Goal: Task Accomplishment & Management: Manage account settings

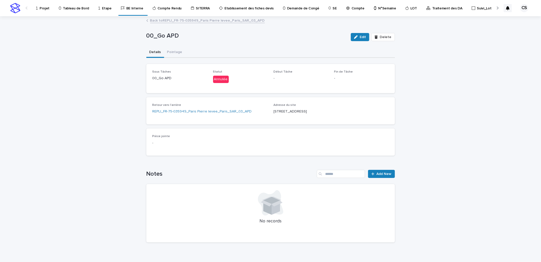
click at [47, 11] on link "Projet" at bounding box center [44, 8] width 16 height 16
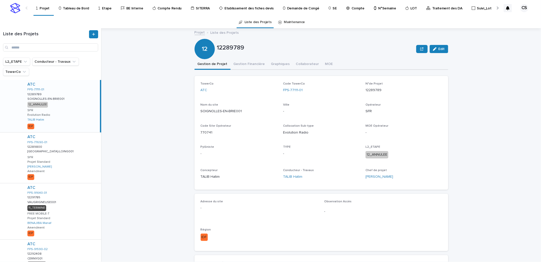
click at [498, 7] on div at bounding box center [497, 7] width 3 height 3
click at [64, 50] on input "Search" at bounding box center [50, 47] width 95 height 8
click at [432, 9] on p "Traitement des DA" at bounding box center [447, 5] width 30 height 11
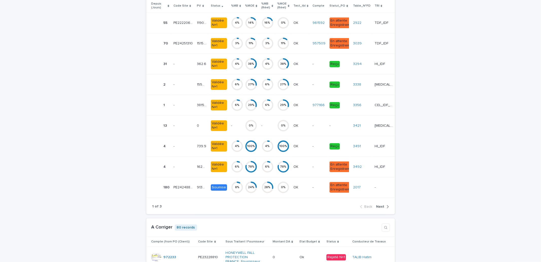
scroll to position [1099, 0]
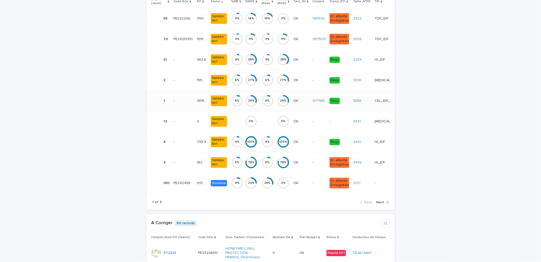
click at [375, 103] on p "CEL_IDF_VDR" at bounding box center [385, 100] width 21 height 5
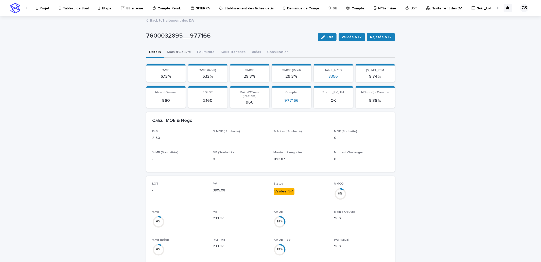
click at [184, 54] on button "Main d'Oeuvre" at bounding box center [179, 52] width 30 height 11
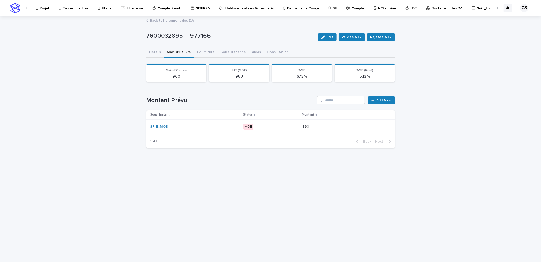
click at [261, 124] on p "MOE" at bounding box center [271, 127] width 55 height 6
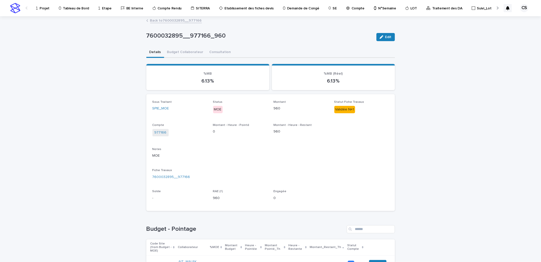
click at [161, 21] on link "Back to 7600032895__977166" at bounding box center [176, 20] width 52 height 6
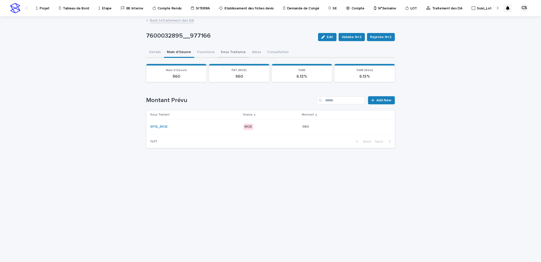
click at [238, 51] on button "Sous Traitance" at bounding box center [233, 52] width 31 height 11
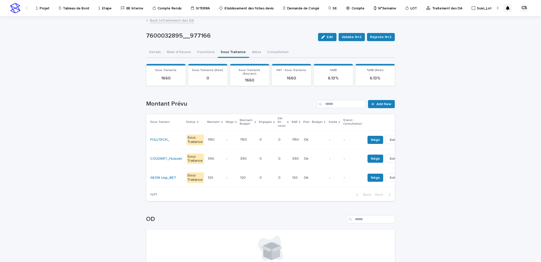
click at [169, 22] on link "Back to Traitement des DA" at bounding box center [172, 20] width 44 height 6
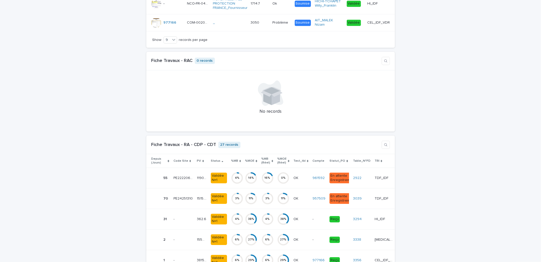
scroll to position [1034, 0]
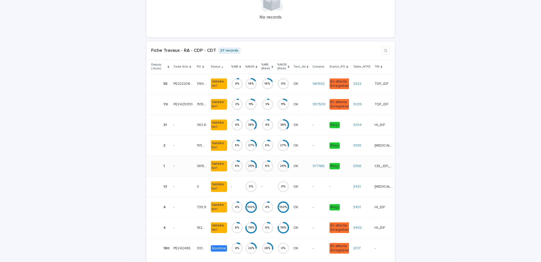
click at [353, 170] on div "3356" at bounding box center [362, 166] width 18 height 8
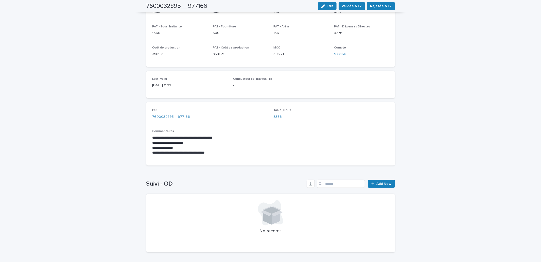
scroll to position [313, 0]
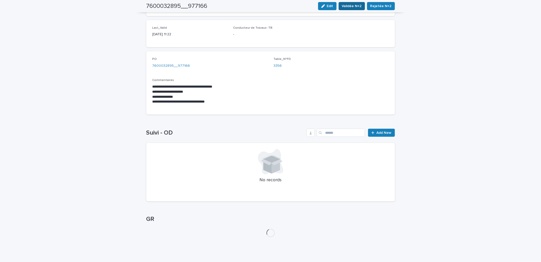
click at [344, 6] on span "Validée N+2" at bounding box center [352, 6] width 20 height 5
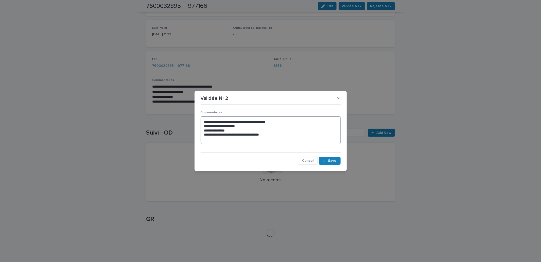
click at [251, 143] on textarea "**********" at bounding box center [271, 130] width 140 height 28
type textarea "**********"
click at [336, 161] on span "Save" at bounding box center [332, 161] width 8 height 4
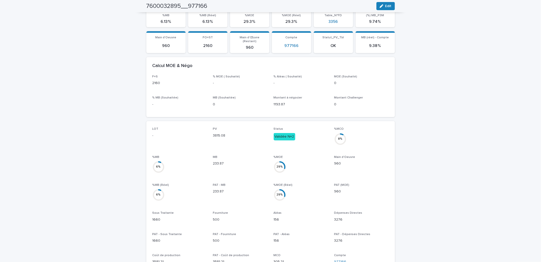
scroll to position [0, 0]
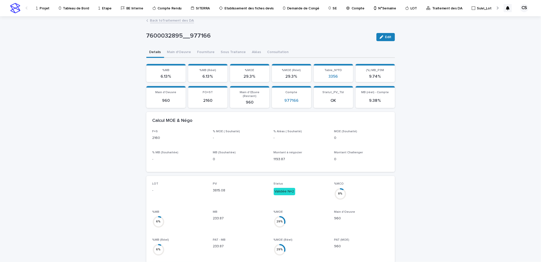
click at [180, 22] on link "Back to Traitement des DA" at bounding box center [172, 20] width 44 height 6
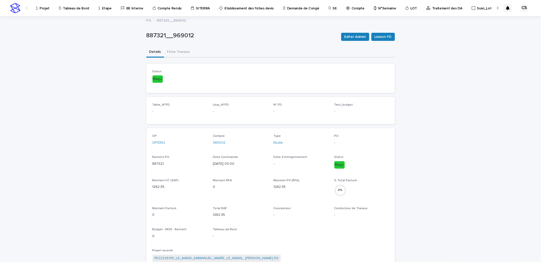
click at [41, 6] on p "Projet" at bounding box center [45, 5] width 10 height 11
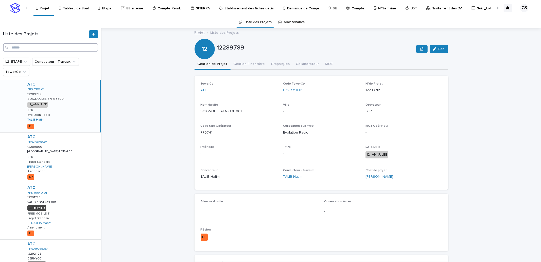
click at [72, 51] on input "Search" at bounding box center [50, 47] width 95 height 8
paste input "**********"
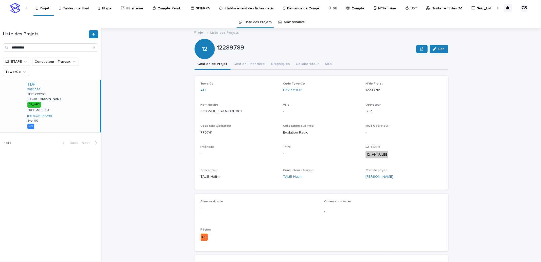
click at [76, 106] on div "TDF 7654084 PE23239293 PE23239293 Rouen Annie de Pène Rouen Annie de Pène 02_AP…" at bounding box center [61, 106] width 77 height 52
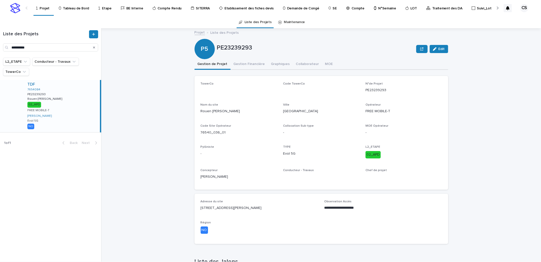
click at [243, 64] on button "Gestion Financière" at bounding box center [250, 64] width 38 height 11
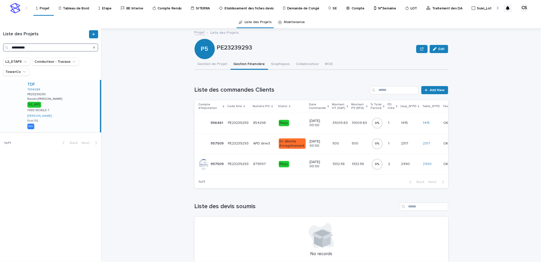
click at [18, 48] on input "**********" at bounding box center [50, 47] width 95 height 8
paste input "Search"
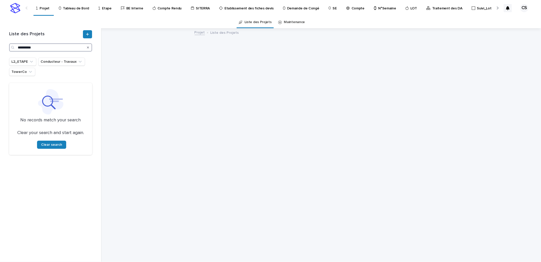
type input "**********"
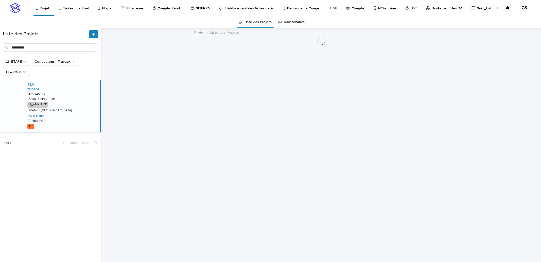
drag, startPoint x: 61, startPoint y: 97, endPoint x: 68, endPoint y: 97, distance: 6.1
click at [62, 97] on div "TDF 7510704 PE23245302 PE23245302 TOUR_EIFFEL_TDF TOUR_EIFFEL_TDF 12_ANNULEE OR…" at bounding box center [61, 106] width 77 height 52
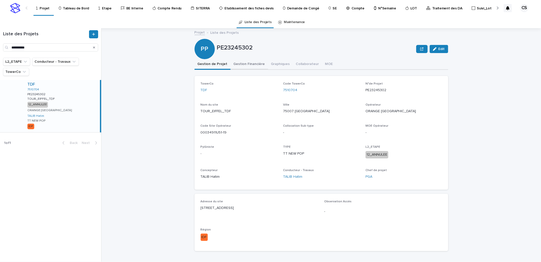
click at [240, 67] on button "Gestion Financière" at bounding box center [250, 64] width 38 height 11
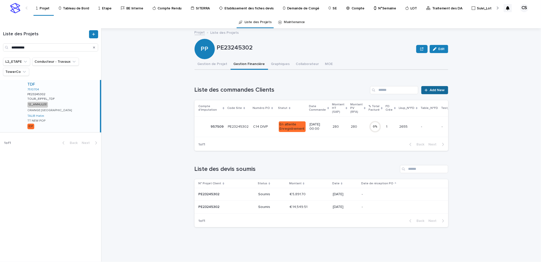
click at [428, 88] on icon at bounding box center [426, 90] width 3 height 4
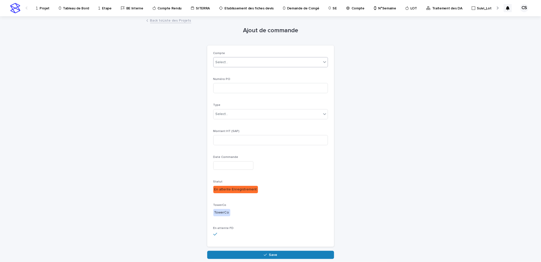
click at [243, 63] on div "Select..." at bounding box center [268, 62] width 108 height 8
type input "***"
click at [239, 71] on div "NEW_TDF" at bounding box center [268, 72] width 114 height 9
click at [234, 138] on input at bounding box center [270, 140] width 115 height 10
type input "****"
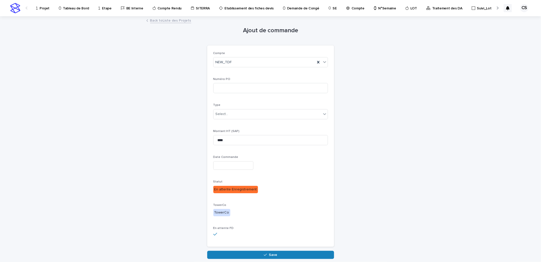
click at [229, 159] on div "Date Commande" at bounding box center [270, 164] width 115 height 19
click at [227, 165] on input "text" at bounding box center [233, 165] width 40 height 9
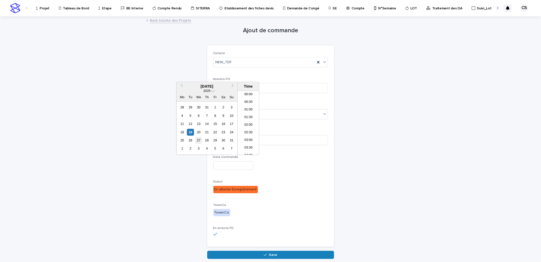
scroll to position [193, 0]
click at [192, 133] on div "19" at bounding box center [190, 132] width 7 height 7
type input "**********"
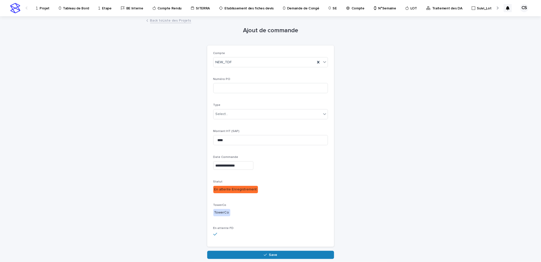
click at [314, 177] on div "**********" at bounding box center [270, 146] width 115 height 189
click at [233, 92] on input at bounding box center [270, 88] width 115 height 10
paste input "**********"
type input "**********"
click at [356, 146] on div "**********" at bounding box center [270, 138] width 249 height 242
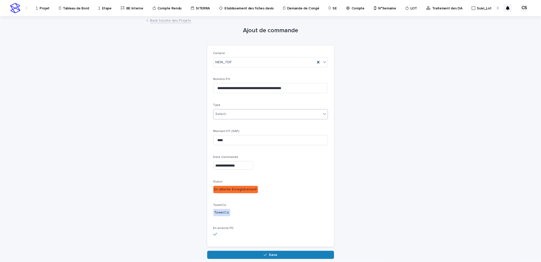
click at [227, 111] on div "Select..." at bounding box center [268, 114] width 108 height 8
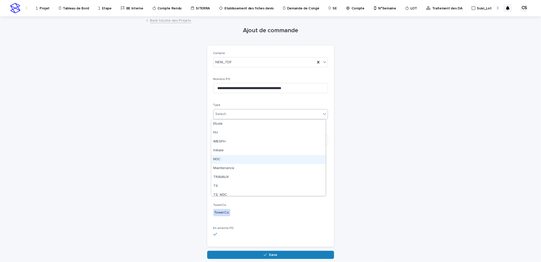
click at [229, 158] on div "M3C" at bounding box center [268, 159] width 114 height 9
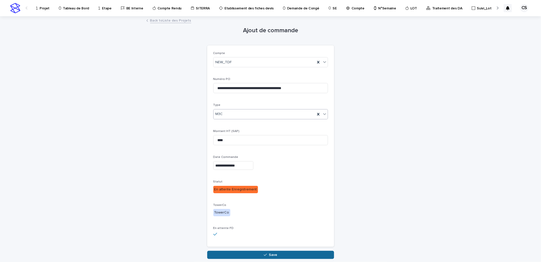
click at [272, 254] on span "Save" at bounding box center [273, 255] width 8 height 4
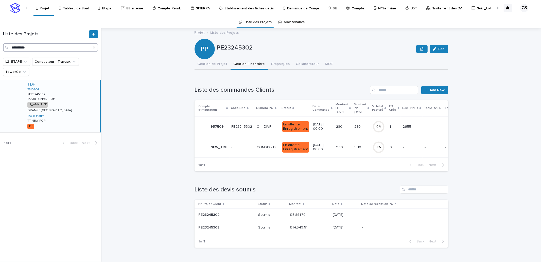
click at [22, 44] on input "**********" at bounding box center [50, 47] width 95 height 8
paste input "Search"
type input "**********"
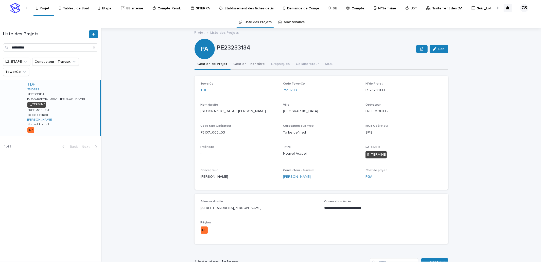
click at [251, 61] on button "Gestion Financière" at bounding box center [250, 64] width 38 height 11
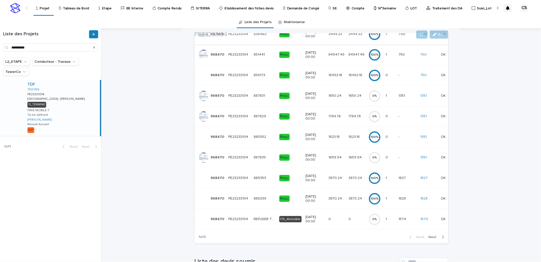
scroll to position [94, 0]
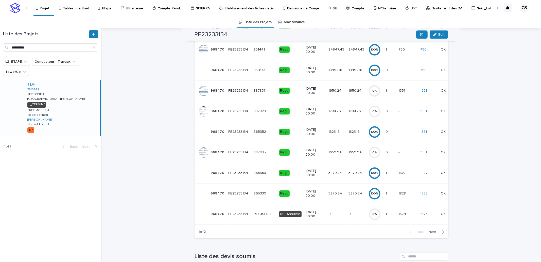
click at [432, 234] on span "Next" at bounding box center [434, 232] width 11 height 4
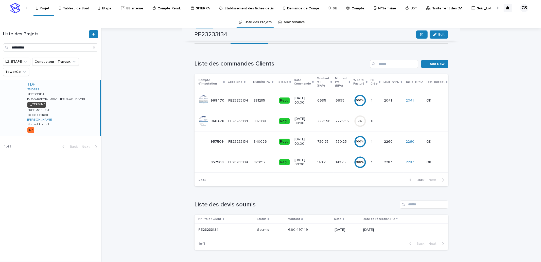
scroll to position [30, 0]
click at [317, 97] on p "6695" at bounding box center [322, 99] width 10 height 5
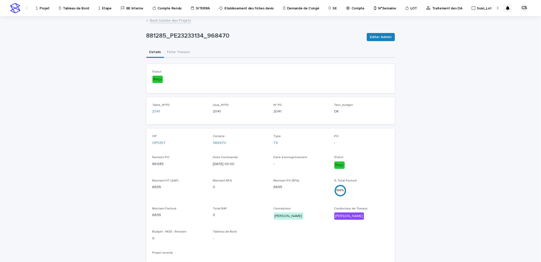
scroll to position [113, 0]
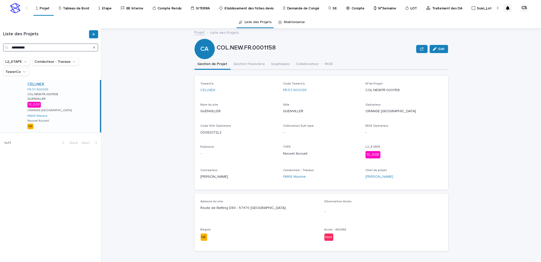
click at [34, 47] on input "**********" at bounding box center [50, 47] width 95 height 8
paste input "**"
type input "**********"
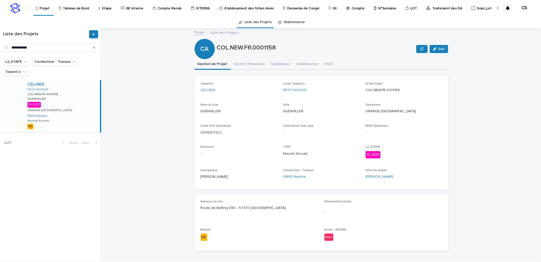
click at [57, 100] on div "CELLNEX FR-57-900095 COL.NEW.FR.0001158 COL.NEW.FR.0001158 GUENVILLER GUENVILLE…" at bounding box center [61, 106] width 77 height 52
click at [237, 64] on button "Gestion Financière" at bounding box center [250, 64] width 38 height 11
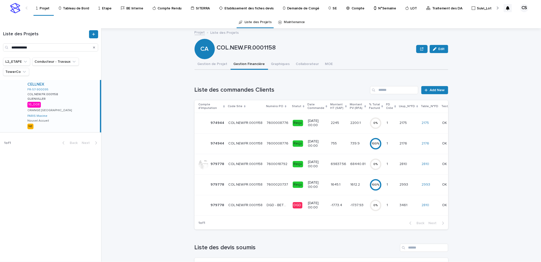
click at [353, 161] on p "68440.81" at bounding box center [358, 163] width 16 height 5
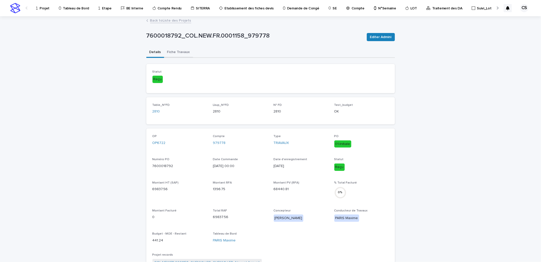
click at [178, 57] on button "Fiche Travaux" at bounding box center [178, 52] width 29 height 11
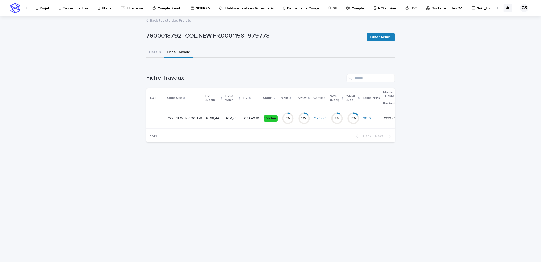
click at [239, 113] on td "€  -1,737.93 €  -1,737.93" at bounding box center [233, 118] width 18 height 21
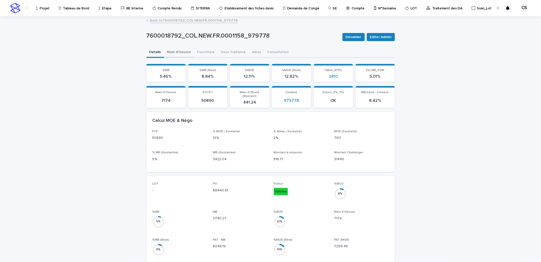
click at [174, 54] on button "Main d'Oeuvre" at bounding box center [179, 52] width 30 height 11
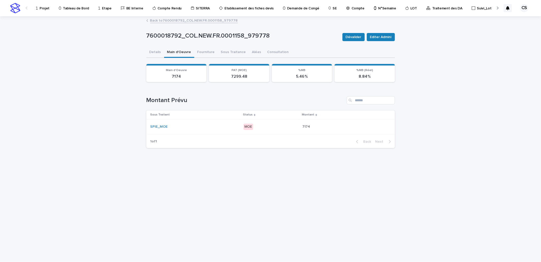
click at [267, 126] on p "MOE" at bounding box center [271, 127] width 55 height 6
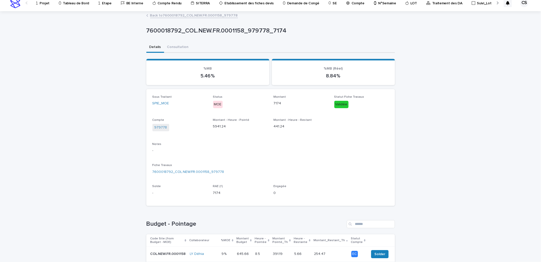
scroll to position [127, 0]
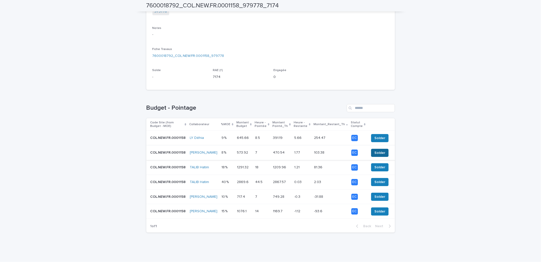
click at [375, 150] on span "Solder" at bounding box center [380, 152] width 11 height 5
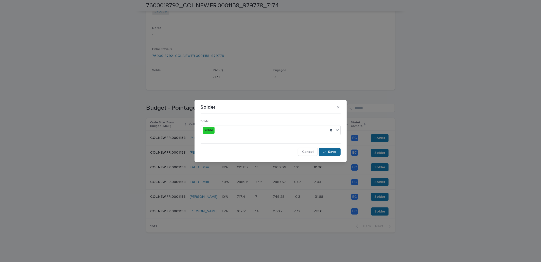
click at [337, 154] on button "Save" at bounding box center [330, 152] width 22 height 8
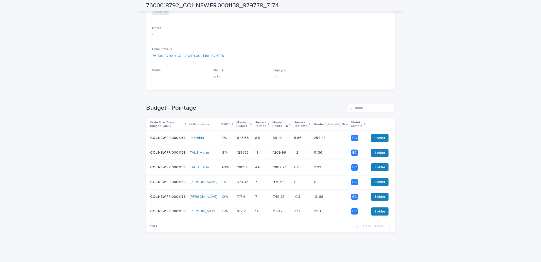
scroll to position [0, 0]
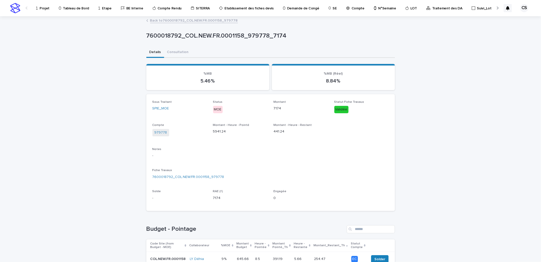
click at [178, 20] on link "Back to 7600018792_COL.NEW.FR.0001158_979778" at bounding box center [194, 20] width 88 height 6
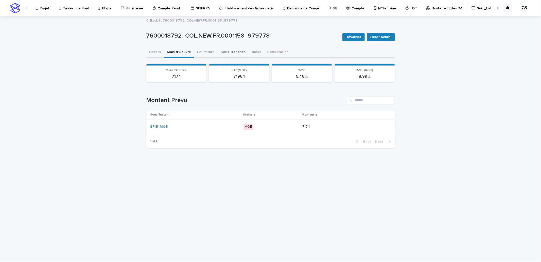
click at [237, 54] on button "Sous Traitance" at bounding box center [233, 52] width 31 height 11
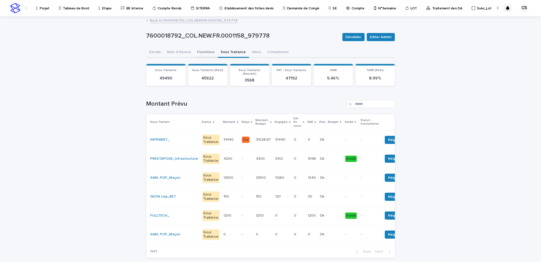
click at [209, 52] on button "Fourniture" at bounding box center [206, 52] width 24 height 11
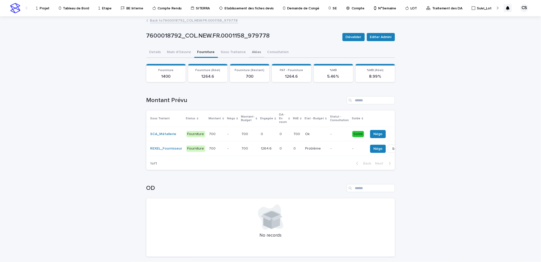
click at [249, 49] on button "Aléas" at bounding box center [256, 52] width 15 height 11
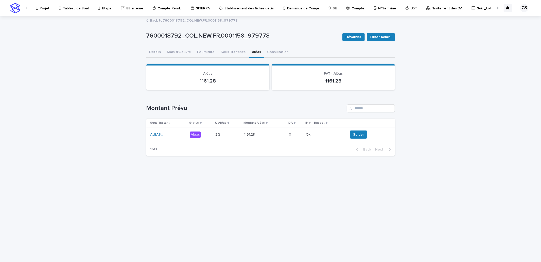
click at [289, 133] on p "0" at bounding box center [290, 133] width 3 height 5
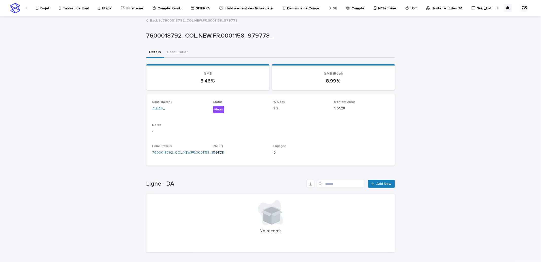
click at [171, 21] on link "Back to 7600018792_COL.NEW.FR.0001158_979778" at bounding box center [194, 20] width 88 height 6
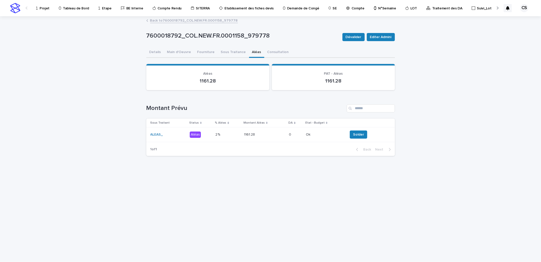
click at [178, 22] on link "Back to 7600018792_COL.NEW.FR.0001158_979778" at bounding box center [194, 20] width 88 height 6
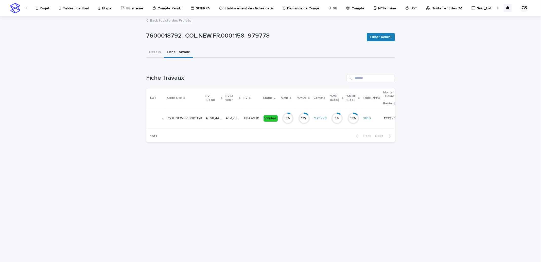
click at [44, 7] on p "Projet" at bounding box center [45, 5] width 10 height 11
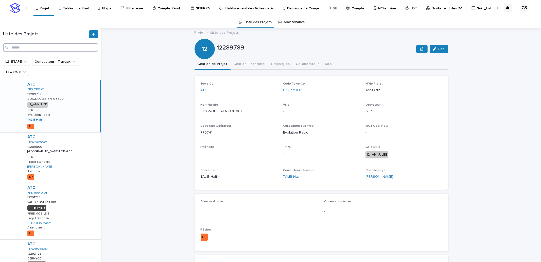
click at [43, 47] on input "Search" at bounding box center [50, 47] width 95 height 8
paste input "*******"
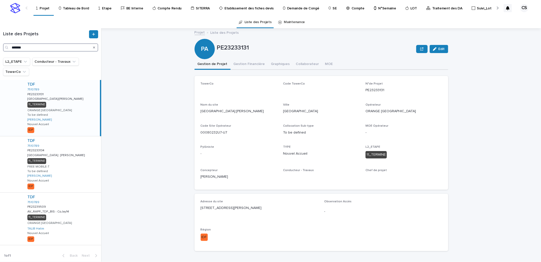
type input "*******"
click at [72, 100] on div "TDF 7510789 PE23233131 PE23233131 Paris:Cognacq-Jay Paris:Cognacq-Jay 11_TERMIN…" at bounding box center [61, 108] width 77 height 56
click at [238, 67] on button "Gestion Financière" at bounding box center [250, 64] width 38 height 11
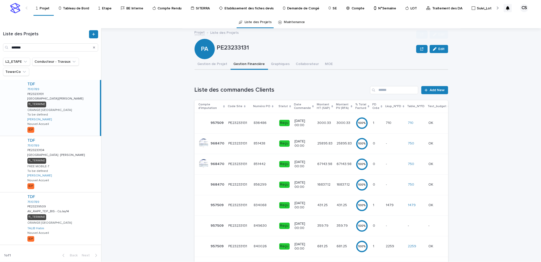
scroll to position [88, 0]
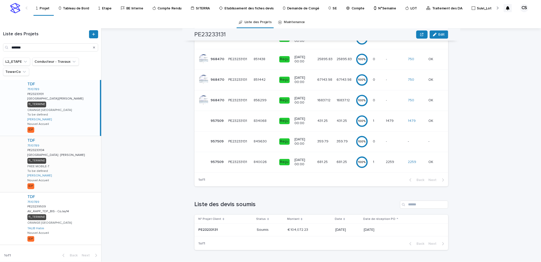
click at [66, 148] on div "TDF 7510789 PE23233134 PE23233134 Paris : Cognacq-Jay Paris : Cognacq-Jay 11_TE…" at bounding box center [62, 164] width 78 height 56
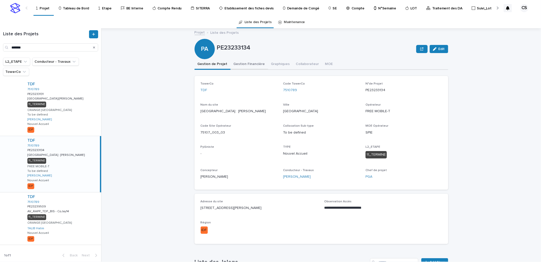
click at [236, 68] on button "Gestion Financière" at bounding box center [250, 64] width 38 height 11
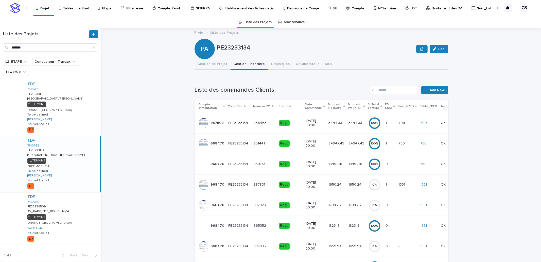
click at [421, 181] on div "1351" at bounding box center [429, 184] width 16 height 8
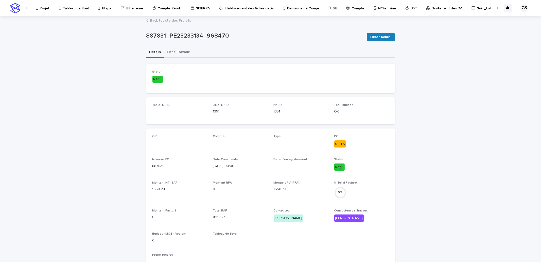
click at [178, 52] on button "Fiche Travaux" at bounding box center [178, 52] width 29 height 11
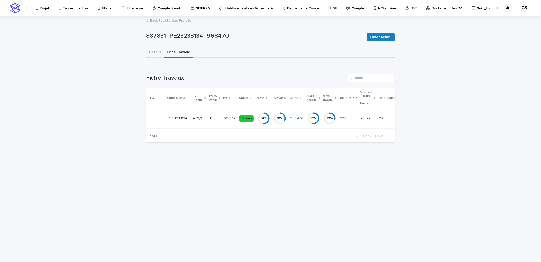
click at [204, 117] on p "€  6,918.12" at bounding box center [199, 117] width 13 height 5
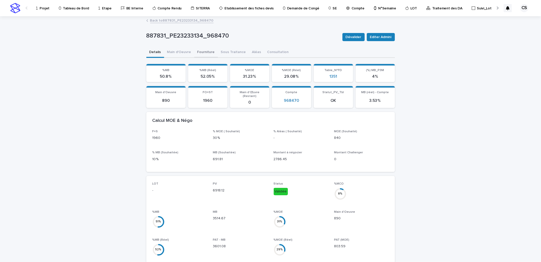
click at [204, 52] on button "Fourniture" at bounding box center [206, 52] width 24 height 11
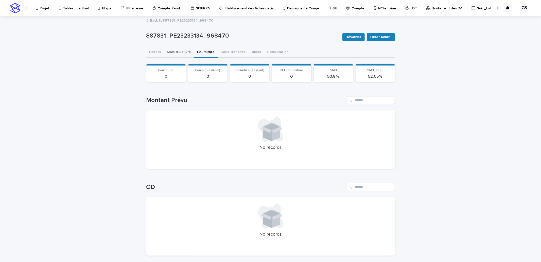
click at [176, 52] on button "Main d'Oeuvre" at bounding box center [179, 52] width 30 height 11
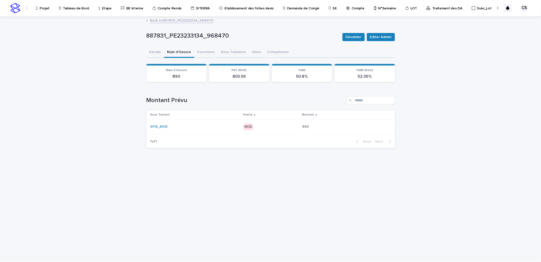
click at [194, 125] on div "SPIE_MOE" at bounding box center [194, 127] width 89 height 4
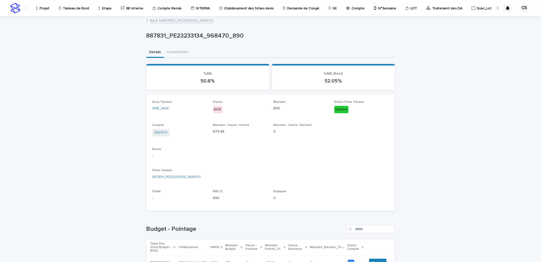
click at [182, 23] on div "Back to 887831_PE23233134_968470" at bounding box center [271, 20] width 254 height 7
click at [184, 21] on link "Back to 887831_PE23233134_968470" at bounding box center [181, 20] width 63 height 6
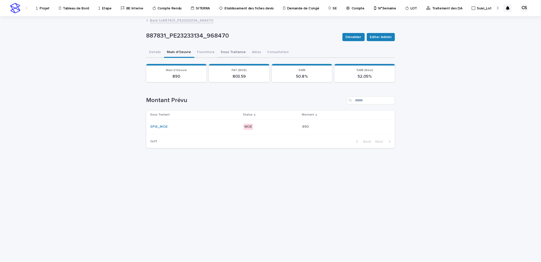
click at [239, 54] on button "Sous Traitance" at bounding box center [233, 52] width 31 height 11
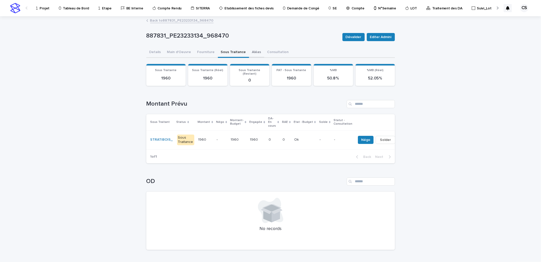
click at [249, 52] on button "Aléas" at bounding box center [256, 52] width 15 height 11
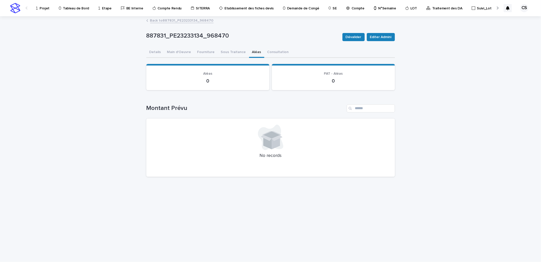
click at [173, 20] on link "Back to 887831_PE23233134_968470" at bounding box center [181, 20] width 63 height 6
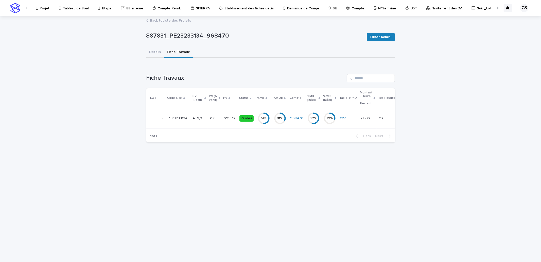
click at [204, 118] on p "€  6,918.12" at bounding box center [199, 117] width 13 height 5
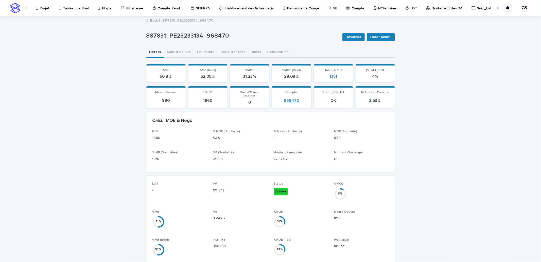
click at [287, 98] on link "968470" at bounding box center [291, 100] width 15 height 5
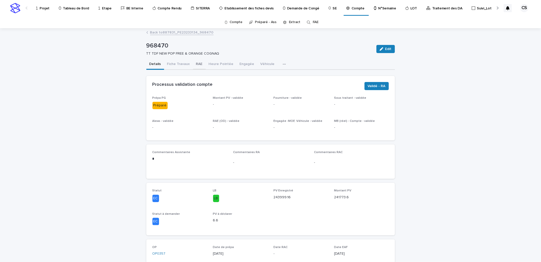
click at [193, 59] on button "RAE" at bounding box center [199, 64] width 13 height 11
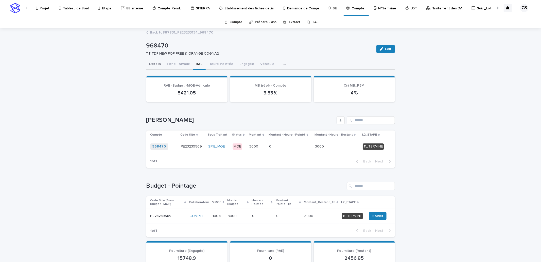
click at [150, 61] on button "Details" at bounding box center [155, 64] width 18 height 11
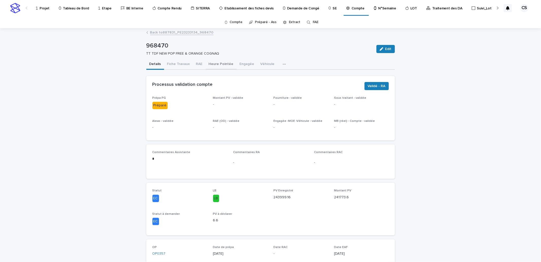
click at [226, 65] on button "Heure Pointée" at bounding box center [221, 64] width 31 height 11
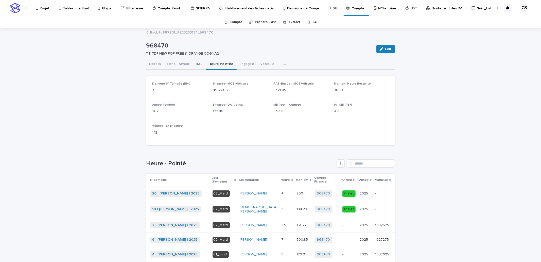
click at [195, 63] on button "RAE" at bounding box center [199, 64] width 13 height 11
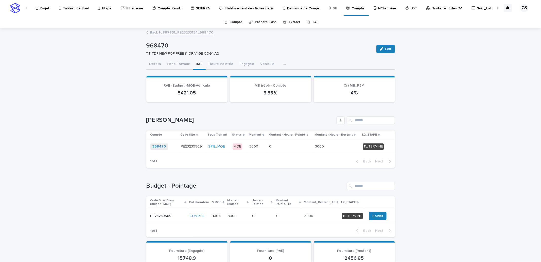
click at [159, 35] on link "Back to 887831_PE23233134_968470" at bounding box center [181, 32] width 63 height 6
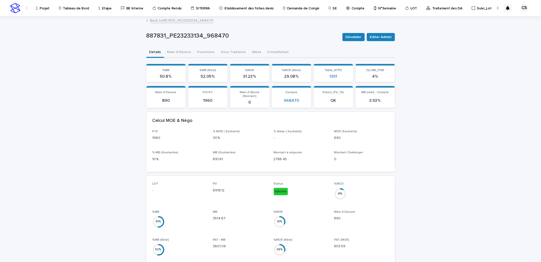
click at [167, 19] on link "Back to 887831_PE23233134_968470" at bounding box center [181, 20] width 63 height 6
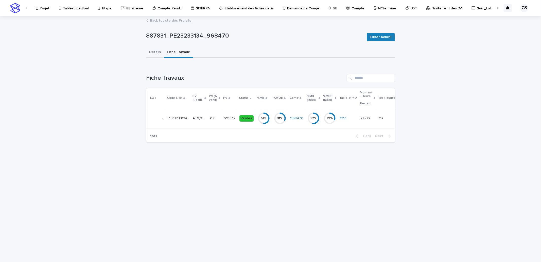
click at [156, 51] on button "Details" at bounding box center [155, 52] width 18 height 11
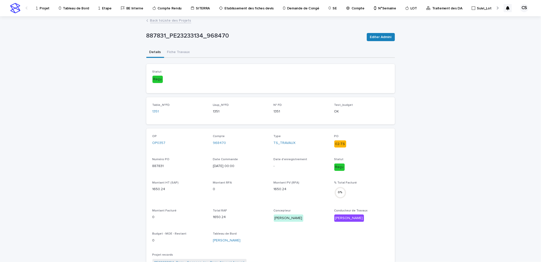
click at [46, 8] on p "Projet" at bounding box center [45, 5] width 10 height 11
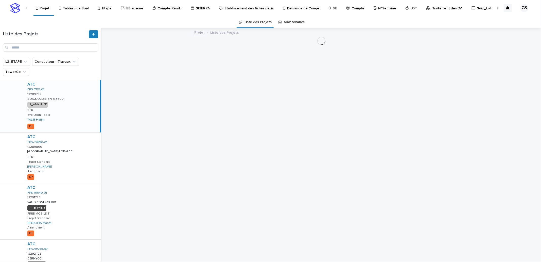
click at [70, 52] on div "Liste des Projets" at bounding box center [50, 42] width 101 height 29
click at [70, 48] on input "Search" at bounding box center [50, 47] width 95 height 8
paste input "**********"
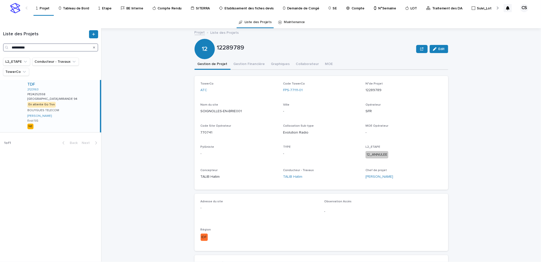
type input "**********"
click at [73, 98] on div "TDF 2123163 PE24252558 PE24252558 DIJON-MIRANDE 94 DIJON-MIRANDE 94 En attente …" at bounding box center [61, 106] width 77 height 52
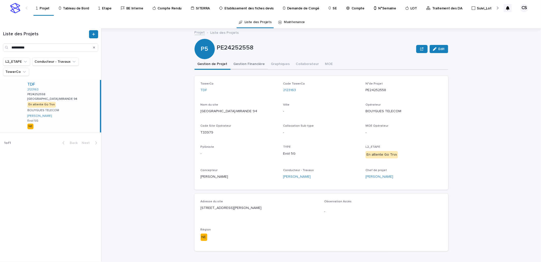
click at [242, 64] on button "Gestion Financière" at bounding box center [250, 64] width 38 height 11
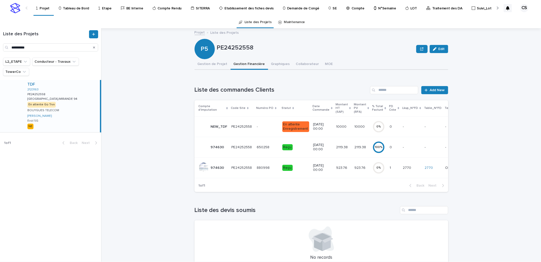
click at [311, 162] on td "10/3/2025 00:00" at bounding box center [322, 167] width 23 height 21
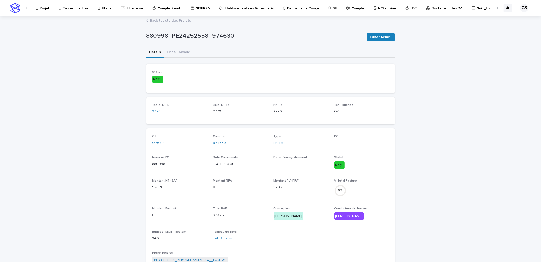
click at [173, 20] on link "Back to Liste des Projets" at bounding box center [170, 20] width 41 height 6
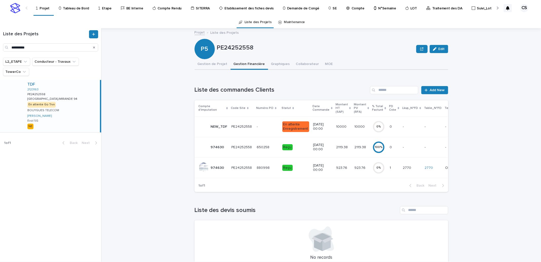
click at [321, 167] on p "10/3/2025 00:00" at bounding box center [322, 167] width 19 height 9
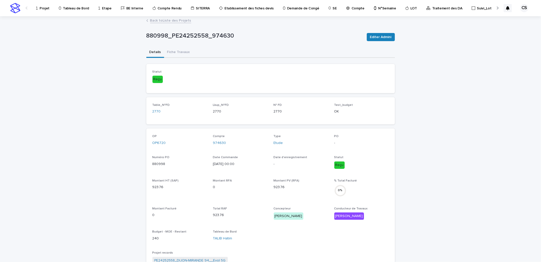
click at [176, 18] on link "Back to Liste des Projets" at bounding box center [170, 20] width 41 height 6
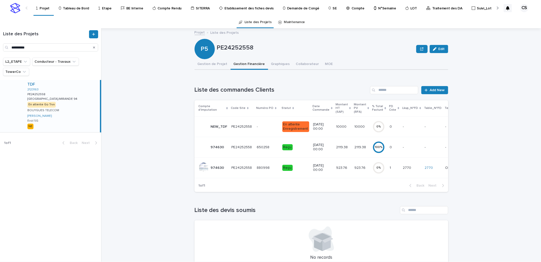
click at [257, 165] on p "880998" at bounding box center [264, 167] width 14 height 5
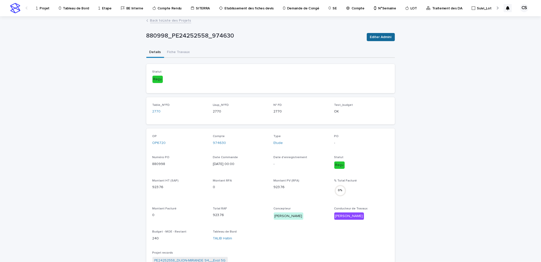
click at [377, 38] on span "Editer Admini" at bounding box center [381, 37] width 22 height 5
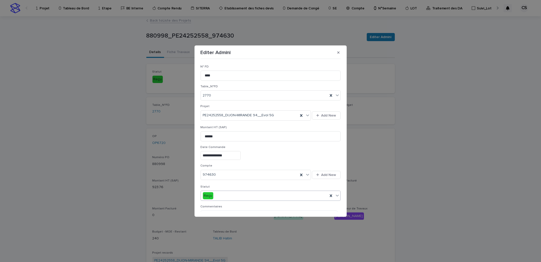
drag, startPoint x: 214, startPoint y: 189, endPoint x: 216, endPoint y: 193, distance: 4.7
click at [215, 189] on div "Statut Reçu" at bounding box center [271, 195] width 140 height 20
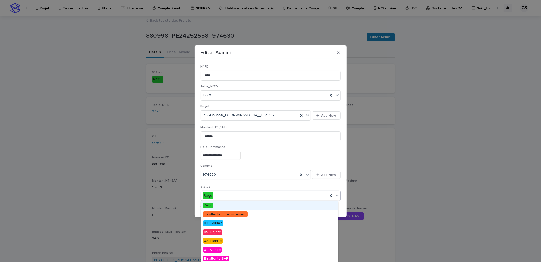
click at [216, 193] on div "Reçu" at bounding box center [264, 196] width 127 height 8
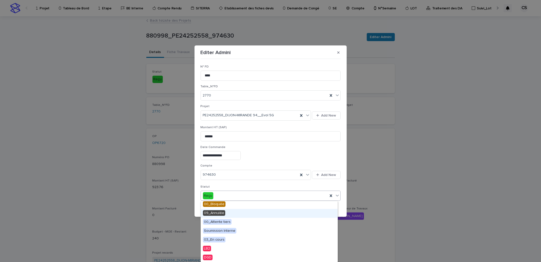
click at [223, 213] on span "09_Annulée" at bounding box center [214, 213] width 22 height 6
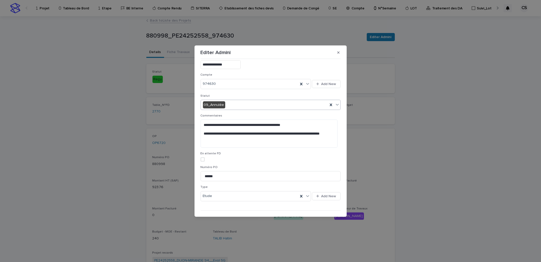
scroll to position [102, 0]
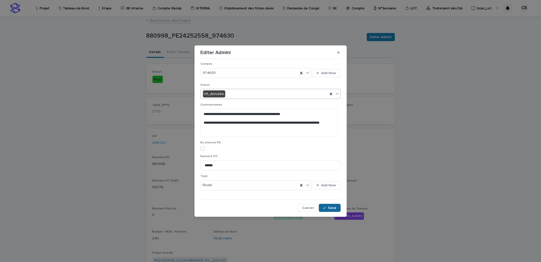
click at [329, 207] on span "Save" at bounding box center [332, 208] width 8 height 4
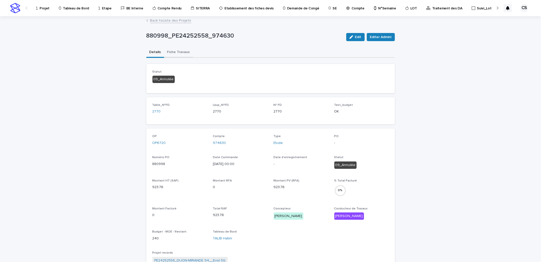
click at [179, 53] on button "Fiche Travaux" at bounding box center [178, 52] width 29 height 11
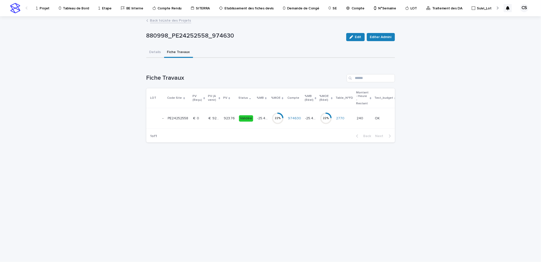
click at [244, 121] on div "Validée" at bounding box center [246, 118] width 14 height 6
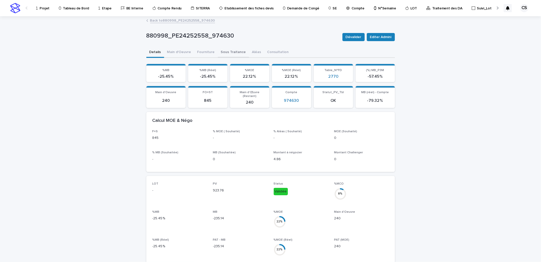
click at [230, 52] on button "Sous Traitance" at bounding box center [233, 52] width 31 height 11
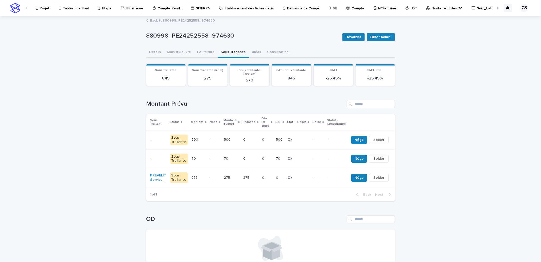
click at [274, 171] on td "0 0" at bounding box center [280, 177] width 12 height 19
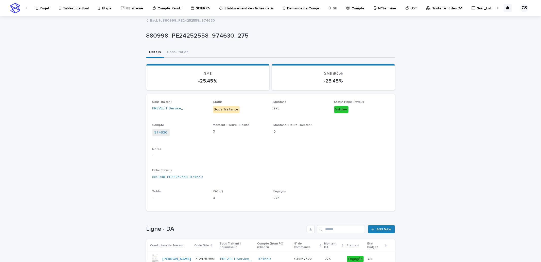
click at [193, 21] on link "Back to 880998_PE24252558_974630" at bounding box center [182, 20] width 65 height 6
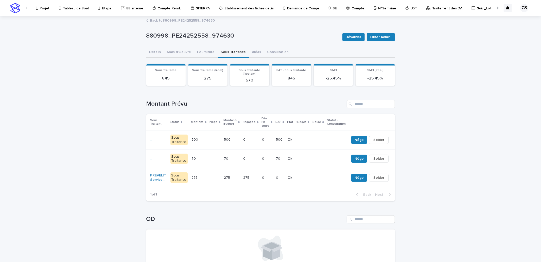
click at [190, 23] on div "Back to 880998_PE24252558_974630" at bounding box center [271, 20] width 254 height 7
click at [191, 22] on link "Back to 880998_PE24252558_974630" at bounding box center [182, 20] width 65 height 6
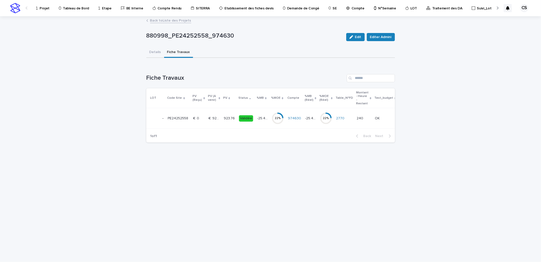
click at [173, 21] on link "Back to Liste des Projets" at bounding box center [170, 20] width 41 height 6
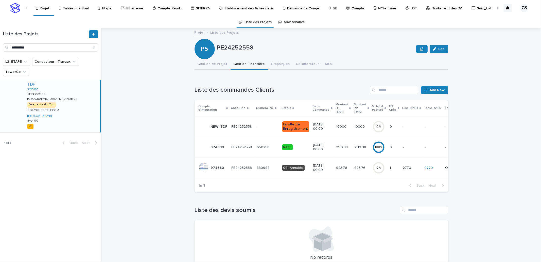
click at [320, 165] on p "10/3/2025 00:00" at bounding box center [322, 167] width 19 height 9
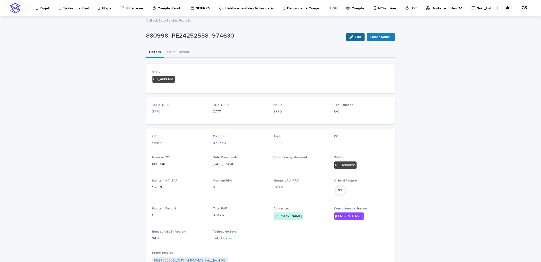
click at [356, 33] on button "Edit" at bounding box center [355, 37] width 19 height 8
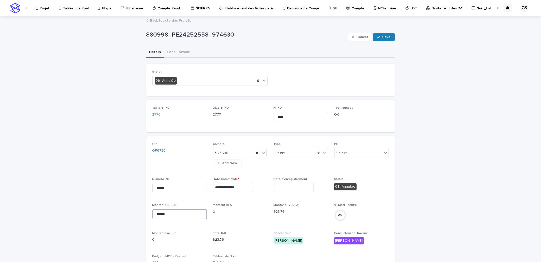
drag, startPoint x: 166, startPoint y: 215, endPoint x: 110, endPoint y: 199, distance: 58.9
click at [110, 199] on div "**********" at bounding box center [270, 259] width 541 height 485
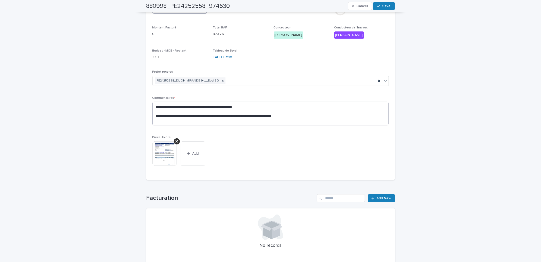
scroll to position [239, 0]
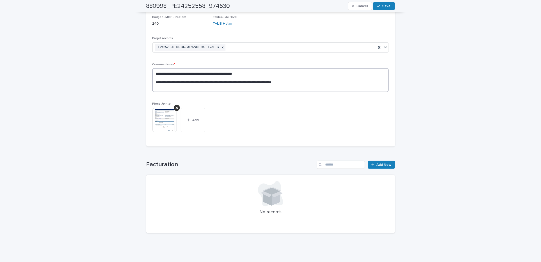
type input "*"
click at [204, 89] on textarea "**********" at bounding box center [271, 80] width 237 height 24
paste textarea "******"
type textarea "**********"
click at [385, 4] on button "Save" at bounding box center [384, 6] width 22 height 8
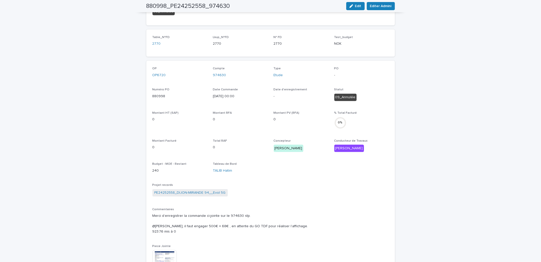
scroll to position [0, 0]
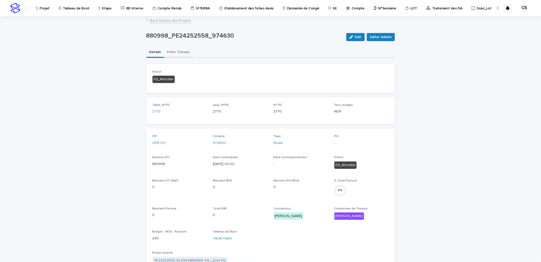
click at [177, 52] on button "Fiche Travaux" at bounding box center [178, 52] width 29 height 11
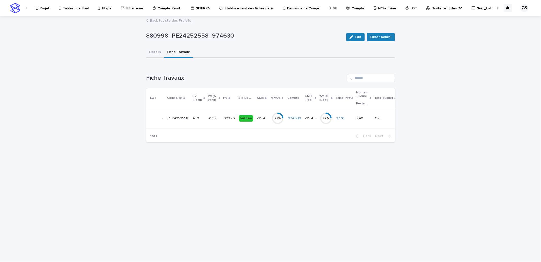
click at [354, 42] on div "Edit Editer Admini" at bounding box center [369, 37] width 51 height 20
click at [354, 36] on div "button" at bounding box center [353, 37] width 6 height 4
click at [354, 35] on icon "button" at bounding box center [354, 37] width 2 height 4
click at [212, 125] on td "€  0 €  0" at bounding box center [214, 118] width 14 height 21
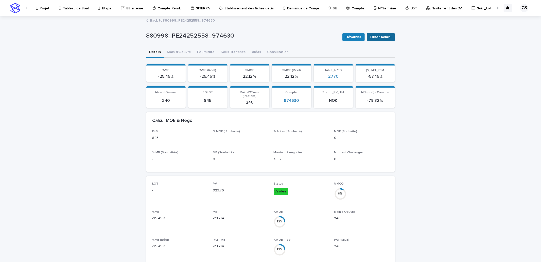
click at [385, 37] on span "Editer Admini" at bounding box center [381, 37] width 22 height 5
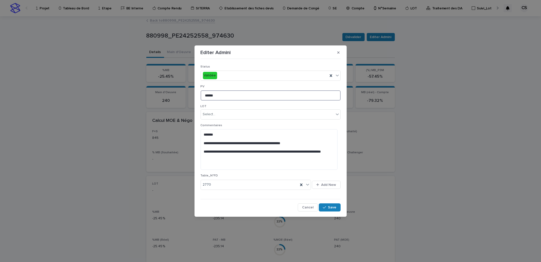
click at [178, 88] on div "**********" at bounding box center [270, 131] width 541 height 262
type input "*"
click at [324, 207] on icon "button" at bounding box center [324, 208] width 3 height 4
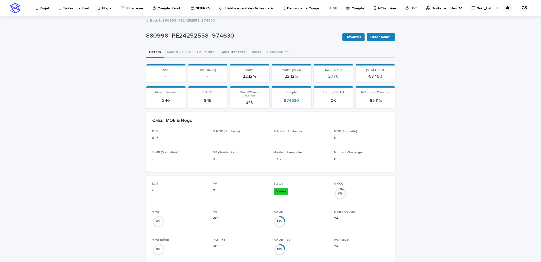
click at [235, 56] on button "Sous Traitance" at bounding box center [233, 52] width 31 height 11
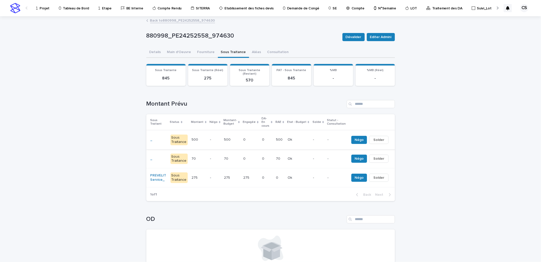
click at [374, 137] on span "Solder" at bounding box center [379, 139] width 11 height 5
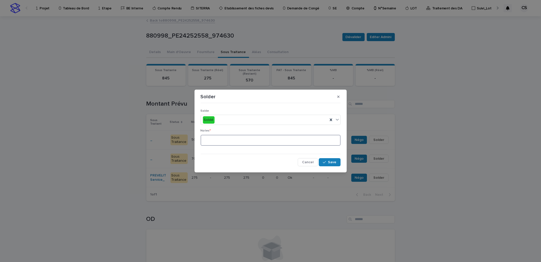
click at [323, 145] on textarea at bounding box center [271, 140] width 140 height 11
click at [218, 140] on textarea "**********" at bounding box center [271, 140] width 140 height 11
click at [291, 141] on textarea "**********" at bounding box center [271, 140] width 140 height 11
drag, startPoint x: 264, startPoint y: 140, endPoint x: 96, endPoint y: 113, distance: 170.5
click at [96, 113] on div "**********" at bounding box center [270, 131] width 541 height 262
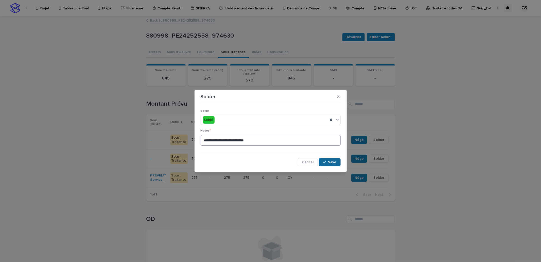
type textarea "**********"
click at [324, 163] on icon "button" at bounding box center [324, 162] width 3 height 2
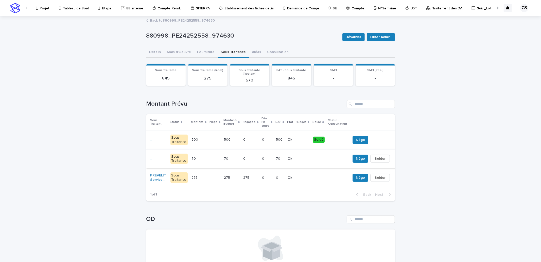
click at [375, 156] on span "Solder" at bounding box center [380, 158] width 11 height 5
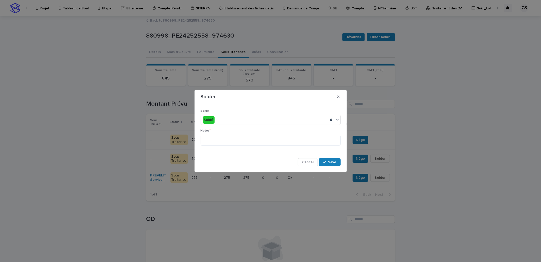
click at [268, 146] on div "Notes *" at bounding box center [271, 139] width 140 height 21
click at [286, 138] on textarea at bounding box center [271, 140] width 140 height 11
paste textarea "**********"
type textarea "**********"
click at [338, 160] on button "Save" at bounding box center [330, 162] width 22 height 8
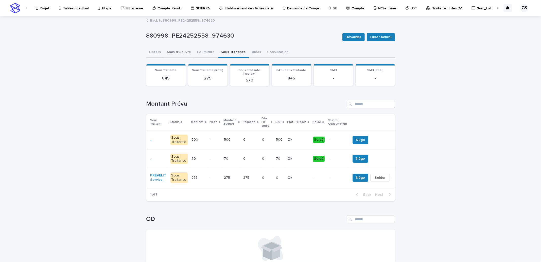
click at [178, 49] on button "Main d'Oeuvre" at bounding box center [179, 52] width 30 height 11
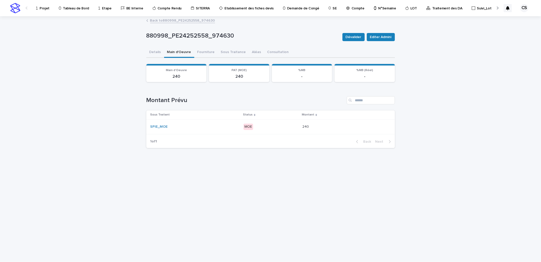
click at [281, 125] on p "MOE" at bounding box center [271, 127] width 55 height 6
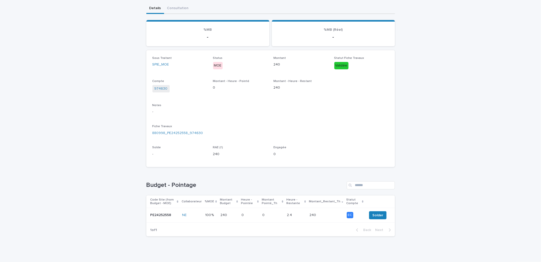
scroll to position [45, 0]
click at [311, 211] on p "240" at bounding box center [314, 213] width 8 height 5
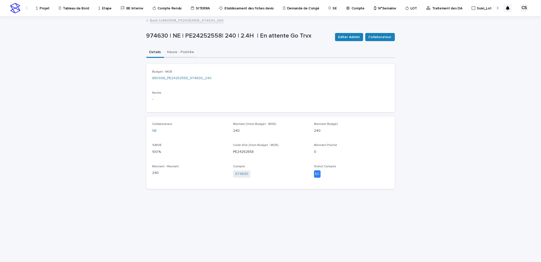
click at [178, 53] on button "Heure - Pointée" at bounding box center [180, 52] width 33 height 11
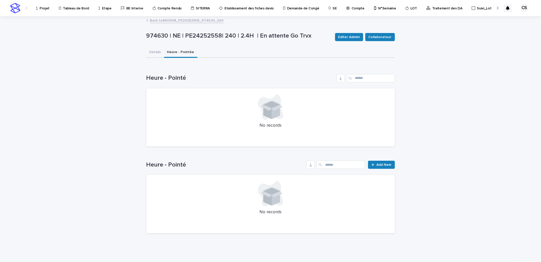
click at [186, 21] on link "Back to 880998_PE24252558_974630_240" at bounding box center [187, 20] width 74 height 6
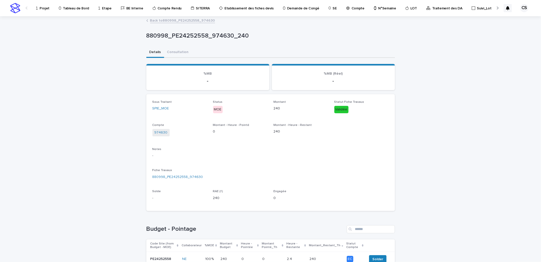
scroll to position [47, 0]
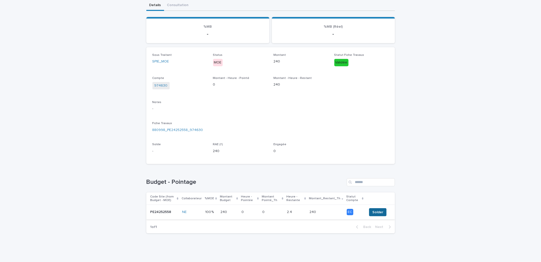
click at [374, 212] on span "Solder" at bounding box center [378, 212] width 11 height 5
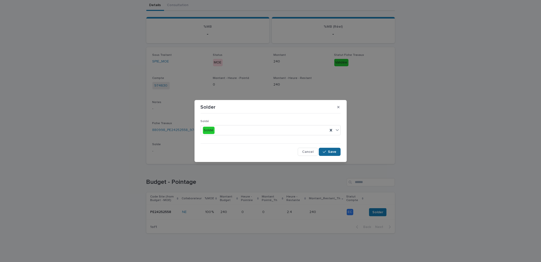
click at [326, 153] on icon "button" at bounding box center [324, 152] width 3 height 4
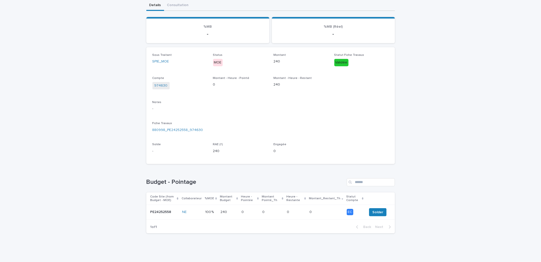
scroll to position [0, 0]
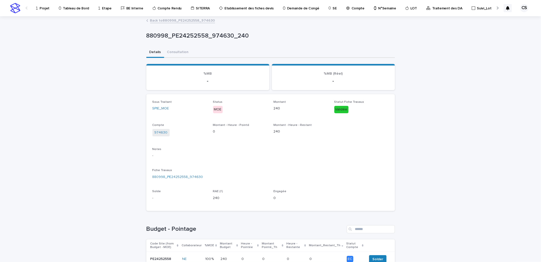
click at [192, 19] on link "Back to 880998_PE24252558_974630" at bounding box center [182, 20] width 65 height 6
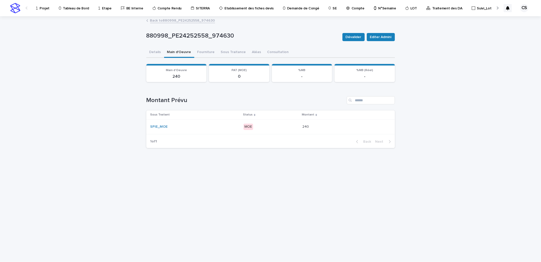
drag, startPoint x: 157, startPoint y: 50, endPoint x: 167, endPoint y: 49, distance: 10.7
click at [157, 50] on button "Details" at bounding box center [155, 52] width 18 height 11
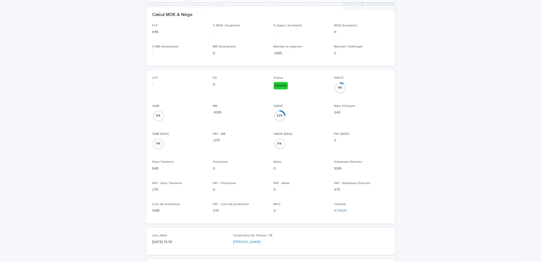
scroll to position [188, 0]
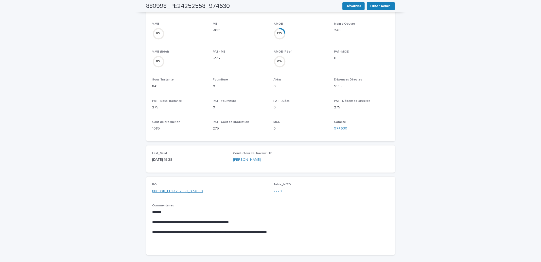
click at [177, 189] on link "880998_PE24252558_974630" at bounding box center [178, 191] width 51 height 5
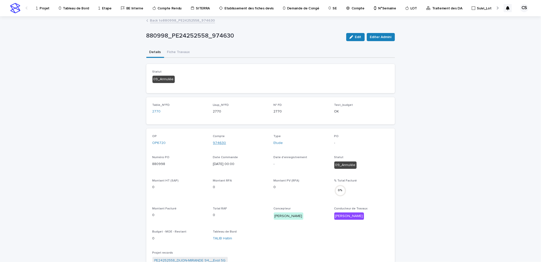
click at [217, 140] on link "974630" at bounding box center [219, 142] width 13 height 5
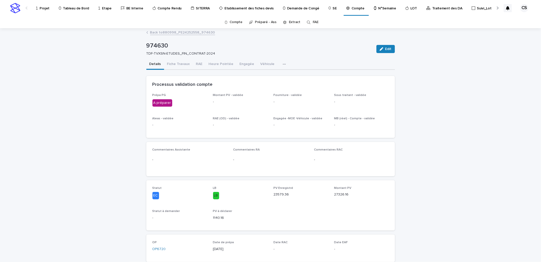
click at [43, 12] on link "Projet" at bounding box center [44, 8] width 16 height 16
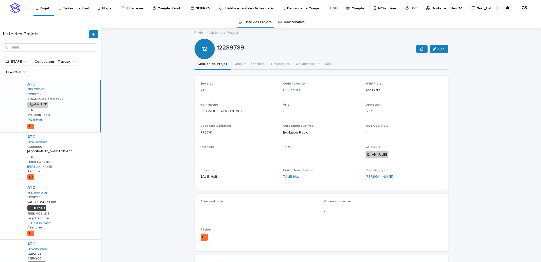
click at [432, 8] on p "Traitement des DA" at bounding box center [447, 5] width 30 height 11
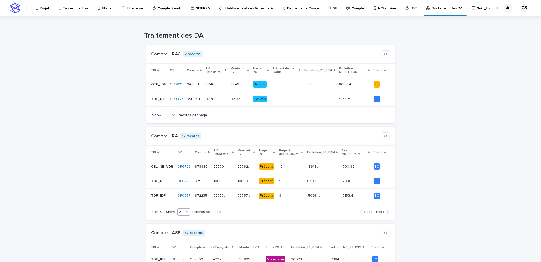
click at [185, 211] on icon at bounding box center [187, 211] width 5 height 5
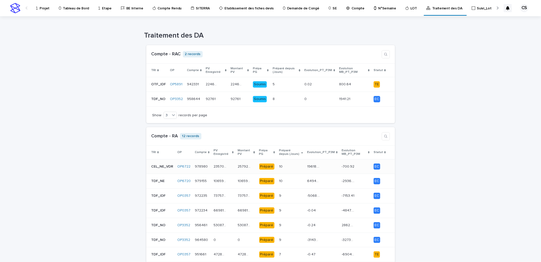
click at [289, 172] on td "10 10" at bounding box center [291, 166] width 28 height 15
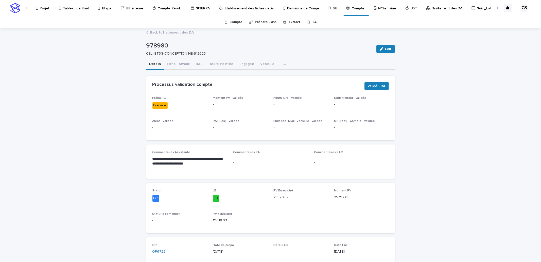
click at [195, 62] on button "RAE" at bounding box center [199, 64] width 13 height 11
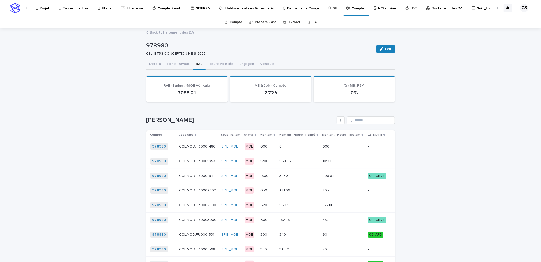
scroll to position [94, 0]
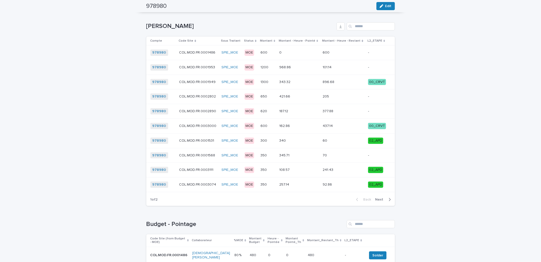
click at [379, 199] on span "Next" at bounding box center [381, 200] width 11 height 4
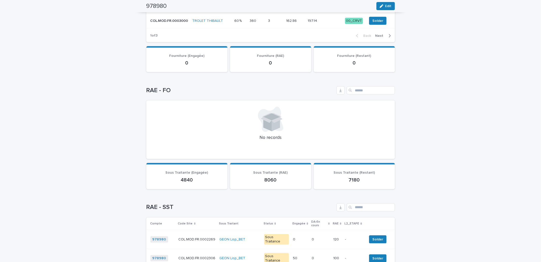
scroll to position [282, 0]
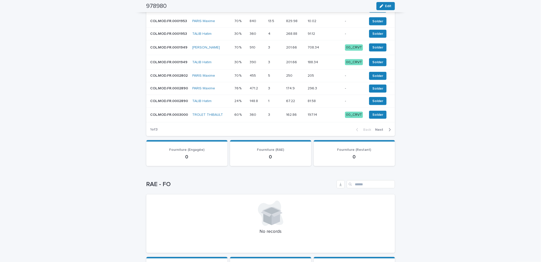
click at [380, 130] on span "Next" at bounding box center [381, 130] width 11 height 4
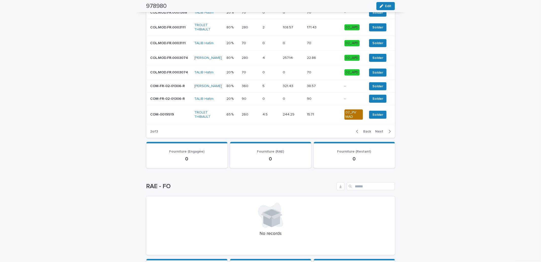
scroll to position [196, 0]
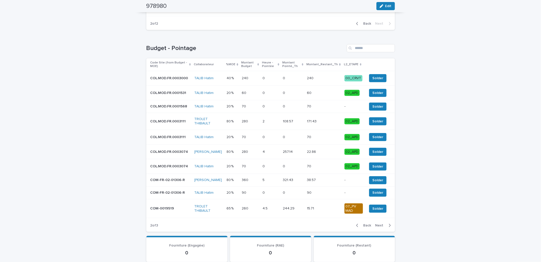
click at [301, 211] on p at bounding box center [293, 208] width 20 height 4
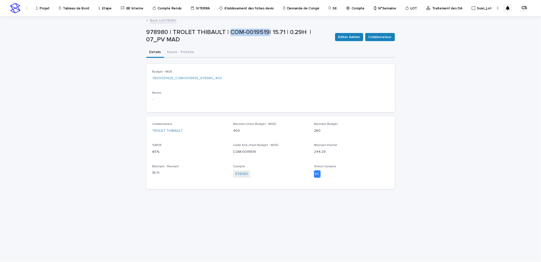
drag, startPoint x: 266, startPoint y: 31, endPoint x: 229, endPoint y: 32, distance: 37.6
click at [229, 32] on p "978980 | TROLET THIBAULT | COM-0019519| 15.71 | 0.29H | 07_PV MAD" at bounding box center [238, 36] width 185 height 15
copy p "COM-0019519"
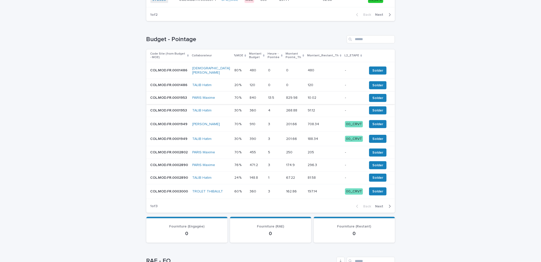
scroll to position [282, 0]
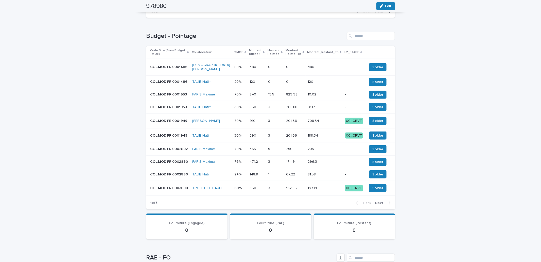
click at [376, 202] on span "Next" at bounding box center [381, 203] width 11 height 4
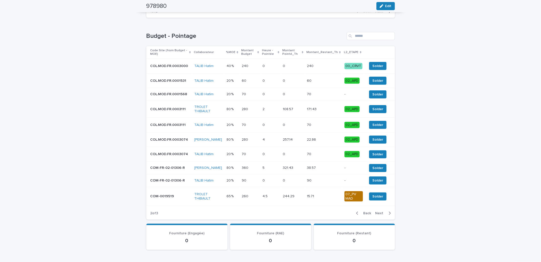
click at [377, 215] on span "Next" at bounding box center [381, 213] width 11 height 4
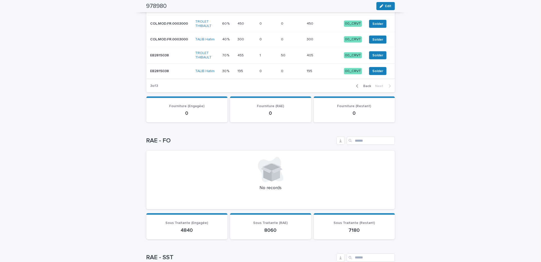
scroll to position [564, 0]
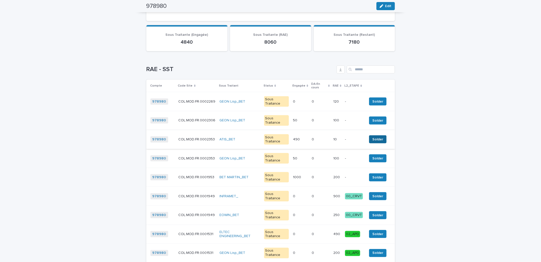
click at [373, 137] on span "Solder" at bounding box center [378, 139] width 11 height 5
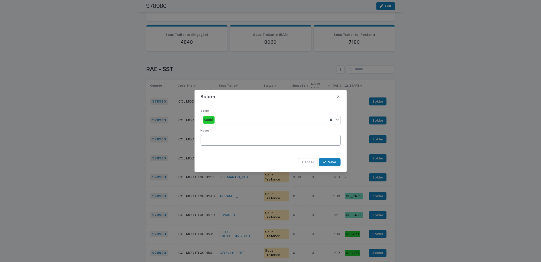
click at [265, 145] on textarea at bounding box center [271, 140] width 140 height 11
type textarea "**"
click at [334, 161] on span "Save" at bounding box center [332, 162] width 8 height 4
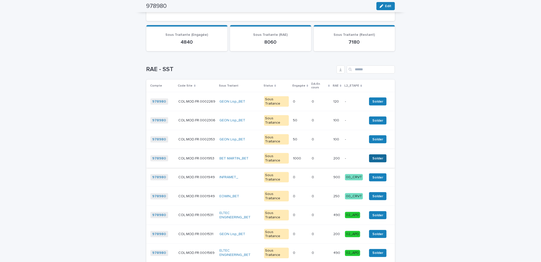
click at [373, 156] on span "Solder" at bounding box center [378, 158] width 11 height 5
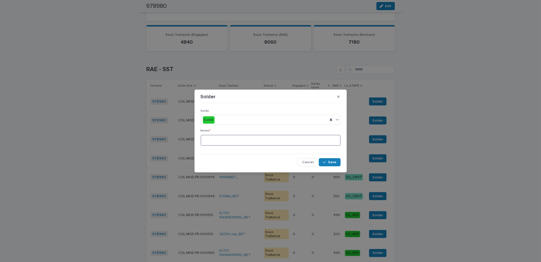
click at [256, 142] on textarea at bounding box center [271, 140] width 140 height 11
type textarea "**"
click at [327, 164] on div "button" at bounding box center [325, 162] width 5 height 4
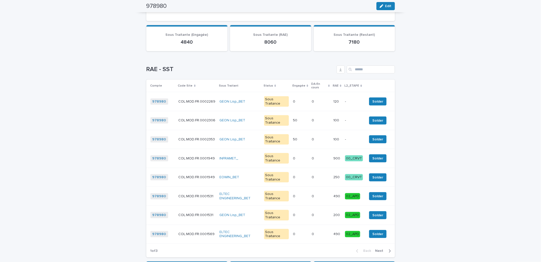
click at [381, 249] on span "Next" at bounding box center [381, 251] width 11 height 4
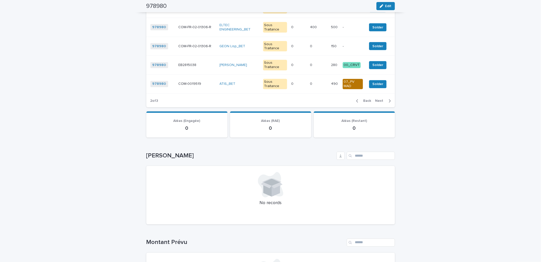
scroll to position [752, 0]
click at [376, 100] on span "Next" at bounding box center [381, 101] width 11 height 4
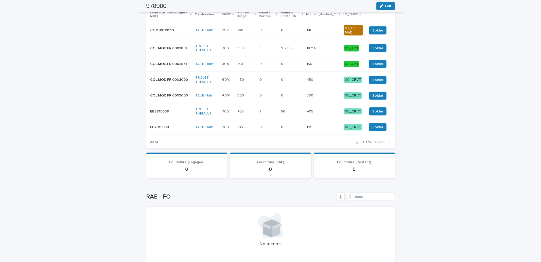
scroll to position [225, 0]
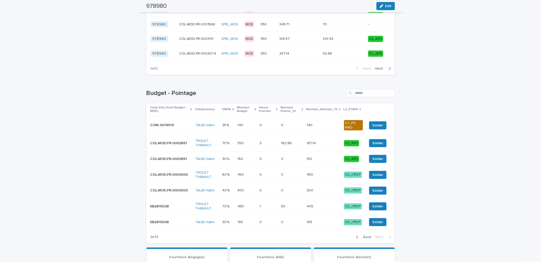
click at [386, 234] on div "Back Next" at bounding box center [373, 237] width 43 height 13
click at [369, 238] on span "Back" at bounding box center [366, 237] width 11 height 4
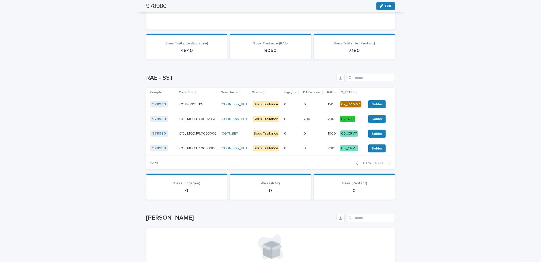
scroll to position [601, 0]
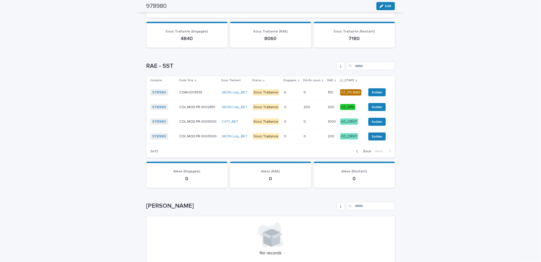
click at [364, 153] on span "Back" at bounding box center [366, 151] width 11 height 4
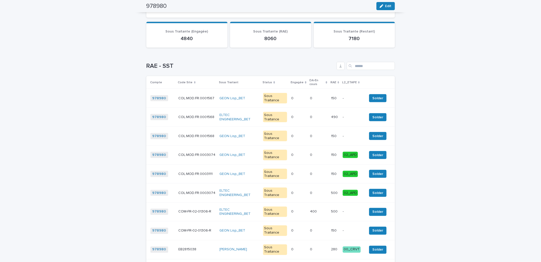
scroll to position [695, 0]
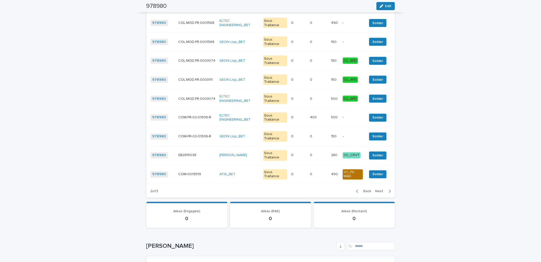
click at [369, 193] on span "Back" at bounding box center [366, 192] width 11 height 4
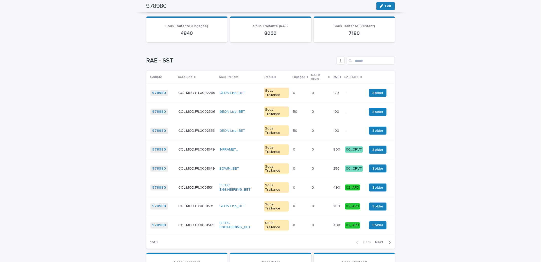
scroll to position [601, 0]
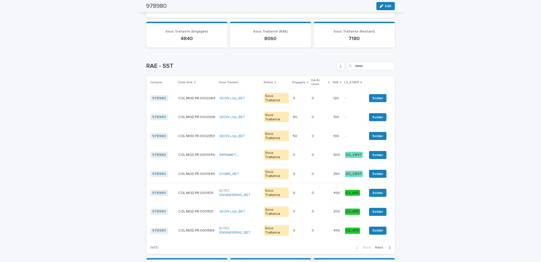
click at [378, 246] on span "Next" at bounding box center [381, 248] width 11 height 4
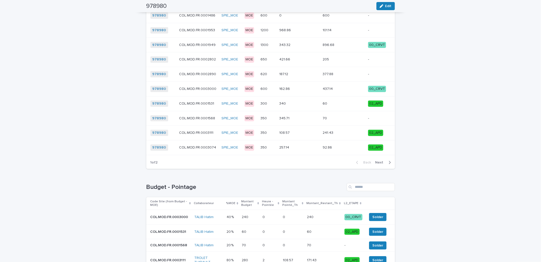
scroll to position [0, 0]
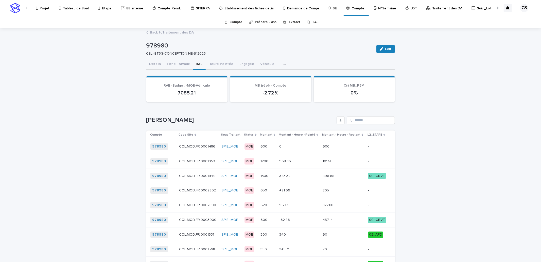
click at [178, 32] on link "Back to Traitement des DA" at bounding box center [172, 32] width 44 height 6
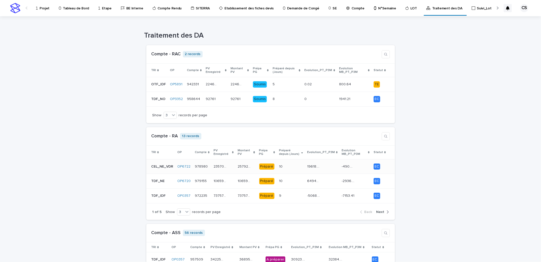
click at [353, 168] on div "-490.92 -490.92" at bounding box center [356, 166] width 28 height 8
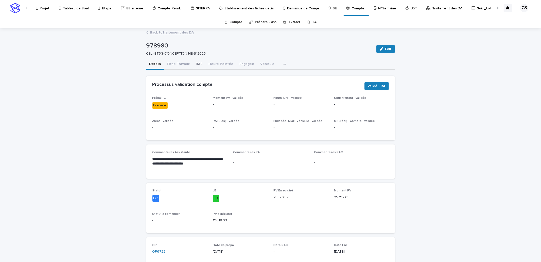
click at [197, 61] on button "RAE" at bounding box center [199, 64] width 13 height 11
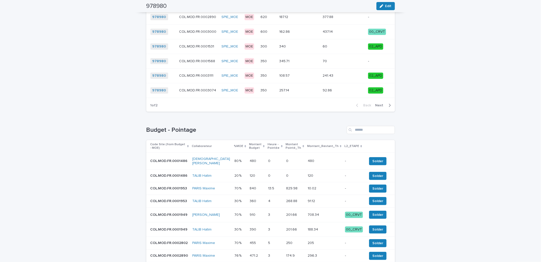
scroll to position [282, 0]
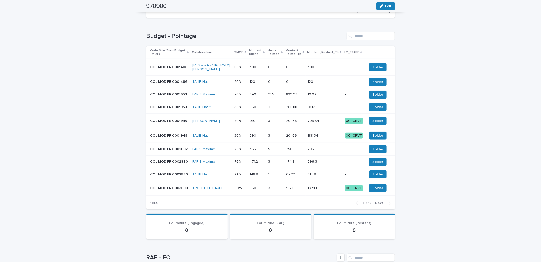
click at [319, 147] on p at bounding box center [324, 149] width 33 height 4
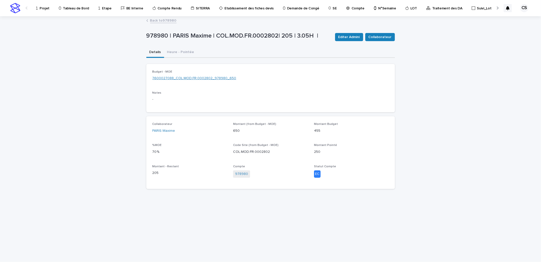
click at [207, 79] on link "7600027088_COL.MOD.FR.0002802_978980_650" at bounding box center [195, 78] width 84 height 5
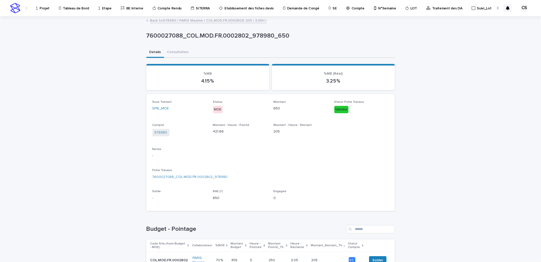
scroll to position [66, 0]
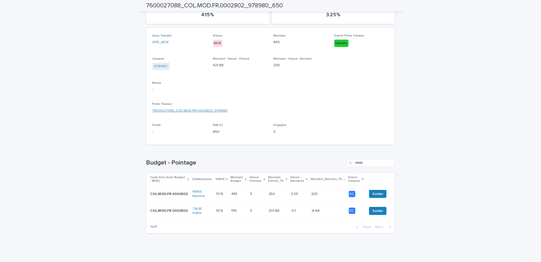
click at [201, 108] on link "7600027088_COL.MOD.FR.0002802_978980" at bounding box center [190, 110] width 75 height 5
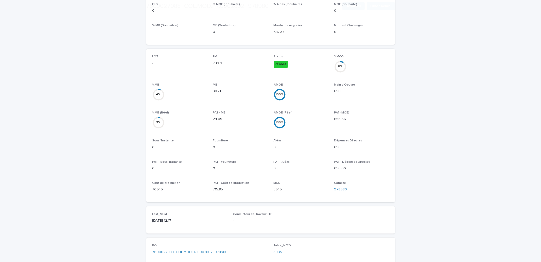
scroll to position [188, 0]
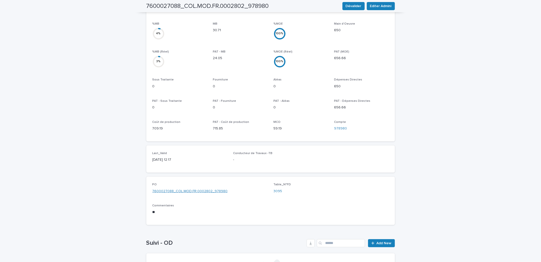
click at [195, 189] on link "7600027088_COL.MOD.FR.0002802_978980" at bounding box center [190, 191] width 75 height 5
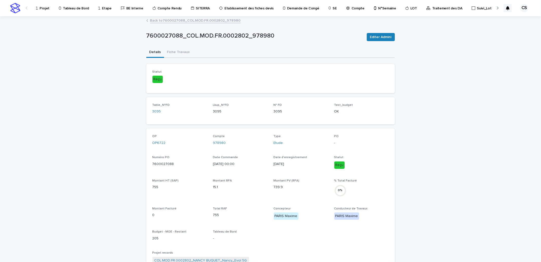
click at [206, 21] on link "Back to 7600027088_COL.MOD.FR.0002802_978980" at bounding box center [195, 20] width 91 height 6
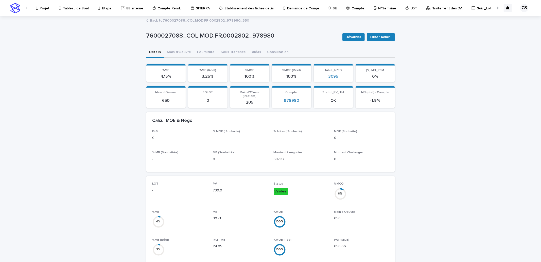
click at [181, 20] on link "Back to 7600027088_COL.MOD.FR.0002802_978980_650" at bounding box center [199, 20] width 99 height 6
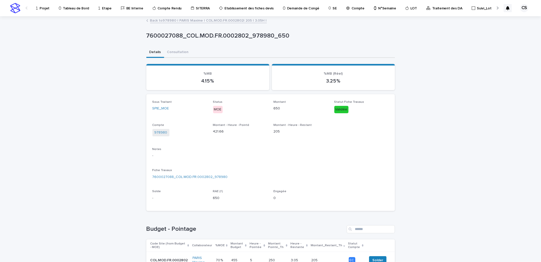
scroll to position [66, 0]
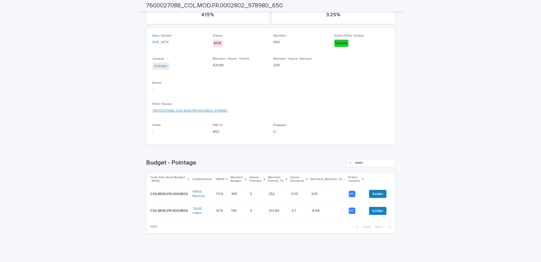
click at [199, 110] on link "7600027088_COL.MOD.FR.0002802_978980" at bounding box center [190, 110] width 75 height 5
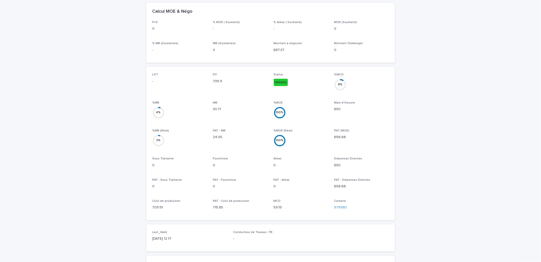
scroll to position [188, 0]
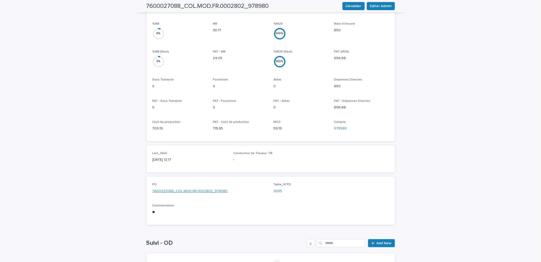
click at [191, 189] on link "7600027088_COL.MOD.FR.0002802_978980" at bounding box center [190, 191] width 75 height 5
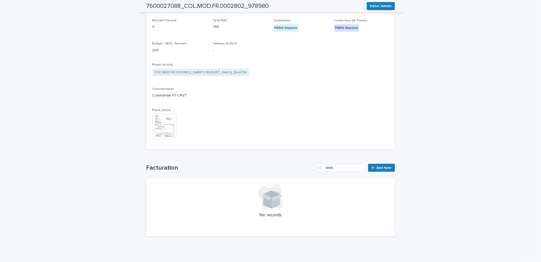
scroll to position [44, 0]
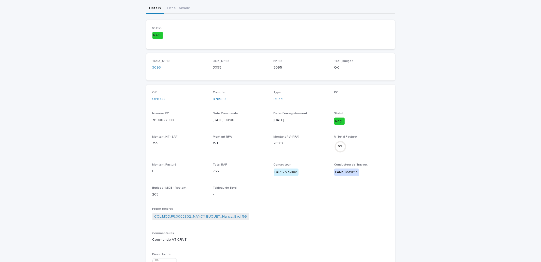
click at [229, 216] on link "COL.MOD.FR.0002802_NANCY BUQUET_Nancy_Evol 5G" at bounding box center [201, 216] width 93 height 5
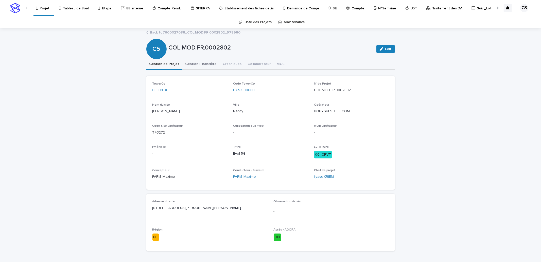
click at [203, 69] on button "Gestion Financière" at bounding box center [201, 64] width 38 height 11
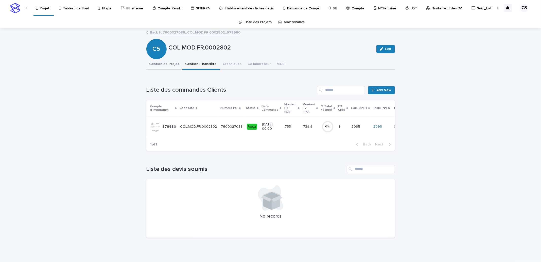
click at [173, 68] on button "Gestion de Projet" at bounding box center [164, 64] width 36 height 11
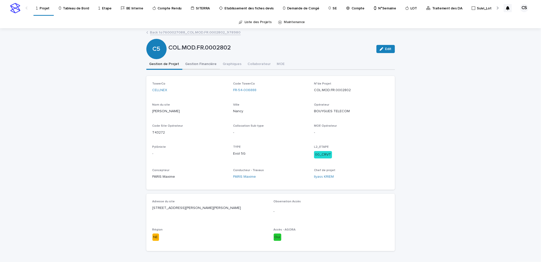
click at [194, 61] on button "Gestion Financière" at bounding box center [201, 64] width 38 height 11
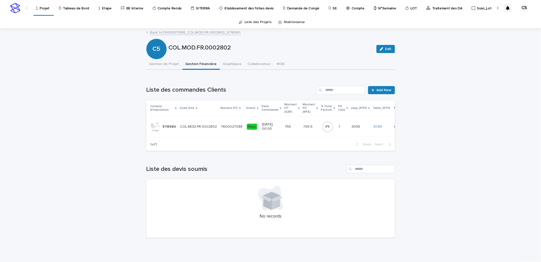
click at [224, 124] on p "7600027088" at bounding box center [232, 126] width 23 height 5
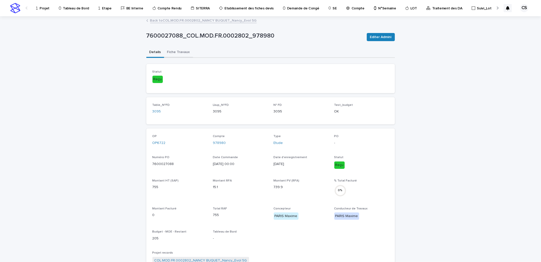
click at [172, 51] on button "Fiche Travaux" at bounding box center [178, 52] width 29 height 11
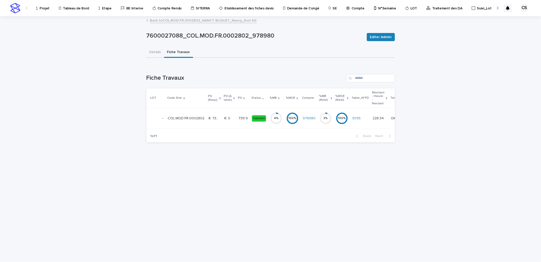
click at [223, 116] on td "€  0 €  0" at bounding box center [230, 118] width 14 height 21
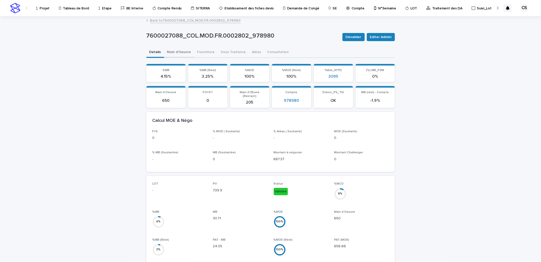
click at [187, 52] on button "Main d'Oeuvre" at bounding box center [179, 52] width 30 height 11
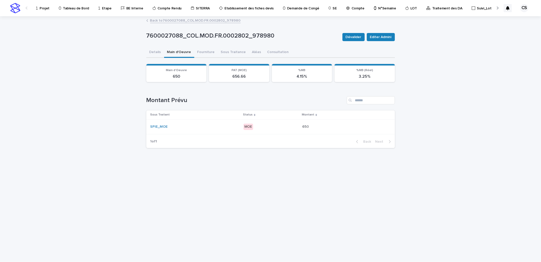
click at [233, 123] on div "SPIE_MOE" at bounding box center [194, 127] width 89 height 8
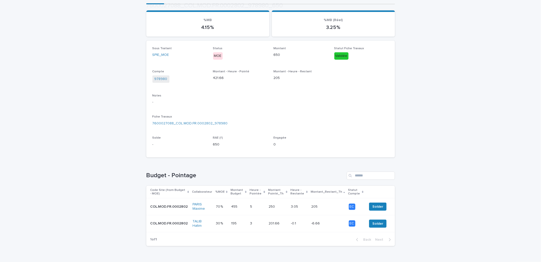
scroll to position [66, 0]
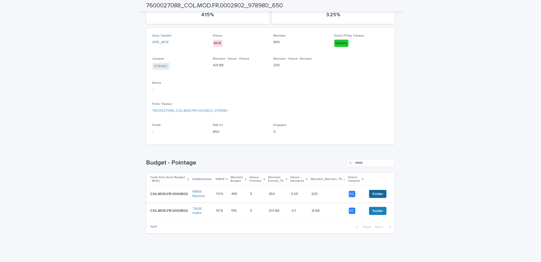
click at [378, 192] on span "Solder" at bounding box center [378, 193] width 11 height 5
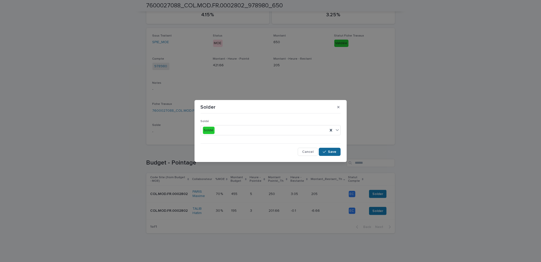
click at [334, 154] on button "Save" at bounding box center [330, 152] width 22 height 8
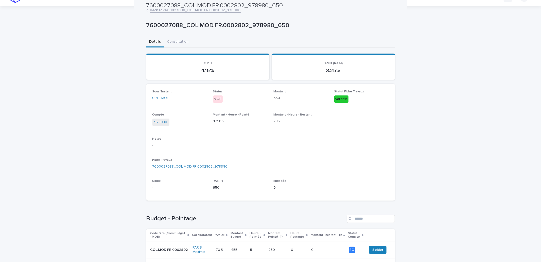
scroll to position [0, 0]
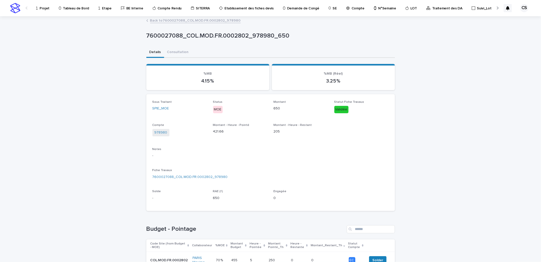
click at [199, 23] on div "Back to 7600027088_COL.MOD.FR.0002802_978980" at bounding box center [271, 20] width 254 height 7
click at [201, 19] on link "Back to 7600027088_COL.MOD.FR.0002802_978980" at bounding box center [195, 20] width 91 height 6
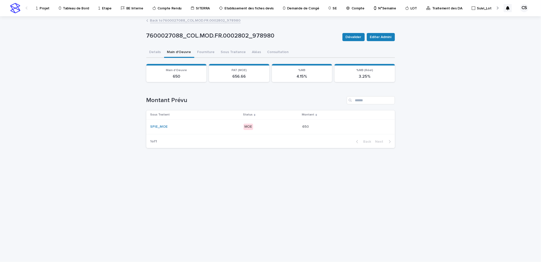
click at [202, 19] on link "Back to 7600027088_COL.MOD.FR.0002802_978980" at bounding box center [195, 20] width 91 height 6
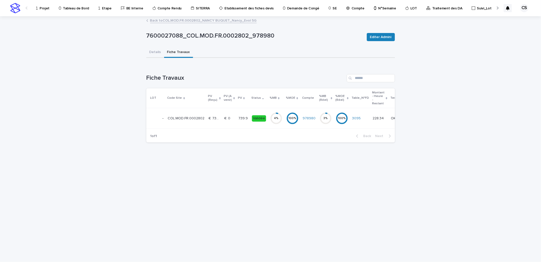
click at [204, 19] on link "Back to COL.MOD.FR.0002802_NANCY BUQUET_Nancy_Evol 5G" at bounding box center [203, 20] width 107 height 6
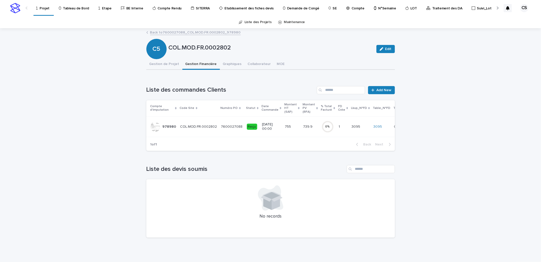
click at [203, 30] on link "Back to 7600027088_COL.MOD.FR.0002802_978980" at bounding box center [195, 32] width 91 height 6
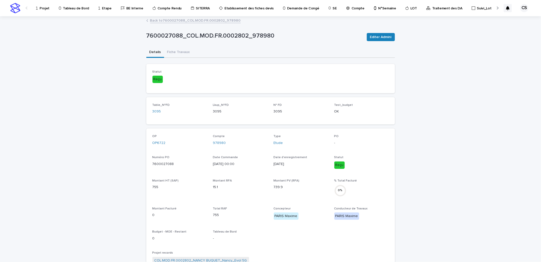
click at [212, 21] on link "Back to 7600027088_COL.MOD.FR.0002802_978980" at bounding box center [195, 20] width 91 height 6
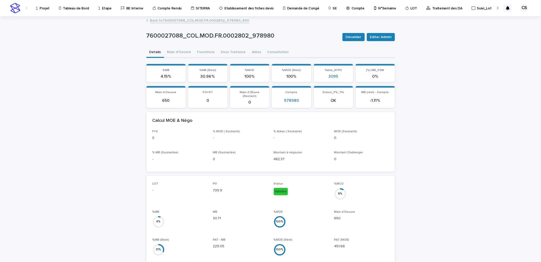
click at [214, 19] on link "Back to 7600027088_COL.MOD.FR.0002802_978980_650" at bounding box center [199, 20] width 99 height 6
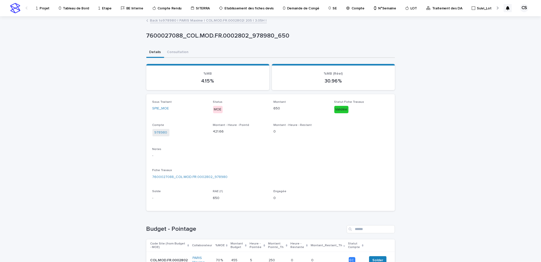
click at [218, 17] on link "Back to 978980 | PARIS Maxime | COL.MOD.FR.0002802| 205 | 3.05H |" at bounding box center [208, 20] width 117 height 6
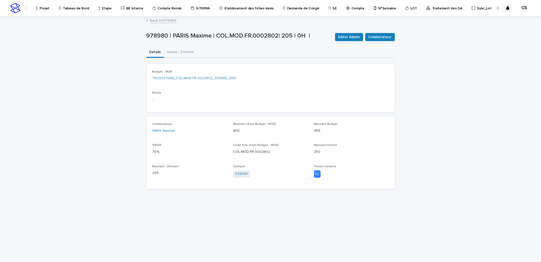
click at [171, 19] on link "Back to 978980" at bounding box center [163, 20] width 26 height 6
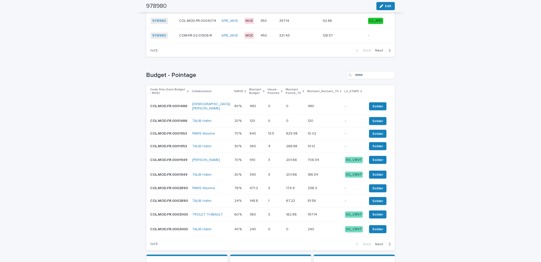
scroll to position [282, 0]
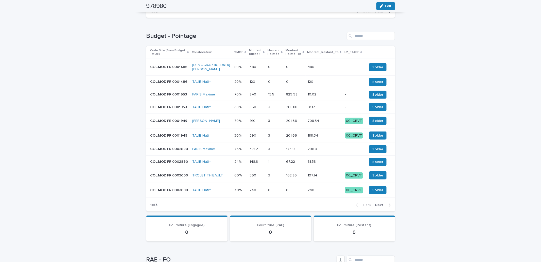
click at [295, 148] on p at bounding box center [295, 149] width 18 height 4
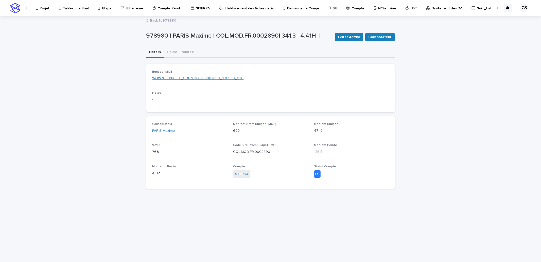
click at [199, 79] on link "WOW700018039 _COL.MOD.FR.0002890_978980_620" at bounding box center [198, 78] width 91 height 5
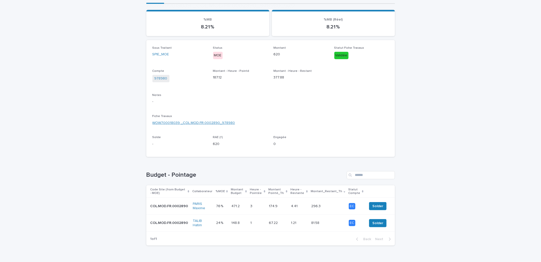
scroll to position [66, 0]
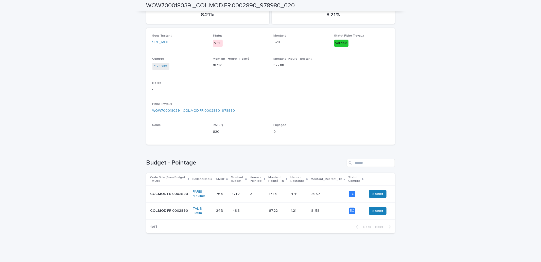
click at [207, 111] on link "WOW700018039 _COL.MOD.FR.0002890_978980" at bounding box center [194, 110] width 83 height 5
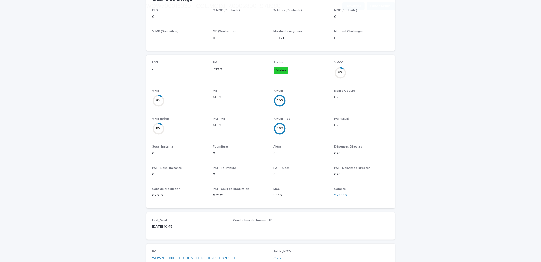
scroll to position [188, 0]
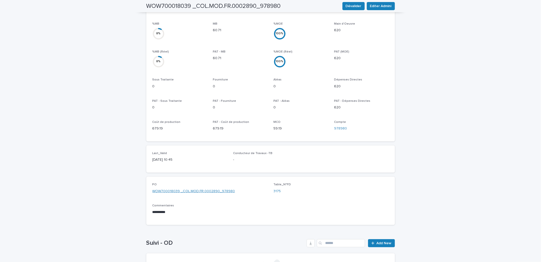
click at [174, 189] on link "WOW700018039 _COL.MOD.FR.0002890_978980" at bounding box center [194, 191] width 83 height 5
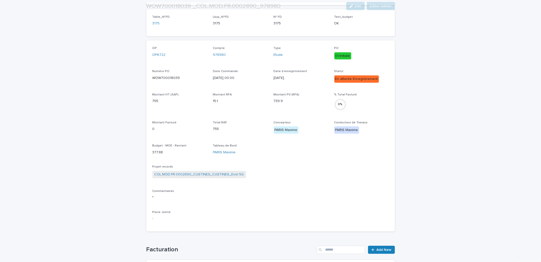
scroll to position [94, 0]
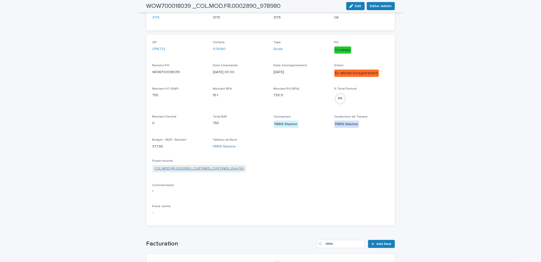
click at [183, 169] on link "COL.MOD.FR.0002890_CUSTINES_CUSTINES_Evol 5G" at bounding box center [200, 168] width 90 height 5
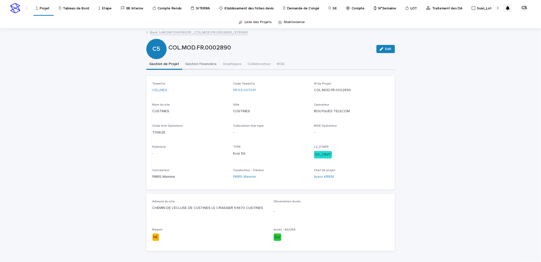
click at [194, 64] on button "Gestion Financière" at bounding box center [201, 64] width 38 height 11
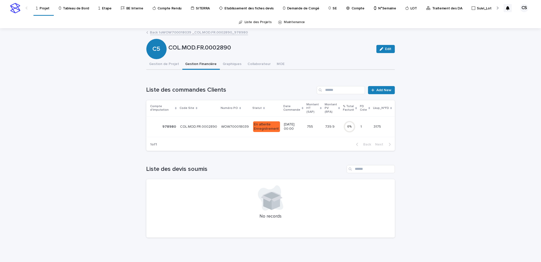
click at [223, 126] on p "WOW700018039" at bounding box center [236, 126] width 29 height 5
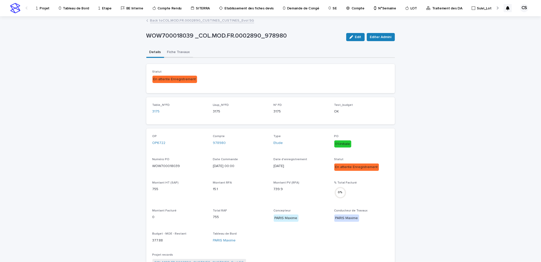
click at [175, 54] on button "Fiche Travaux" at bounding box center [178, 52] width 29 height 11
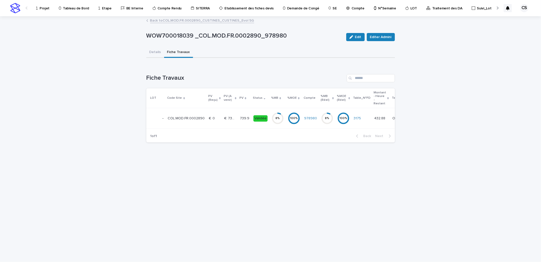
click at [241, 116] on p "739.9" at bounding box center [245, 117] width 10 height 5
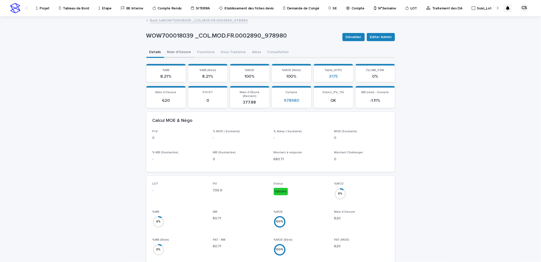
click at [183, 53] on button "Main d'Oeuvre" at bounding box center [179, 52] width 30 height 11
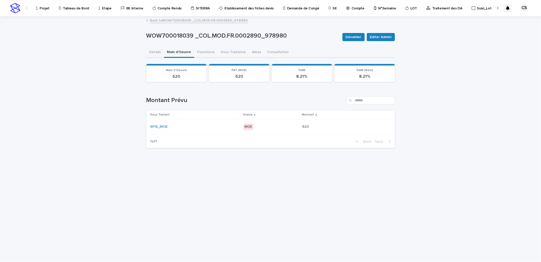
click at [271, 125] on p "MOE" at bounding box center [271, 127] width 55 height 6
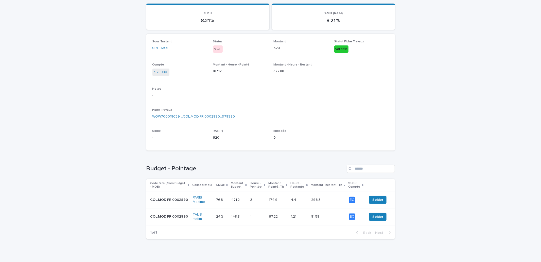
scroll to position [66, 0]
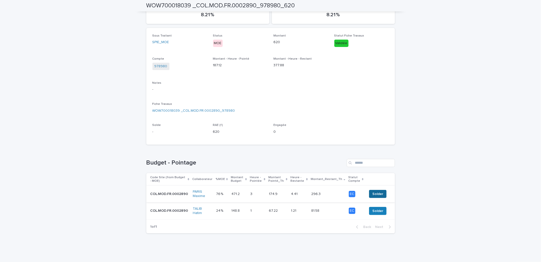
click at [376, 194] on span "Solder" at bounding box center [378, 193] width 11 height 5
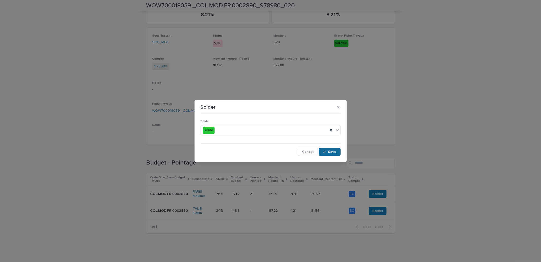
click at [333, 154] on button "Save" at bounding box center [330, 152] width 22 height 8
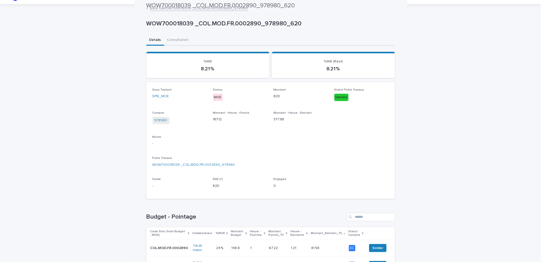
scroll to position [0, 0]
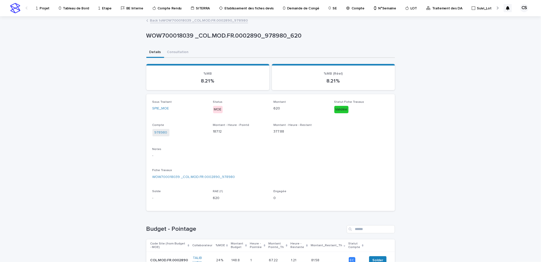
click at [186, 20] on link "Back to WOW700018039 _COL.MOD.FR.0002890_978980" at bounding box center [199, 20] width 98 height 6
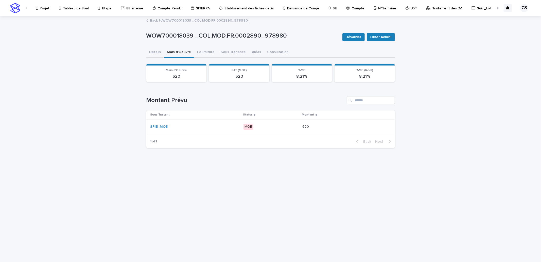
click at [188, 18] on link "Back to WOW700018039 _COL.MOD.FR.0002890_978980" at bounding box center [199, 20] width 98 height 6
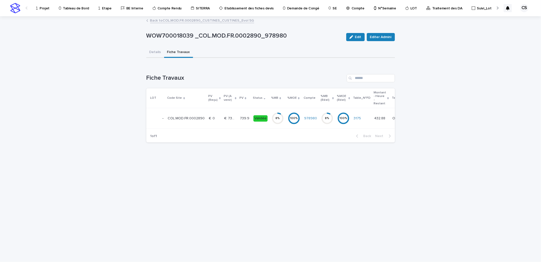
click at [188, 18] on link "Back to COL.MOD.FR.0002890_CUSTINES_CUSTINES_Evol 5G" at bounding box center [202, 20] width 104 height 6
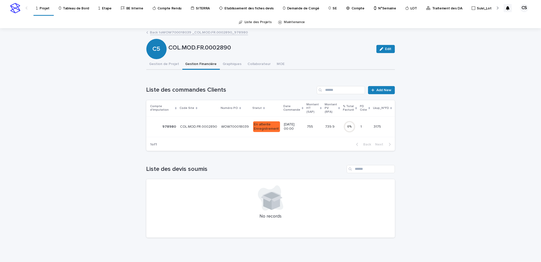
click at [187, 32] on link "Back to WOW700018039 _COL.MOD.FR.0002890_978980" at bounding box center [199, 32] width 98 height 6
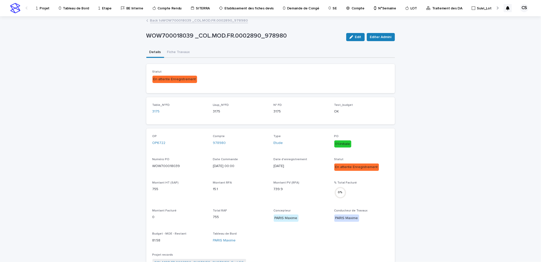
click at [192, 22] on link "Back to WOW700018039 _COL.MOD.FR.0002890_978980" at bounding box center [199, 20] width 98 height 6
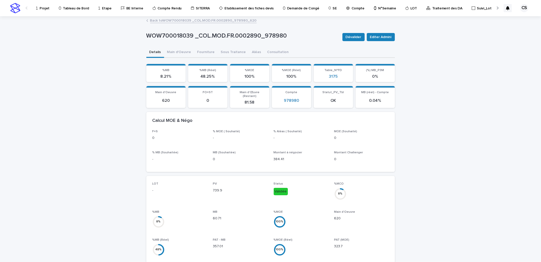
click at [192, 22] on link "Back to WOW700018039 _COL.MOD.FR.0002890_978980_620" at bounding box center [203, 20] width 107 height 6
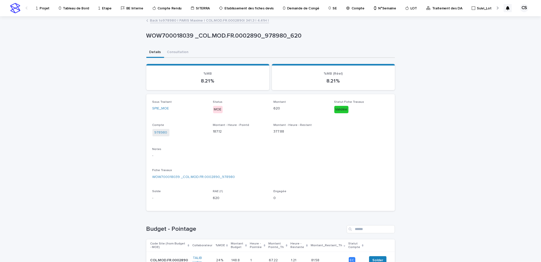
click at [192, 22] on link "Back to 978980 | PARIS Maxime | COL.MOD.FR.0002890| 341.3 | 4.41H |" at bounding box center [209, 20] width 119 height 6
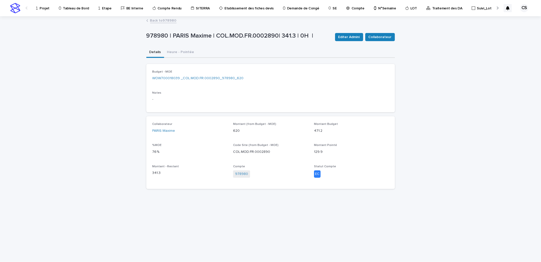
click at [163, 19] on link "Back to 978980" at bounding box center [163, 20] width 26 height 6
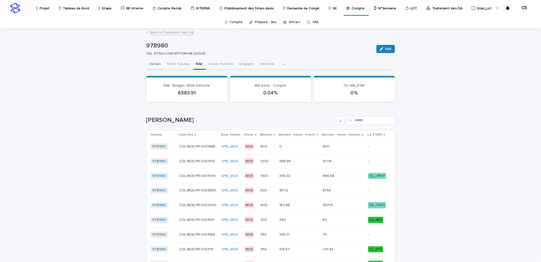
click at [151, 63] on button "Details" at bounding box center [155, 64] width 18 height 11
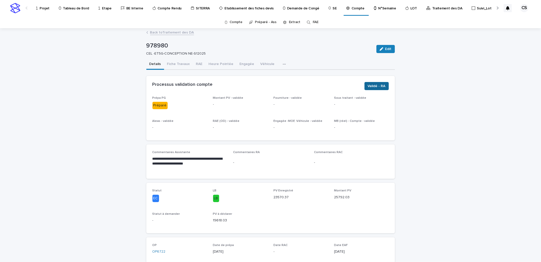
click at [373, 85] on span "Validé - RA" at bounding box center [377, 85] width 18 height 5
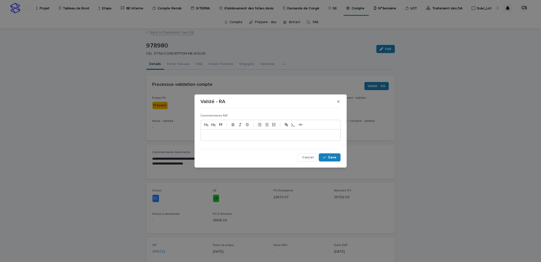
click at [270, 131] on div at bounding box center [271, 134] width 140 height 11
click at [339, 102] on icon "button" at bounding box center [339, 101] width 2 height 2
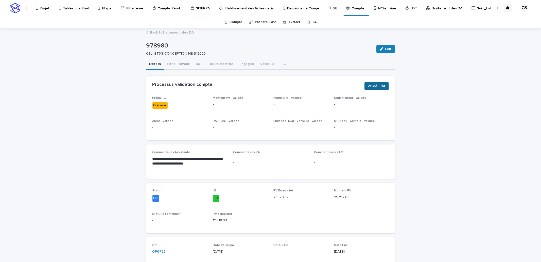
click at [372, 85] on span "Validé - RA" at bounding box center [377, 85] width 18 height 5
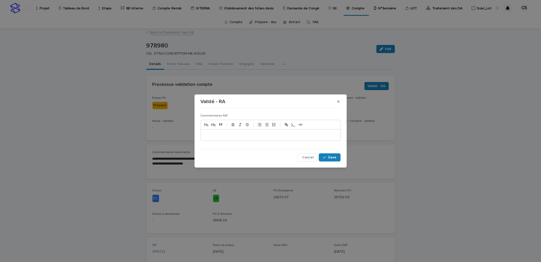
click at [261, 136] on p at bounding box center [271, 134] width 132 height 5
click at [328, 158] on div "button" at bounding box center [325, 158] width 5 height 4
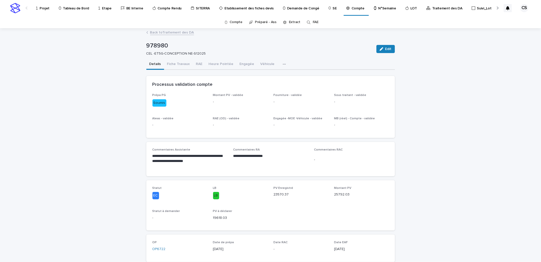
click at [177, 31] on link "Back to Traitement des DA" at bounding box center [172, 32] width 44 height 6
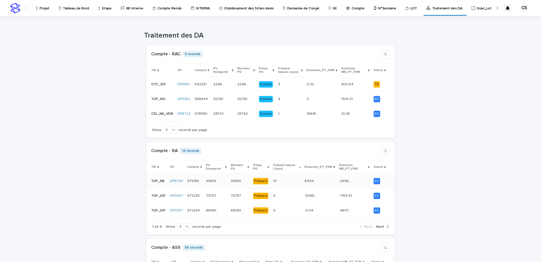
click at [241, 180] on div "106592.51 106592.51" at bounding box center [240, 181] width 18 height 8
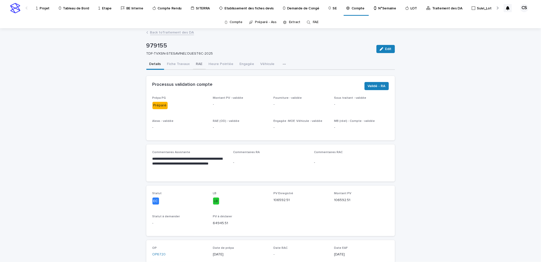
click at [197, 66] on button "RAE" at bounding box center [199, 64] width 13 height 11
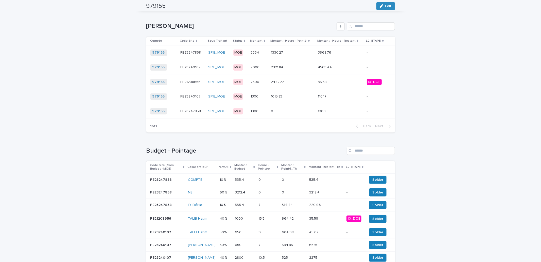
scroll to position [188, 0]
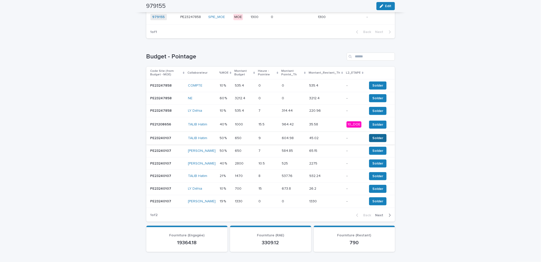
click at [374, 136] on span "Solder" at bounding box center [378, 138] width 11 height 5
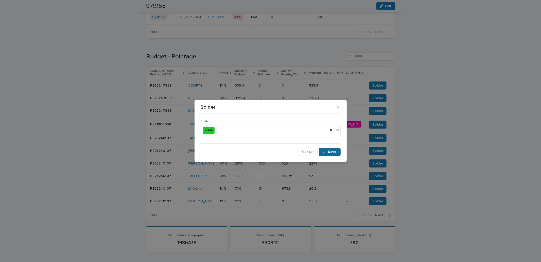
click at [329, 148] on button "Save" at bounding box center [330, 152] width 22 height 8
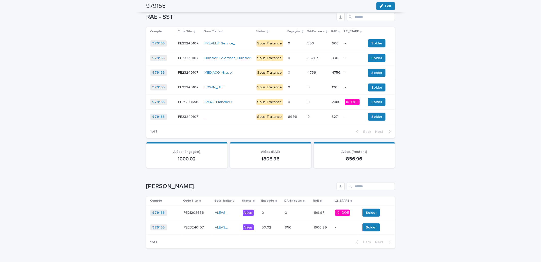
scroll to position [564, 0]
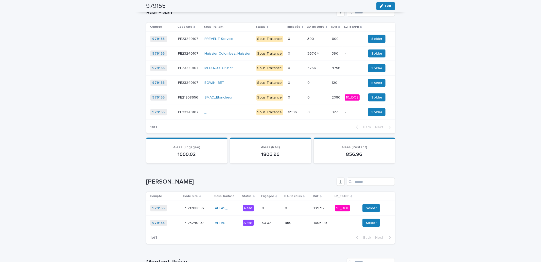
click at [300, 206] on p at bounding box center [297, 208] width 25 height 4
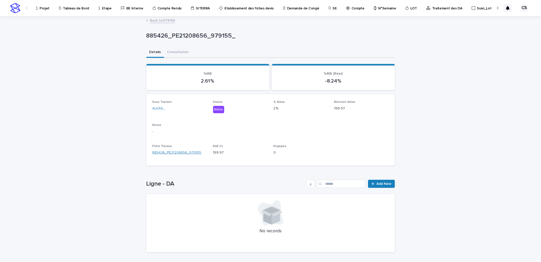
click at [179, 152] on link "885426_PE21208656_979155" at bounding box center [177, 152] width 49 height 5
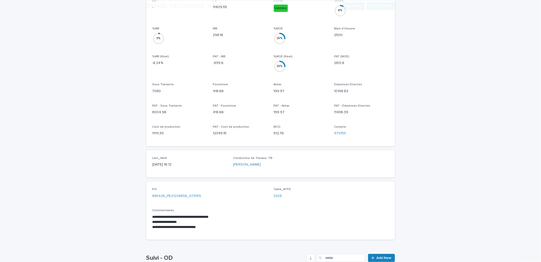
scroll to position [188, 0]
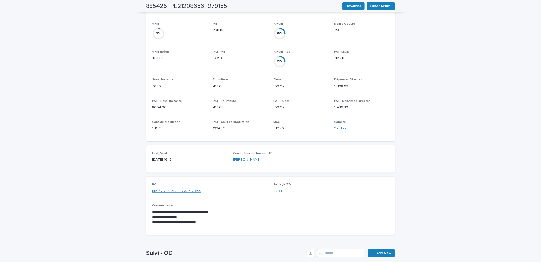
click at [181, 189] on link "885426_PE21208656_979155" at bounding box center [177, 191] width 49 height 5
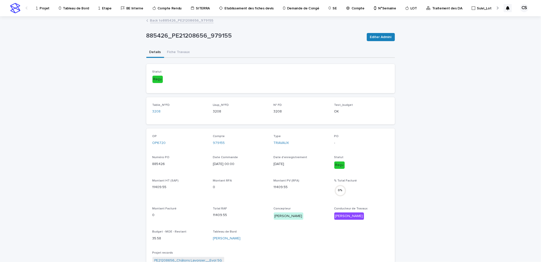
click at [191, 24] on div "885426_PE21208656_979155 Editer Admini 885426_PE21208656_979155 Editer Admini S…" at bounding box center [270, 223] width 249 height 412
click at [193, 21] on link "Back to 885426_PE21208656_979155" at bounding box center [181, 20] width 63 height 6
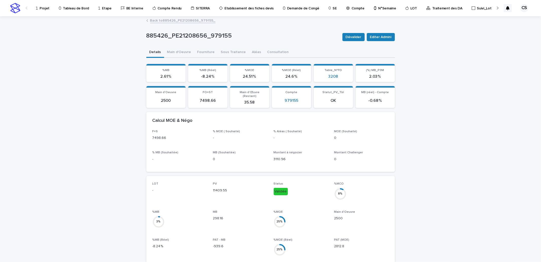
click at [193, 21] on link "Back to 885426_PE21208656_979155_" at bounding box center [182, 20] width 65 height 6
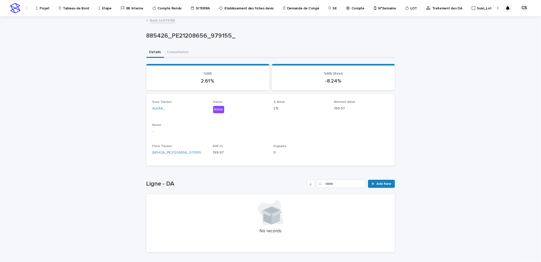
click at [168, 21] on link "Back to 979155" at bounding box center [162, 20] width 25 height 6
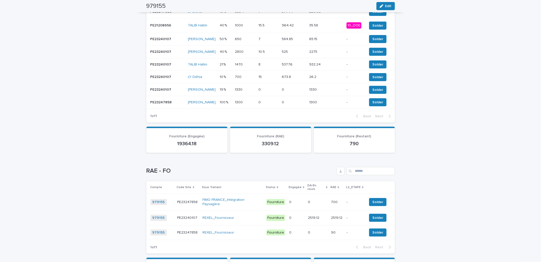
scroll to position [282, 0]
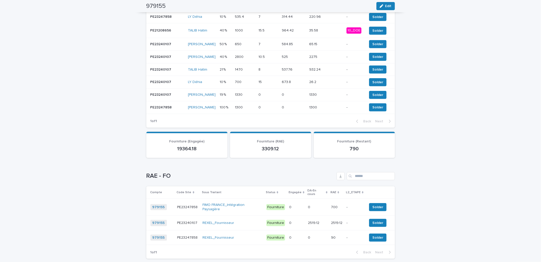
click at [449, 154] on div "Loading... Saving… Loading... Saving… 979155 Edit 979155 TDF-TVXSN-STESAVINEL'O…" at bounding box center [270, 190] width 541 height 887
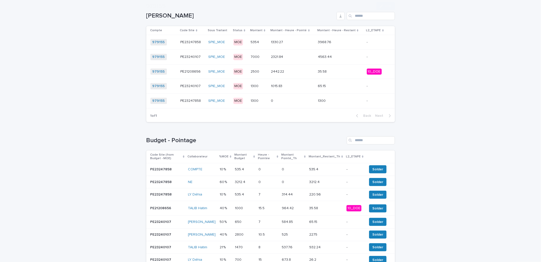
scroll to position [188, 0]
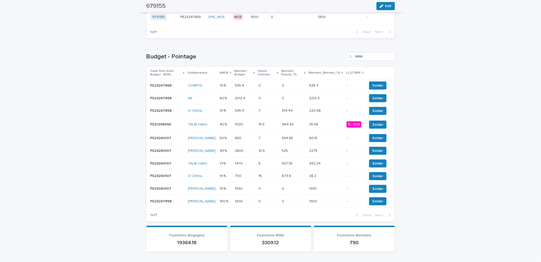
click at [278, 98] on p at bounding box center [268, 98] width 19 height 4
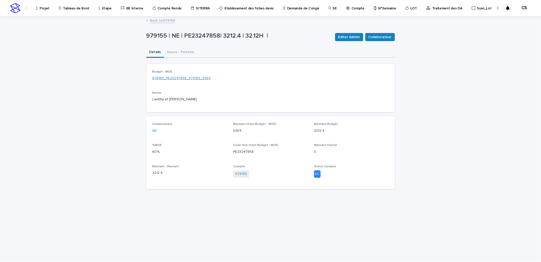
click at [183, 77] on link "878165_PE23247858_979155_5354" at bounding box center [182, 78] width 59 height 5
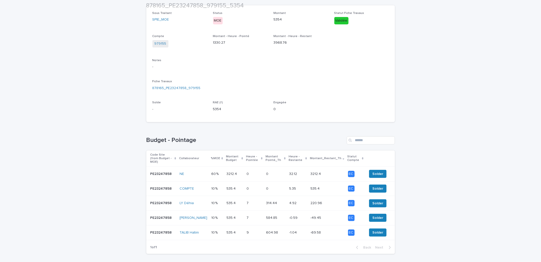
scroll to position [94, 0]
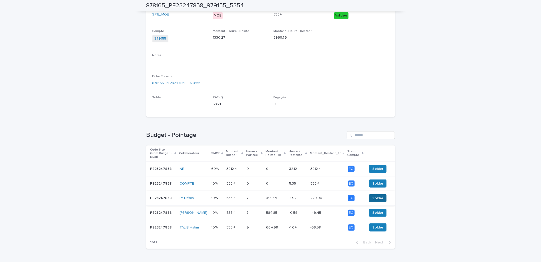
click at [373, 196] on span "Solder" at bounding box center [378, 198] width 11 height 5
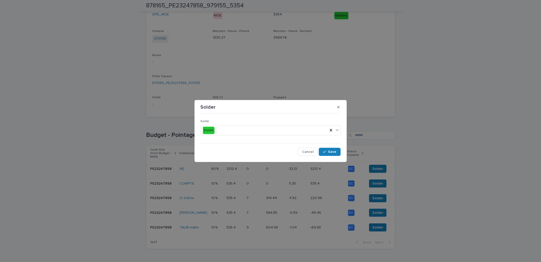
click at [329, 157] on div "Soldé Soldé Cancel Save" at bounding box center [270, 135] width 143 height 43
click at [329, 151] on span "Save" at bounding box center [332, 152] width 8 height 4
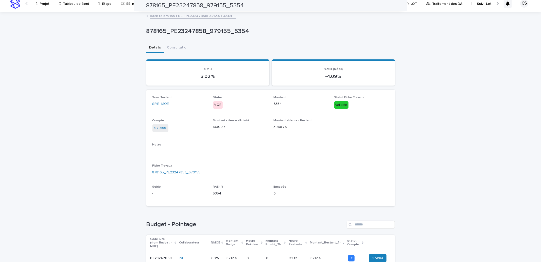
scroll to position [0, 0]
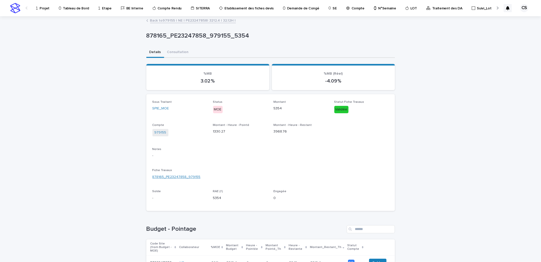
click at [192, 178] on link "878165_PE23247858_979155" at bounding box center [177, 176] width 48 height 5
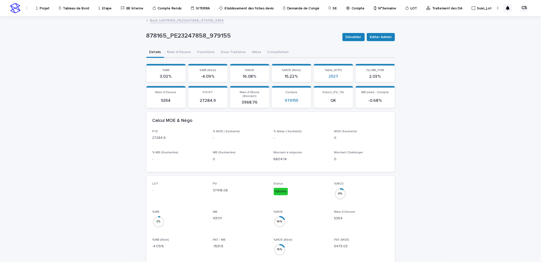
scroll to position [188, 0]
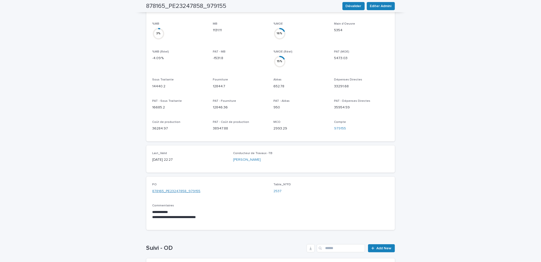
click at [190, 189] on link "878165_PE23247858_979155" at bounding box center [177, 191] width 48 height 5
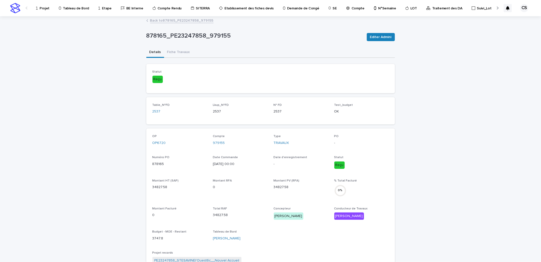
click at [150, 21] on link "Back to 878165_PE23247858_979155" at bounding box center [181, 20] width 63 height 6
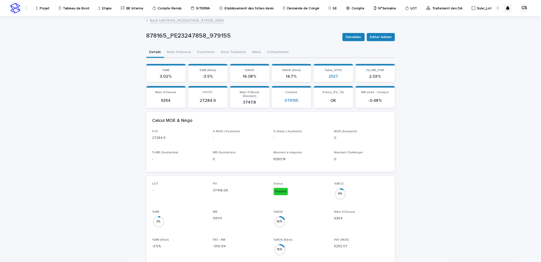
click at [153, 19] on link "Back to 878165_PE23247858_979155_5354" at bounding box center [187, 20] width 74 height 6
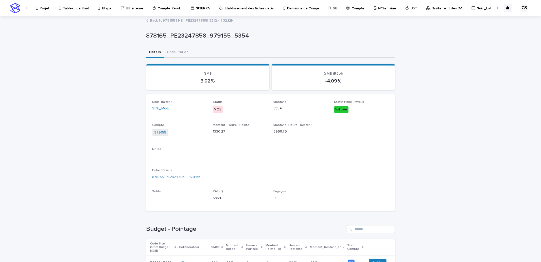
click at [153, 19] on link "Back to 979155 | NE | PE23247858| 3212.4 | 32.12H |" at bounding box center [193, 20] width 86 height 6
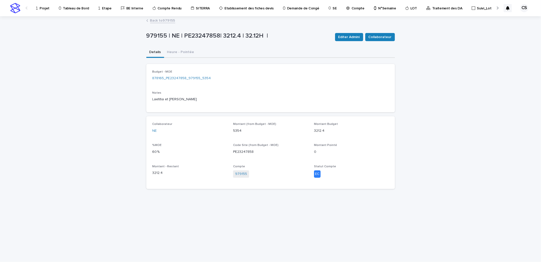
click at [153, 19] on link "Back to 979155" at bounding box center [162, 20] width 25 height 6
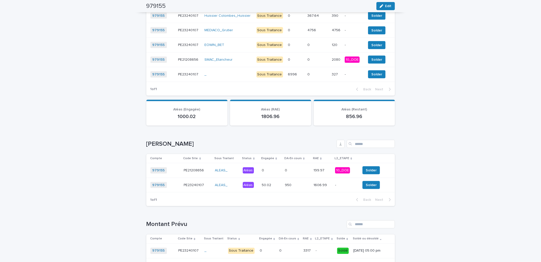
scroll to position [639, 0]
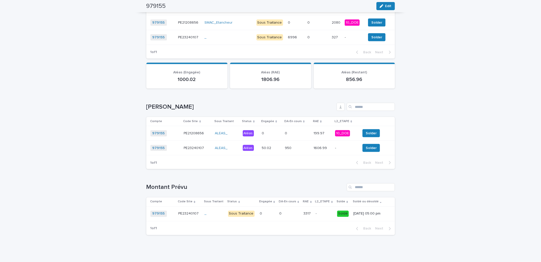
click at [314, 145] on p "1606.99" at bounding box center [321, 147] width 14 height 5
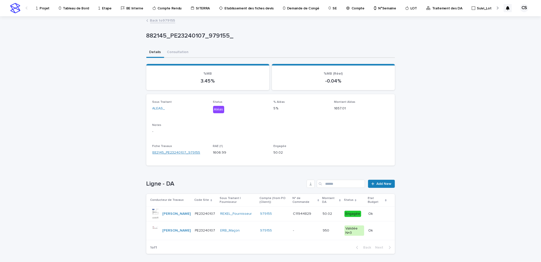
click at [188, 151] on link "882145_PE23240107_979155" at bounding box center [177, 152] width 48 height 5
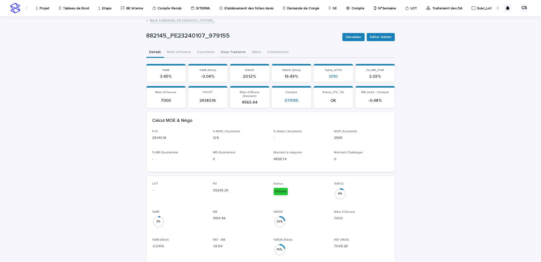
click at [229, 49] on button "Sous Traitance" at bounding box center [233, 52] width 31 height 11
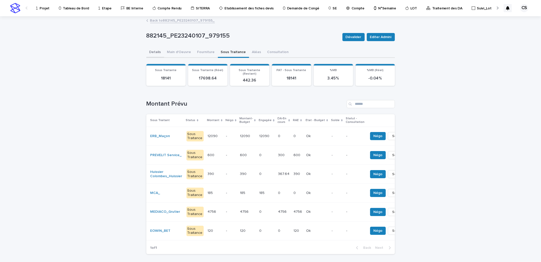
click at [153, 51] on button "Details" at bounding box center [155, 52] width 18 height 11
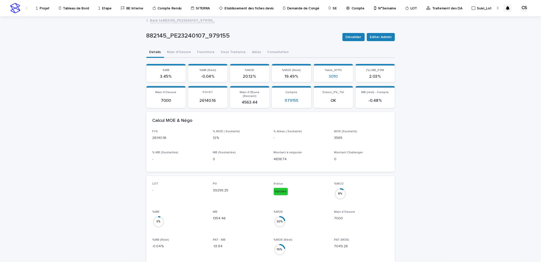
click at [180, 21] on link "Back to 882145_PE23240107_979155_" at bounding box center [182, 20] width 65 height 6
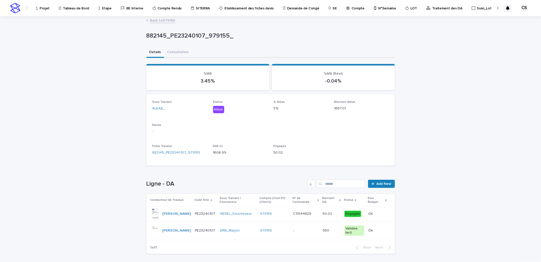
click at [169, 21] on link "Back to 979155" at bounding box center [162, 20] width 25 height 6
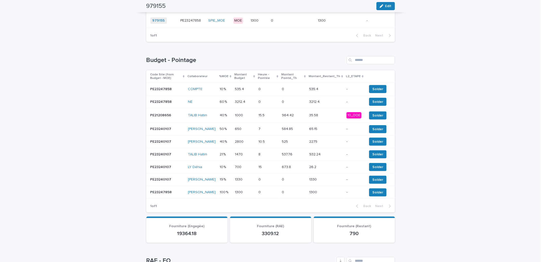
scroll to position [188, 0]
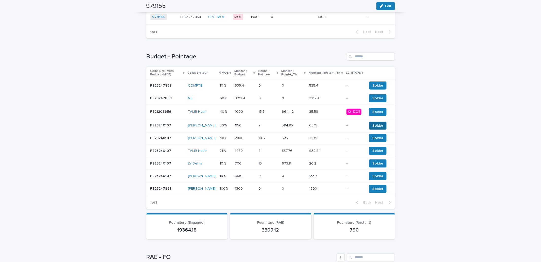
click at [373, 127] on span "Solder" at bounding box center [378, 125] width 11 height 5
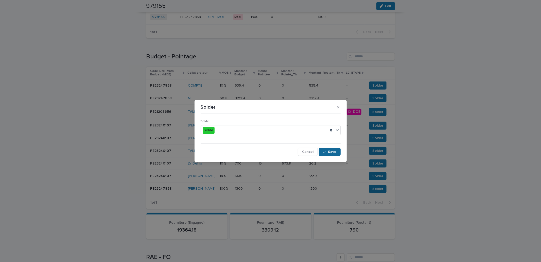
click at [334, 151] on span "Save" at bounding box center [332, 152] width 8 height 4
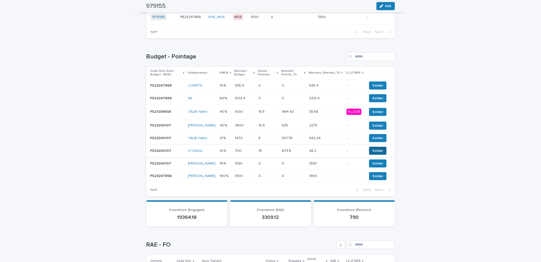
click at [371, 155] on button "Solder" at bounding box center [378, 151] width 18 height 8
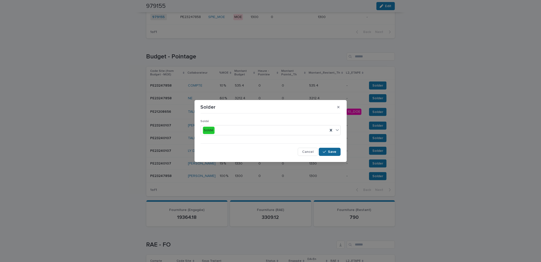
click at [326, 153] on div "button" at bounding box center [325, 152] width 5 height 4
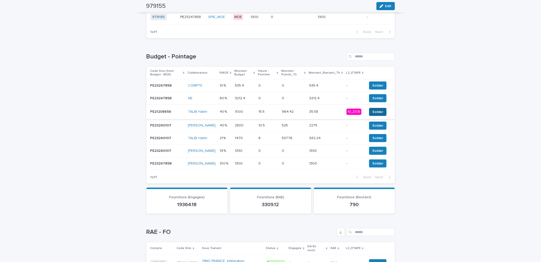
click at [376, 110] on span "Solder" at bounding box center [378, 111] width 11 height 5
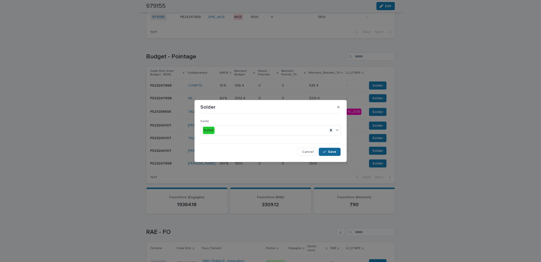
click at [335, 150] on span "Save" at bounding box center [332, 152] width 8 height 4
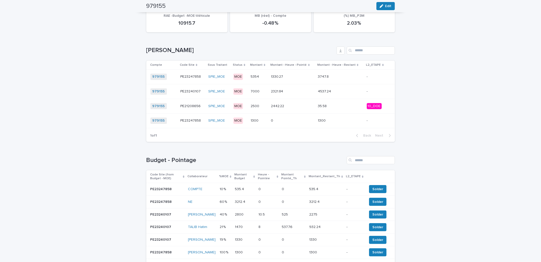
scroll to position [0, 0]
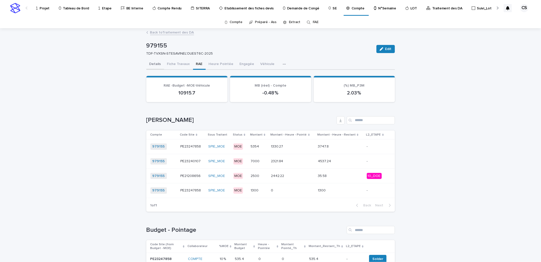
click at [155, 63] on button "Details" at bounding box center [155, 64] width 18 height 11
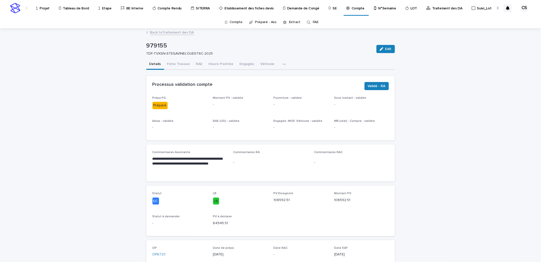
click at [49, 8] on div "Projet" at bounding box center [44, 5] width 16 height 11
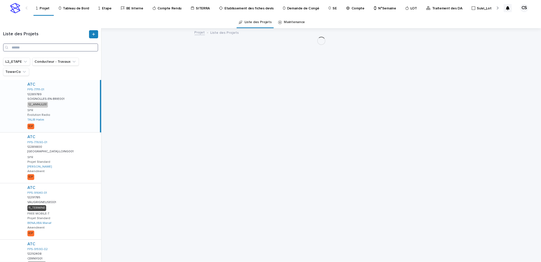
click at [85, 49] on input "Search" at bounding box center [50, 47] width 95 height 8
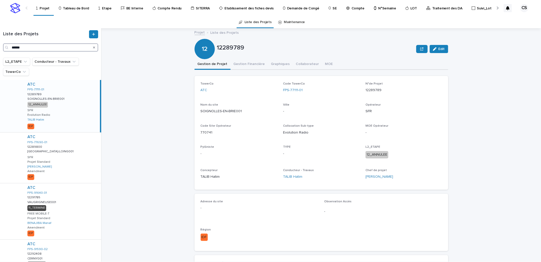
type input "******"
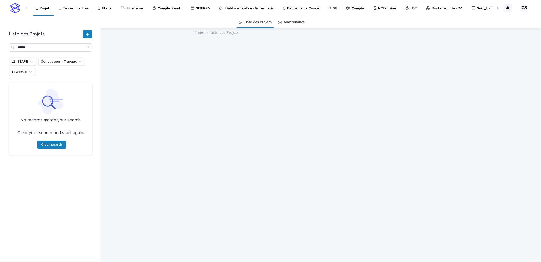
click at [45, 8] on p "Projet" at bounding box center [45, 5] width 10 height 11
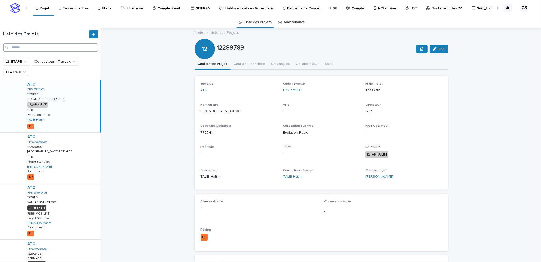
click at [39, 48] on input "Search" at bounding box center [50, 47] width 95 height 8
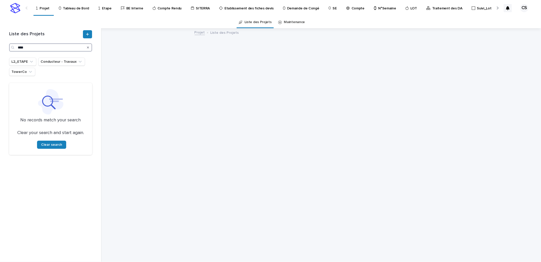
click at [39, 47] on input "****" at bounding box center [50, 47] width 83 height 8
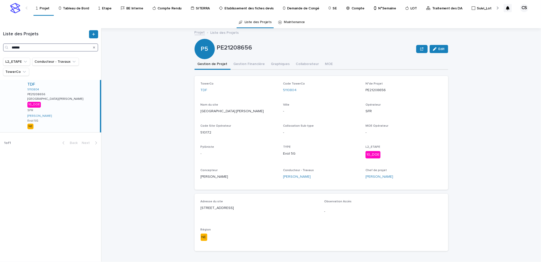
type input "******"
click at [47, 103] on div "TDF 5110804 PE21208656 PE21208656 Châlons:Lavoisier Châlons:Lavoisier 10_DOE SF…" at bounding box center [61, 106] width 77 height 52
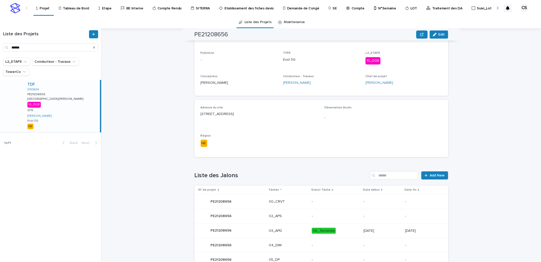
scroll to position [188, 0]
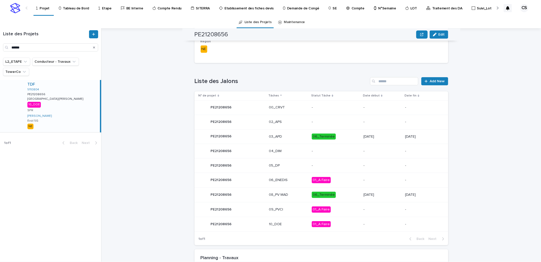
click at [364, 223] on p "-" at bounding box center [383, 224] width 38 height 4
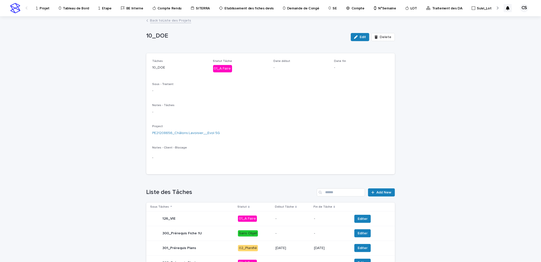
scroll to position [139, 0]
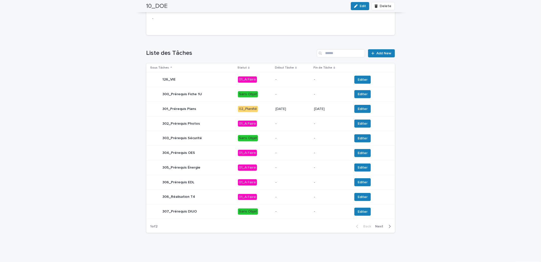
click at [378, 227] on span "Next" at bounding box center [381, 227] width 11 height 4
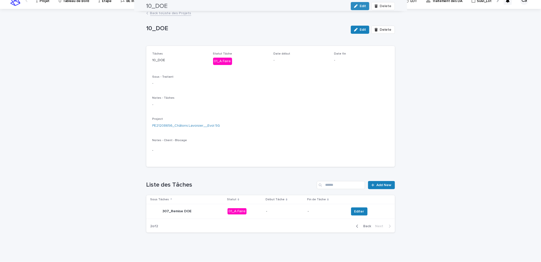
scroll to position [7, 0]
click at [361, 215] on td "Editer" at bounding box center [371, 211] width 48 height 15
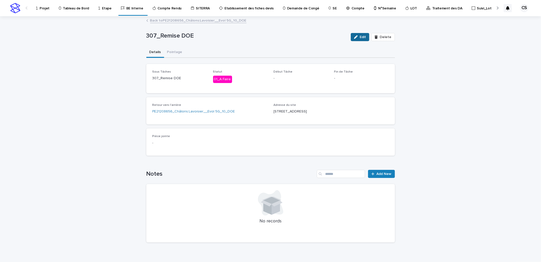
click at [357, 40] on button "Edit" at bounding box center [360, 37] width 19 height 8
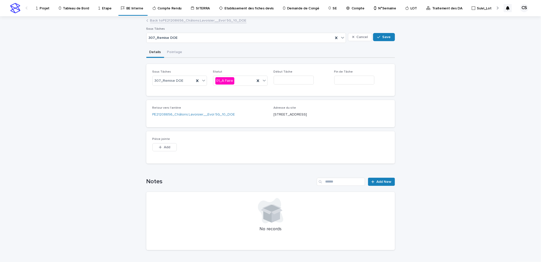
click at [288, 80] on input "text" at bounding box center [294, 80] width 40 height 9
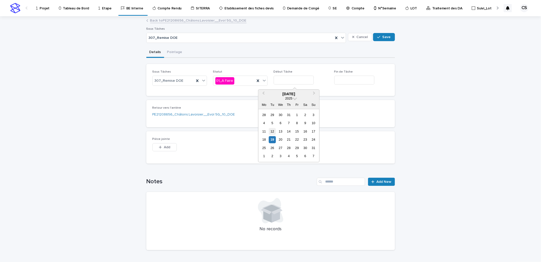
click at [273, 131] on div "12" at bounding box center [272, 131] width 7 height 7
type input "*********"
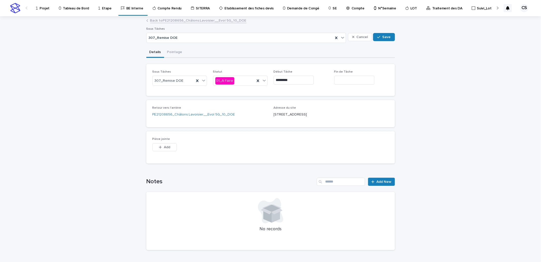
click at [340, 79] on input "text" at bounding box center [354, 80] width 40 height 9
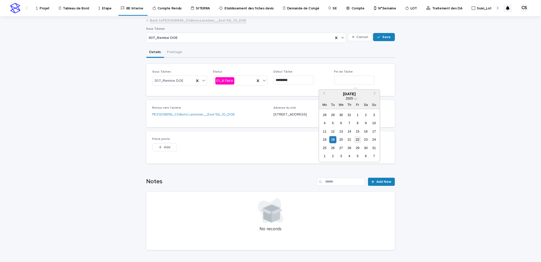
click at [358, 139] on div "22" at bounding box center [357, 139] width 7 height 7
type input "*********"
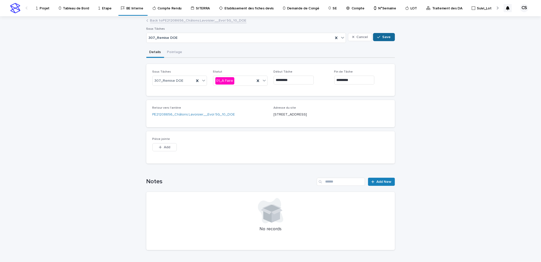
click at [384, 39] on button "Save" at bounding box center [384, 37] width 22 height 8
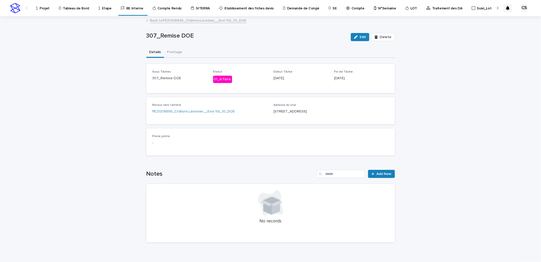
click at [194, 19] on link "Back to PE21208656_Châlons:Lavoisier__Evol 5G_10_DOE" at bounding box center [198, 20] width 96 height 6
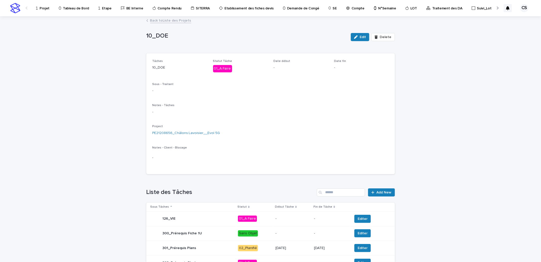
click at [175, 21] on link "Back to Liste des Projets" at bounding box center [170, 20] width 41 height 6
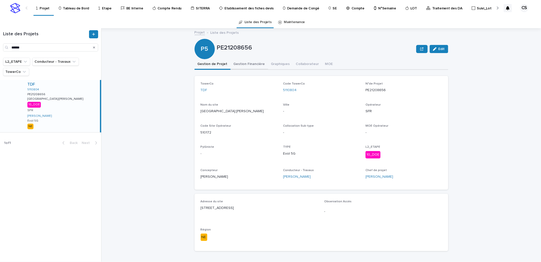
click at [241, 66] on button "Gestion Financière" at bounding box center [250, 64] width 38 height 11
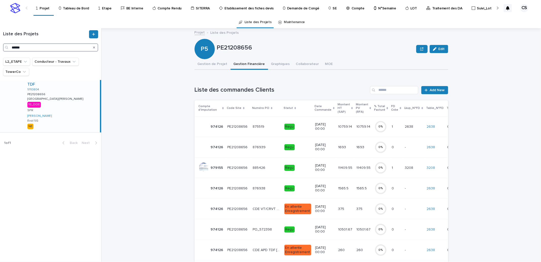
click at [65, 48] on input "******" at bounding box center [50, 47] width 95 height 8
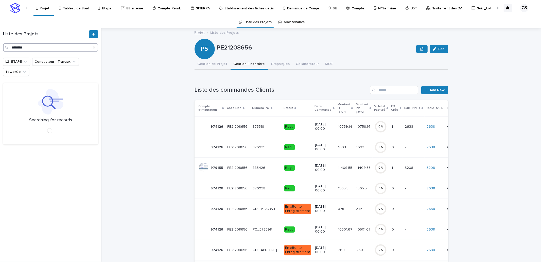
type input "********"
click at [72, 98] on div "TDF 2158202 PE24250402 PE24250402 SANTENAY_Sources30 SANTENAY_Sources30 10_DOE …" at bounding box center [61, 106] width 77 height 52
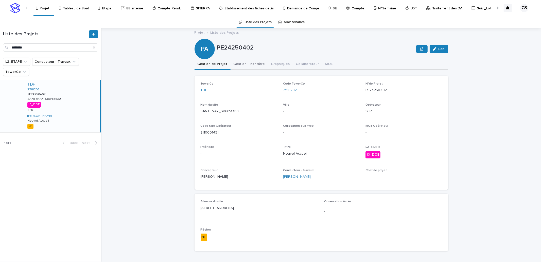
click at [249, 64] on button "Gestion Financière" at bounding box center [250, 64] width 38 height 11
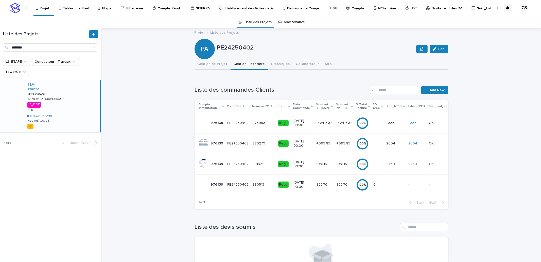
click at [322, 119] on div "142415.32 142415.32" at bounding box center [324, 123] width 16 height 8
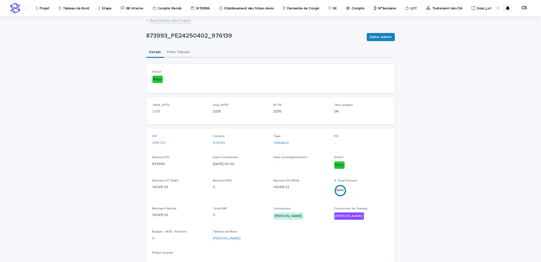
click at [173, 52] on button "Fiche Travaux" at bounding box center [178, 52] width 29 height 11
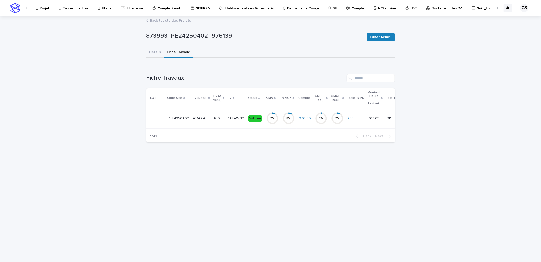
click at [230, 115] on p "142415.32" at bounding box center [236, 117] width 17 height 5
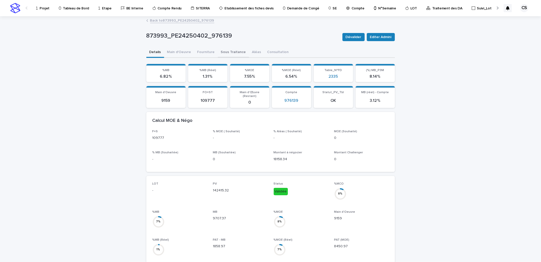
click at [218, 49] on button "Sous Traitance" at bounding box center [233, 52] width 31 height 11
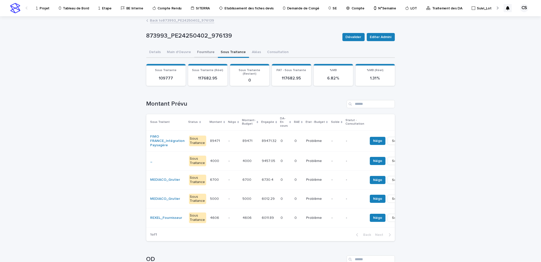
click at [203, 47] on button "Fourniture" at bounding box center [206, 52] width 24 height 11
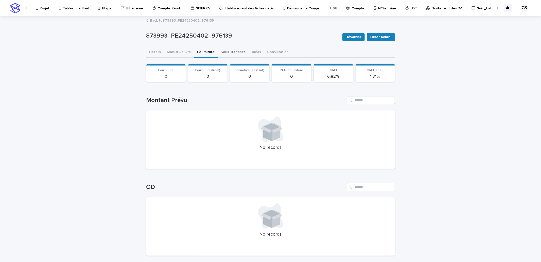
click at [232, 51] on button "Sous Traitance" at bounding box center [233, 52] width 31 height 11
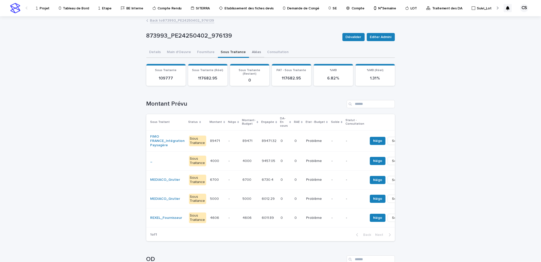
click at [254, 52] on button "Aléas" at bounding box center [256, 52] width 15 height 11
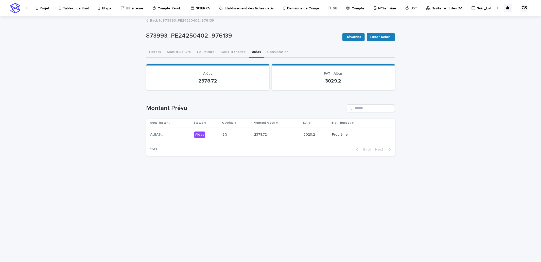
click at [236, 134] on p at bounding box center [237, 134] width 28 height 4
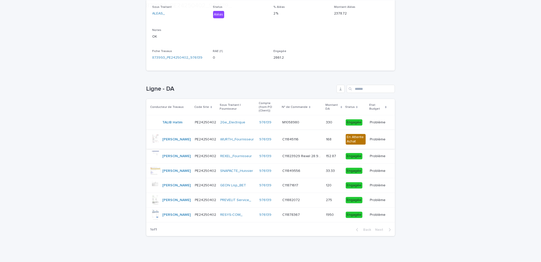
scroll to position [105, 0]
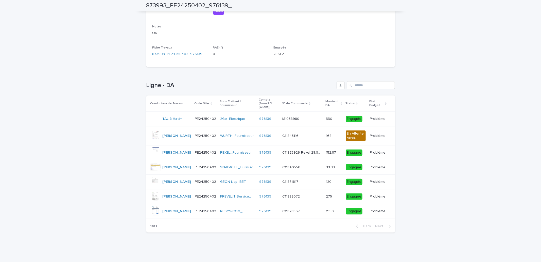
click at [294, 194] on p at bounding box center [302, 196] width 40 height 4
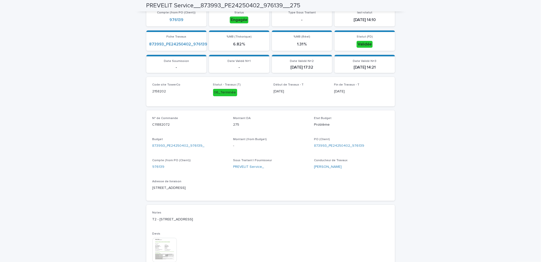
scroll to position [188, 0]
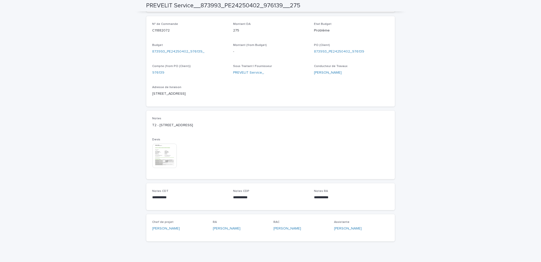
click at [165, 153] on img at bounding box center [165, 156] width 24 height 24
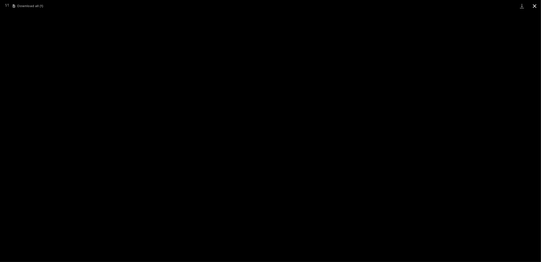
click at [531, 7] on button "Close gallery" at bounding box center [535, 6] width 13 height 12
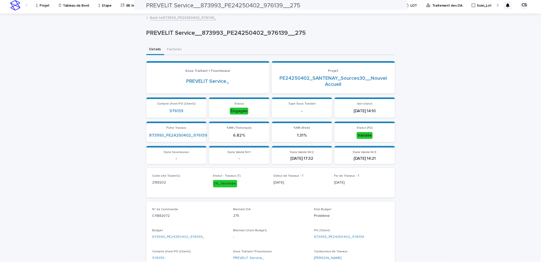
scroll to position [0, 0]
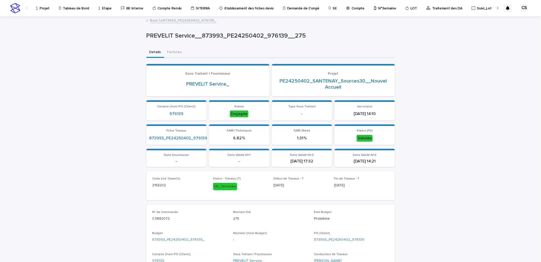
click at [249, 37] on p "PREVELIT Service__873993_PE24250402_976139__275" at bounding box center [269, 35] width 247 height 7
drag, startPoint x: 260, startPoint y: 35, endPoint x: 225, endPoint y: 36, distance: 35.0
click at [225, 36] on p "PREVELIT Service__873993_PE24250402_976139__275" at bounding box center [269, 35] width 247 height 7
copy p "PE24250402"
click at [307, 50] on div "Details Factures" at bounding box center [270, 52] width 249 height 11
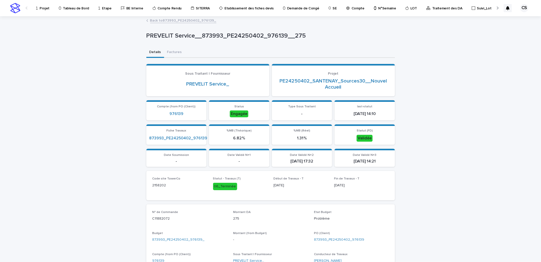
click at [46, 9] on p "Projet" at bounding box center [45, 5] width 10 height 11
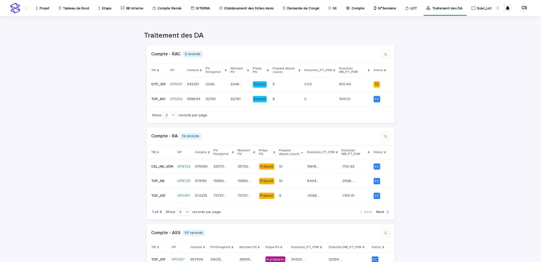
click at [44, 7] on p "Projet" at bounding box center [45, 5] width 10 height 11
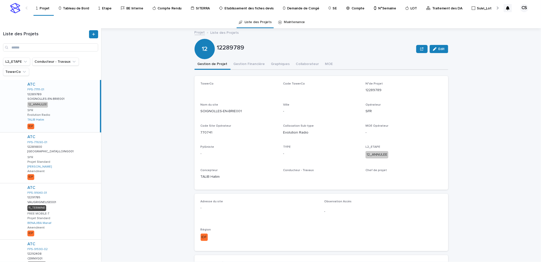
click at [433, 7] on p "Traitement des DA" at bounding box center [447, 5] width 30 height 11
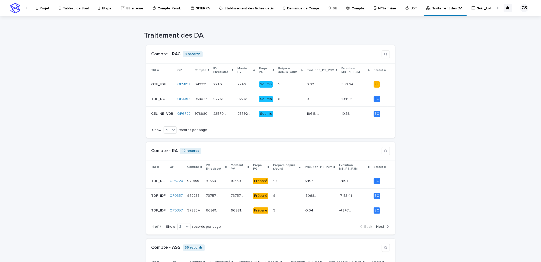
click at [42, 9] on p "Projet" at bounding box center [45, 5] width 10 height 11
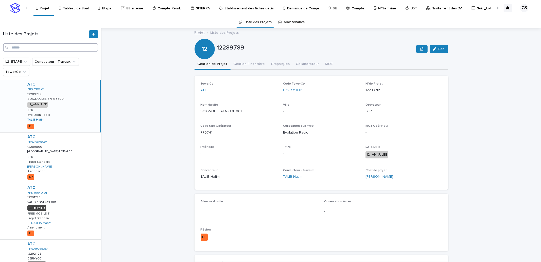
click at [56, 49] on input "Search" at bounding box center [50, 47] width 95 height 8
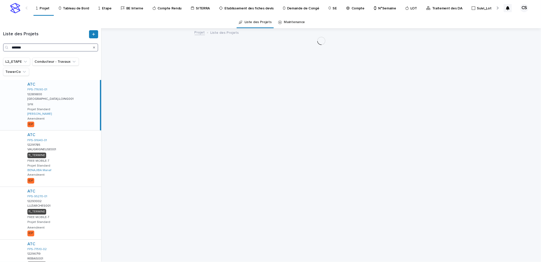
type input "*******"
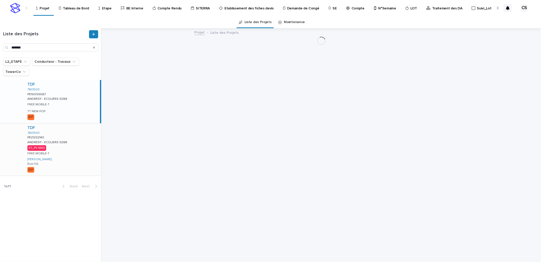
click at [68, 127] on div "TDF" at bounding box center [63, 127] width 72 height 5
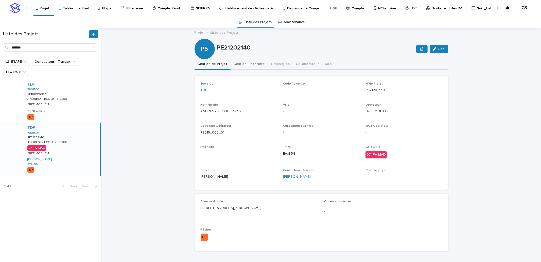
click at [241, 64] on button "Gestion Financière" at bounding box center [250, 64] width 38 height 11
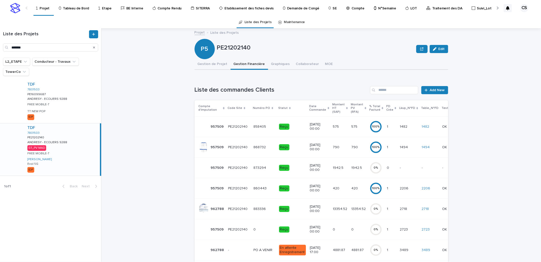
click at [356, 208] on div "13354.52 13354.52" at bounding box center [358, 209] width 14 height 8
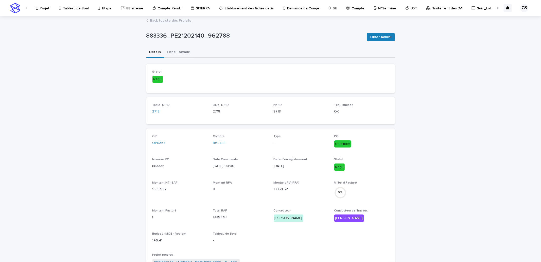
click at [178, 52] on button "Fiche Travaux" at bounding box center [178, 52] width 29 height 11
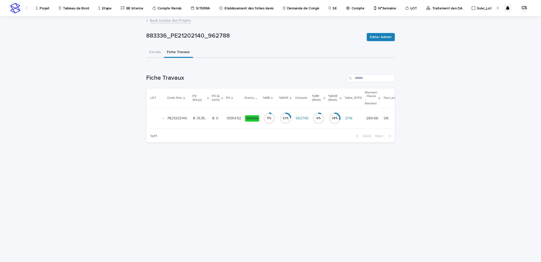
click at [228, 118] on p "13354.52" at bounding box center [234, 117] width 15 height 5
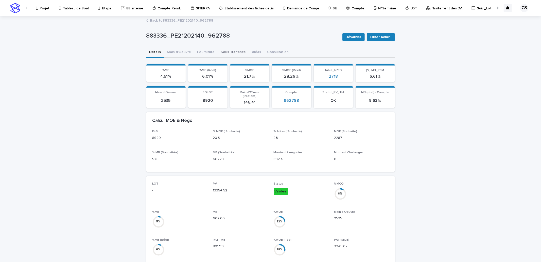
click at [222, 51] on button "Sous Traitance" at bounding box center [233, 52] width 31 height 11
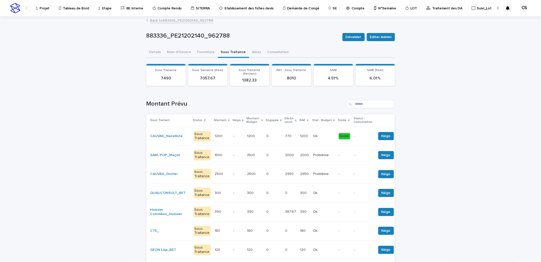
click at [237, 173] on td "-" at bounding box center [238, 173] width 14 height 19
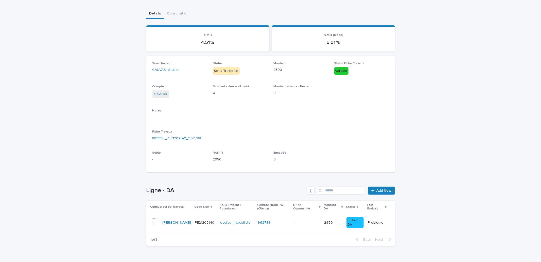
scroll to position [51, 0]
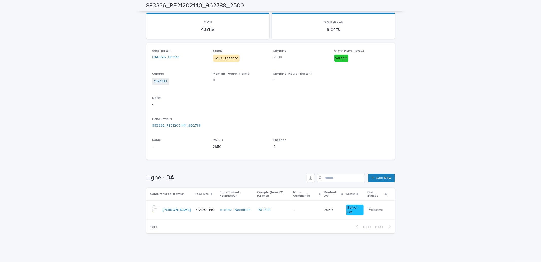
click at [290, 209] on td "962788" at bounding box center [274, 209] width 36 height 19
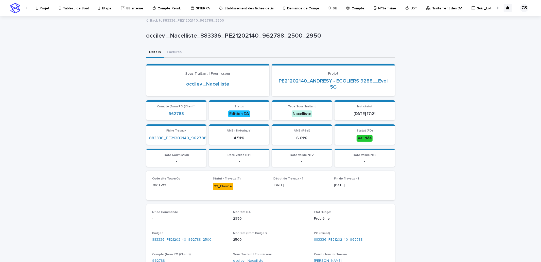
click at [183, 21] on link "Back to 883336_PE21202140_962788_2500" at bounding box center [187, 20] width 74 height 6
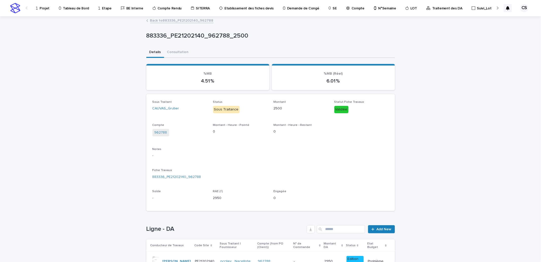
click at [183, 21] on link "Back to 883336_PE21202140_962788" at bounding box center [181, 20] width 63 height 6
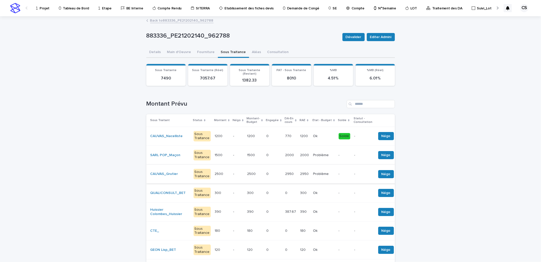
scroll to position [94, 0]
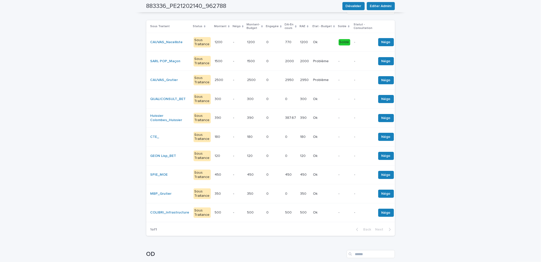
click at [268, 60] on p at bounding box center [273, 61] width 15 height 4
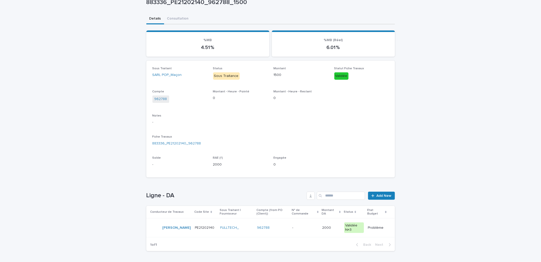
scroll to position [51, 0]
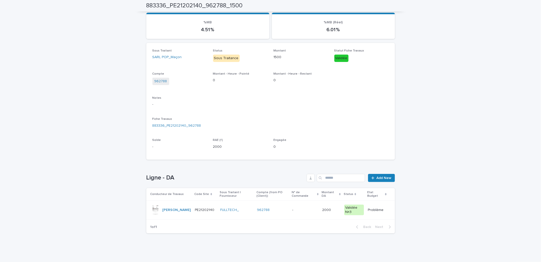
click at [294, 210] on p at bounding box center [305, 210] width 26 height 4
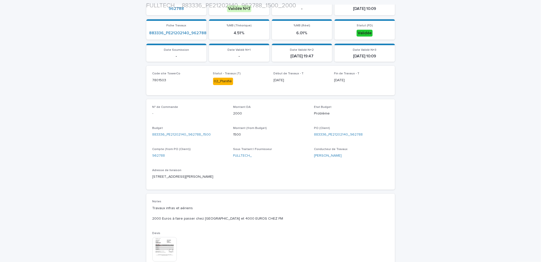
scroll to position [188, 0]
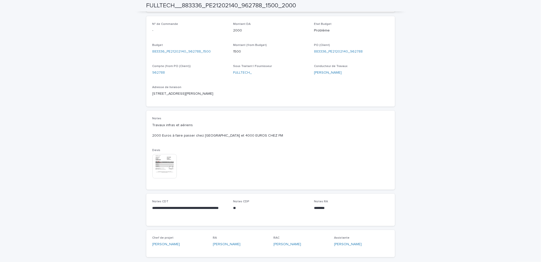
click at [173, 166] on img at bounding box center [165, 166] width 24 height 24
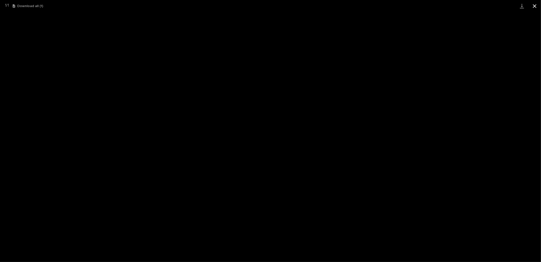
click at [533, 9] on button "Close gallery" at bounding box center [535, 6] width 13 height 12
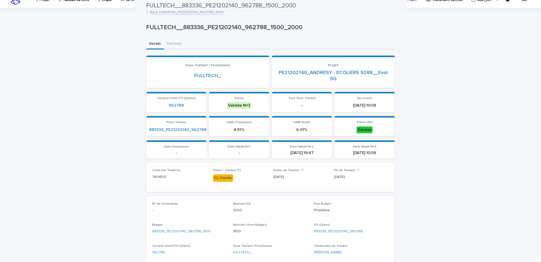
scroll to position [0, 0]
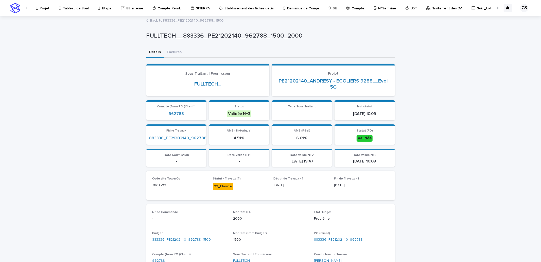
click at [46, 11] on link "Projet" at bounding box center [44, 8] width 16 height 16
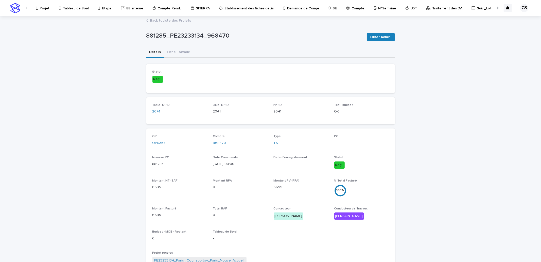
click at [44, 7] on p "Projet" at bounding box center [45, 5] width 10 height 11
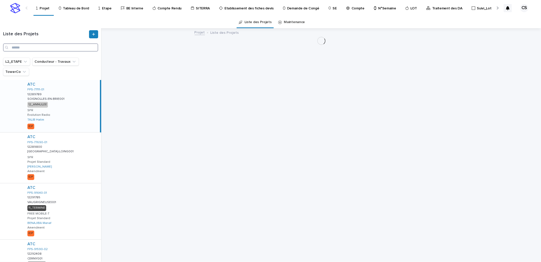
click at [60, 47] on input "Search" at bounding box center [50, 47] width 95 height 8
paste input "**********"
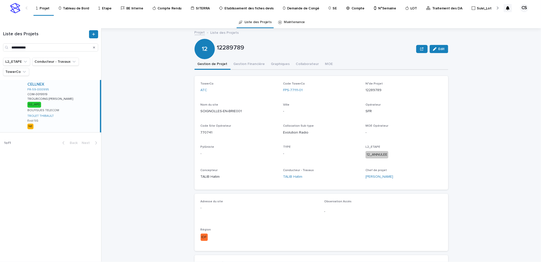
click at [73, 96] on div "CELLNEX FR-59-000995 COM-0019519 COM-0019519 TROURCOING JEHAN TROURCOING JEHAN …" at bounding box center [61, 106] width 77 height 52
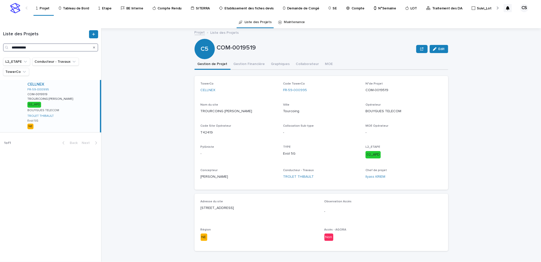
click at [31, 44] on input "**********" at bounding box center [50, 47] width 95 height 8
type input "********"
click at [56, 98] on p "SANTENAY_Sources30" at bounding box center [44, 98] width 35 height 5
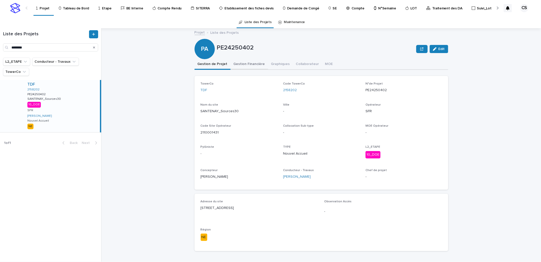
click at [245, 65] on button "Gestion Financière" at bounding box center [250, 64] width 38 height 11
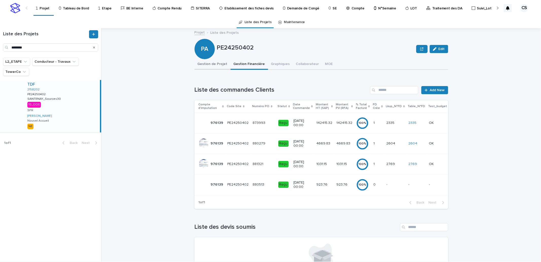
click at [221, 65] on button "Gestion de Projet" at bounding box center [213, 64] width 36 height 11
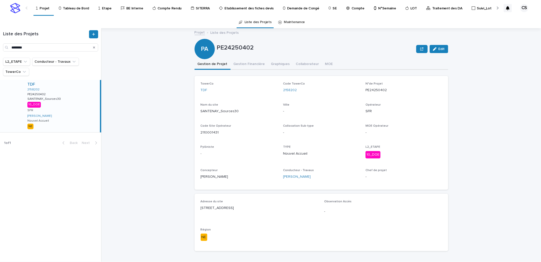
click at [51, 93] on div "TDF 2158202 PE24250402 PE24250402 SANTENAY_Sources30 SANTENAY_Sources30 10_DOE …" at bounding box center [61, 106] width 77 height 52
click at [240, 64] on button "Gestion Financière" at bounding box center [250, 64] width 38 height 11
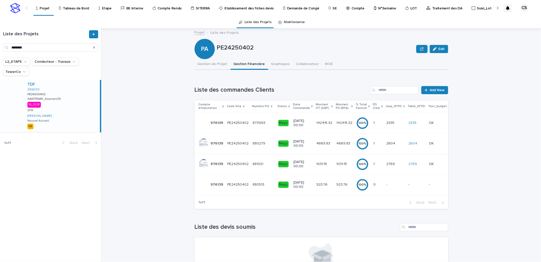
click at [337, 165] on p "1031.15" at bounding box center [343, 163] width 12 height 5
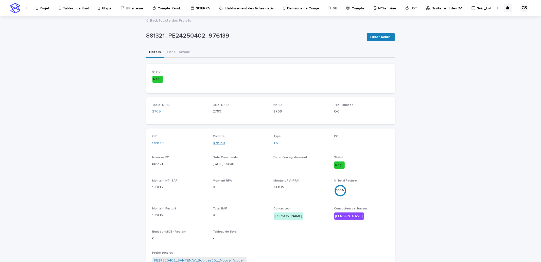
click at [216, 141] on link "976139" at bounding box center [219, 142] width 12 height 5
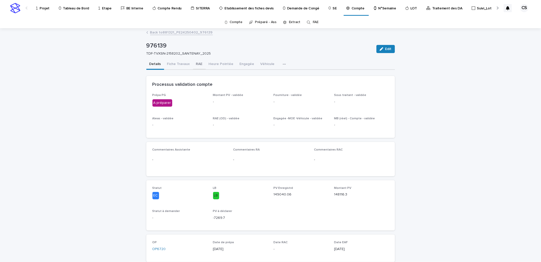
click at [194, 62] on button "RAE" at bounding box center [199, 64] width 13 height 11
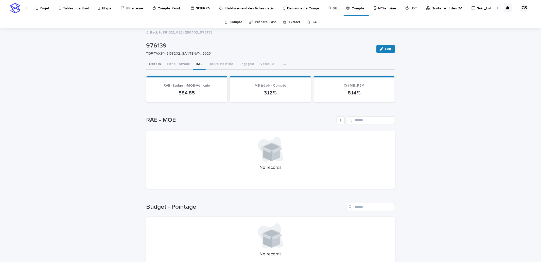
click at [155, 62] on button "Details" at bounding box center [155, 64] width 18 height 11
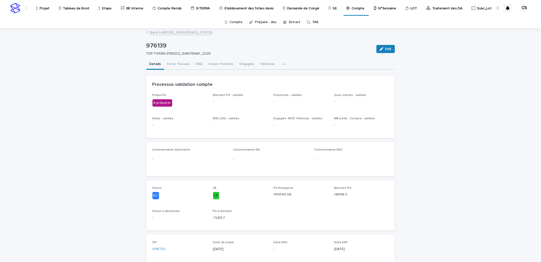
click at [165, 34] on link "Back to 881321_PE24250402_976139" at bounding box center [181, 32] width 63 height 6
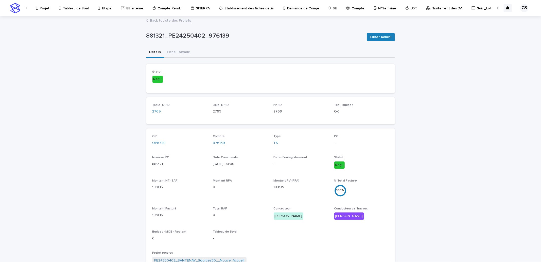
click at [174, 23] on link "Back to Liste des Projets" at bounding box center [170, 20] width 41 height 6
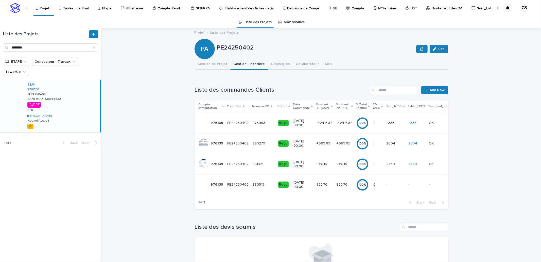
click at [46, 9] on p "Projet" at bounding box center [45, 5] width 10 height 11
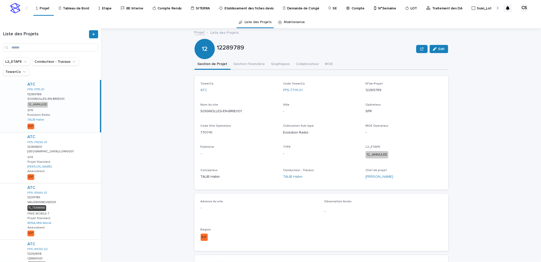
click at [288, 51] on p "12289789" at bounding box center [316, 47] width 198 height 7
click at [439, 9] on p "Traitement des DA" at bounding box center [447, 5] width 30 height 11
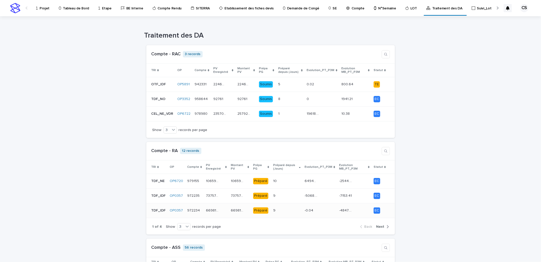
click at [317, 211] on div "-0.04 -0.04" at bounding box center [320, 210] width 30 height 8
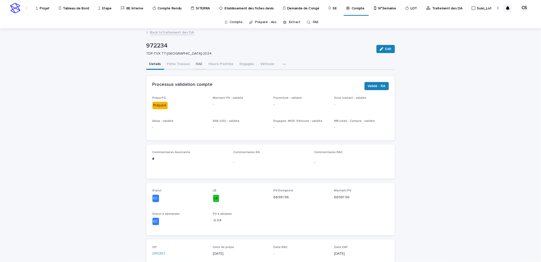
click at [196, 65] on button "RAE" at bounding box center [199, 64] width 13 height 11
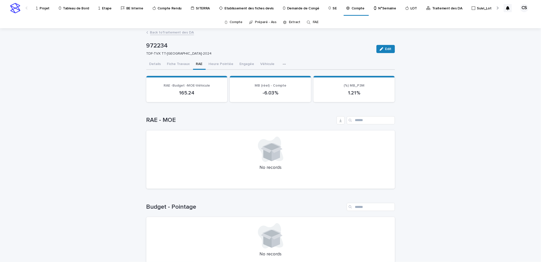
click at [188, 33] on link "Back to Traitement des DA" at bounding box center [172, 32] width 44 height 6
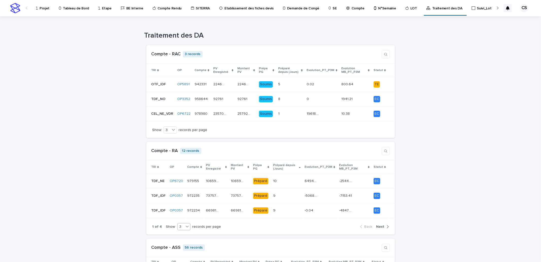
click at [184, 229] on div at bounding box center [187, 226] width 6 height 6
click at [179, 245] on div "9" at bounding box center [180, 246] width 13 height 6
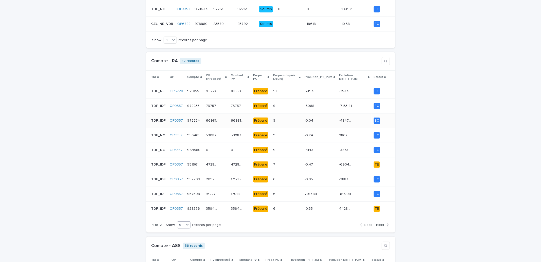
scroll to position [94, 0]
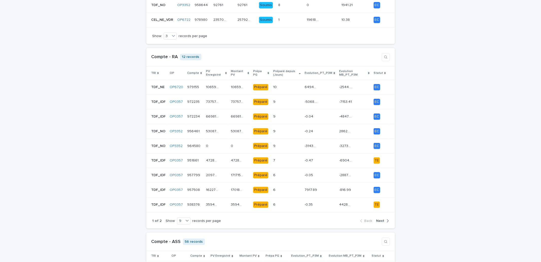
click at [380, 220] on span "Next" at bounding box center [381, 221] width 8 height 4
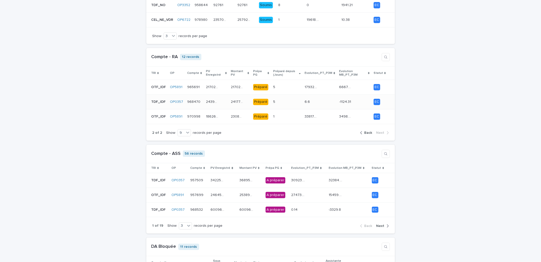
click at [346, 102] on p "-1124.31" at bounding box center [346, 101] width 13 height 5
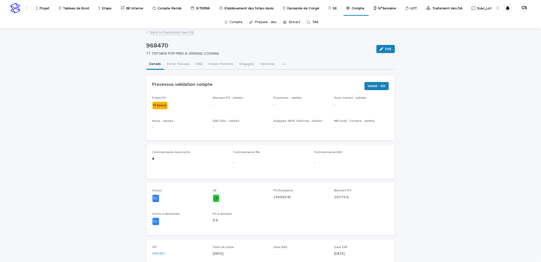
click at [175, 31] on link "Back to Traitement des DA" at bounding box center [172, 32] width 44 height 6
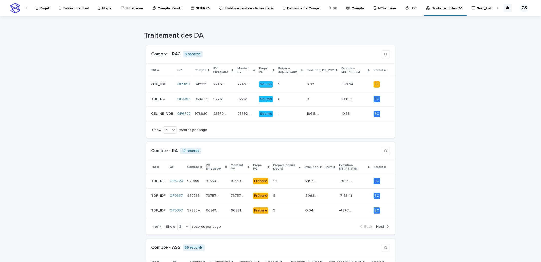
click at [385, 228] on div "button" at bounding box center [387, 226] width 4 height 5
click at [185, 225] on icon at bounding box center [187, 226] width 5 height 5
click at [181, 243] on div "9" at bounding box center [181, 246] width 13 height 6
click at [185, 227] on icon at bounding box center [187, 226] width 5 height 5
click at [179, 246] on div "9" at bounding box center [180, 246] width 13 height 6
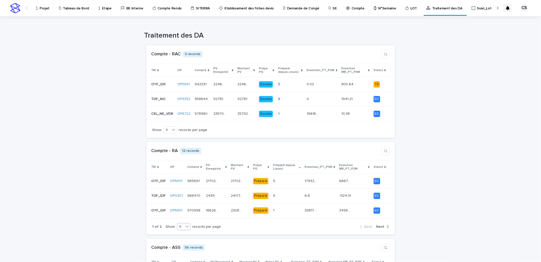
click at [180, 228] on div "9" at bounding box center [180, 226] width 7 height 5
click at [179, 242] on div "6" at bounding box center [180, 240] width 13 height 6
click at [185, 189] on td "965691 965691" at bounding box center [194, 181] width 19 height 15
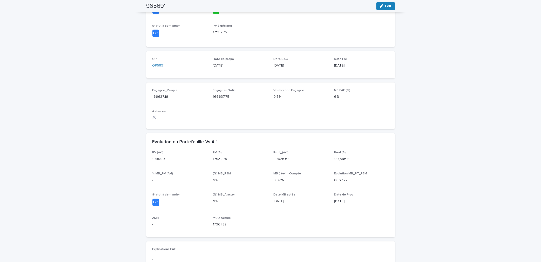
scroll to position [113, 0]
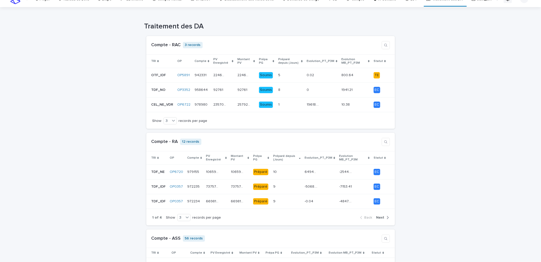
scroll to position [94, 0]
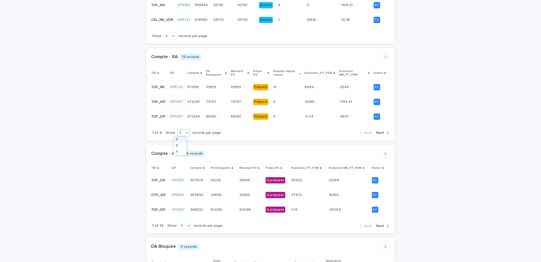
click at [184, 136] on div at bounding box center [187, 132] width 6 height 7
click at [178, 150] on div "9" at bounding box center [180, 152] width 13 height 6
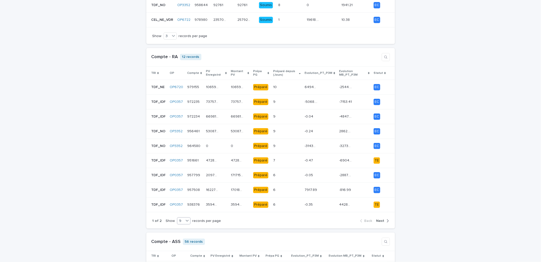
click at [382, 221] on span "Next" at bounding box center [381, 221] width 8 height 4
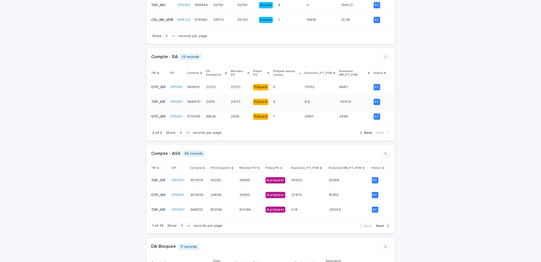
click at [309, 103] on p "6.6" at bounding box center [308, 101] width 6 height 5
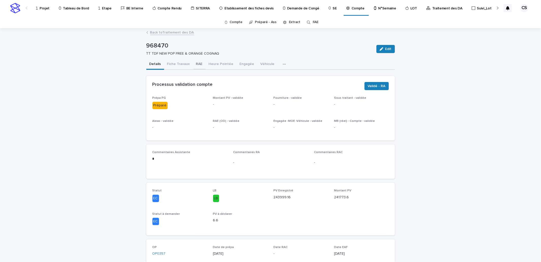
click at [199, 67] on button "RAE" at bounding box center [199, 64] width 13 height 11
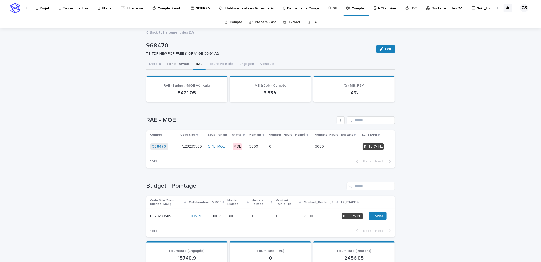
click at [175, 64] on button "Fiche Travaux" at bounding box center [178, 64] width 29 height 11
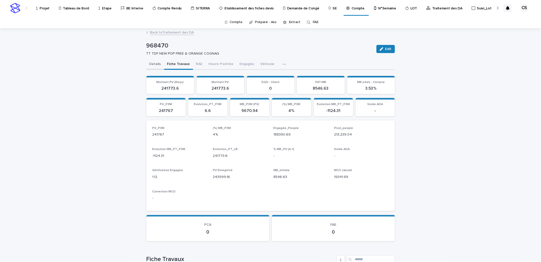
click at [157, 64] on button "Details" at bounding box center [155, 64] width 18 height 11
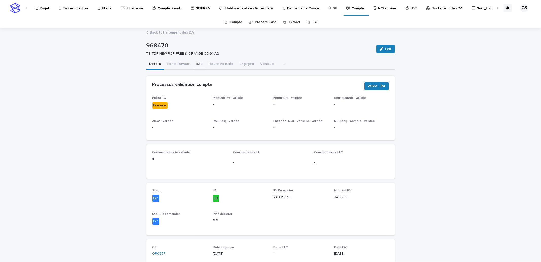
click at [196, 64] on button "RAE" at bounding box center [199, 64] width 13 height 11
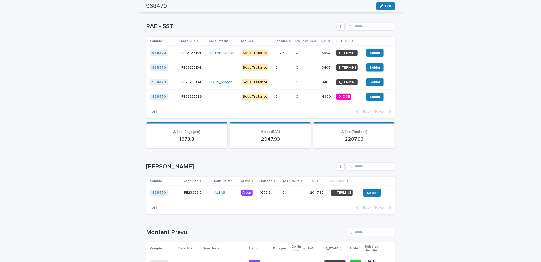
scroll to position [470, 0]
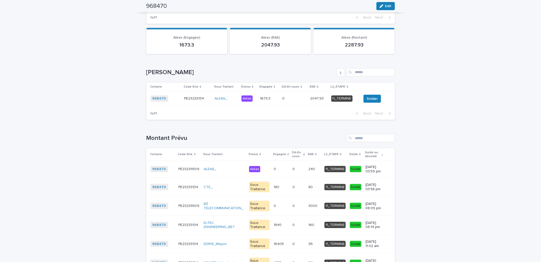
click at [310, 97] on p "2047.93" at bounding box center [317, 97] width 14 height 5
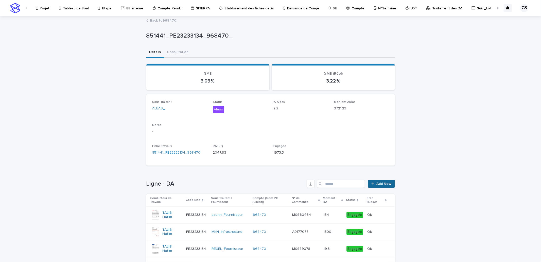
click at [378, 182] on span "Add New" at bounding box center [384, 184] width 15 height 4
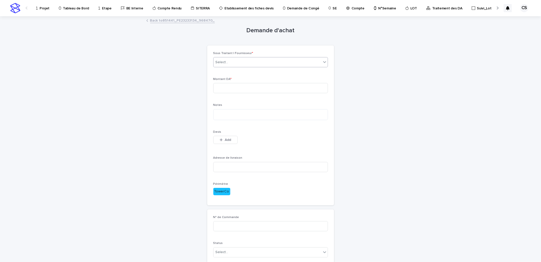
click at [225, 64] on div "Select..." at bounding box center [268, 62] width 108 height 8
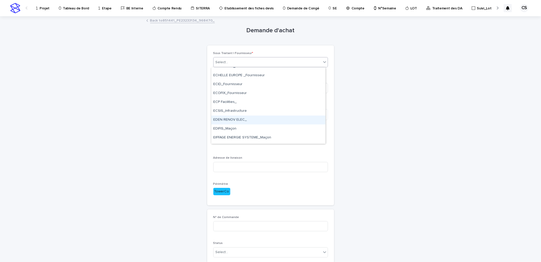
click at [298, 117] on div "EDEN RENOV ELEC_" at bounding box center [268, 119] width 114 height 9
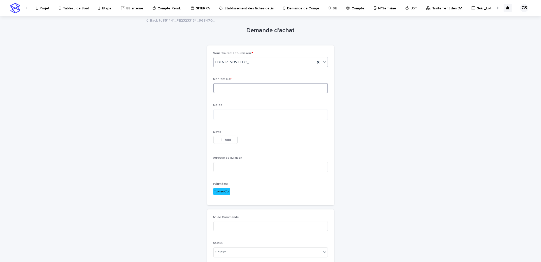
click at [254, 88] on input at bounding box center [270, 88] width 115 height 10
type input "***"
click at [247, 120] on textarea at bounding box center [270, 114] width 115 height 11
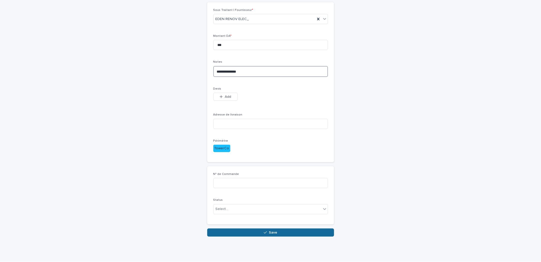
type textarea "**********"
click at [270, 230] on button "Save" at bounding box center [270, 232] width 127 height 8
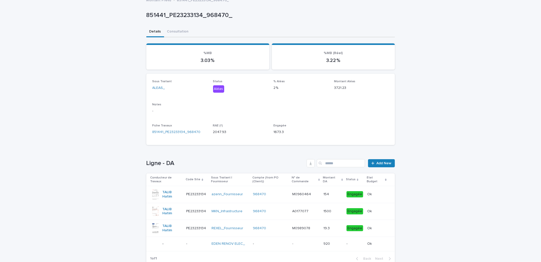
scroll to position [27, 0]
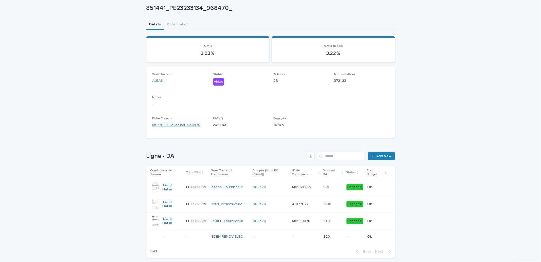
click at [184, 124] on link "851441_PE23233134_968470" at bounding box center [177, 124] width 48 height 5
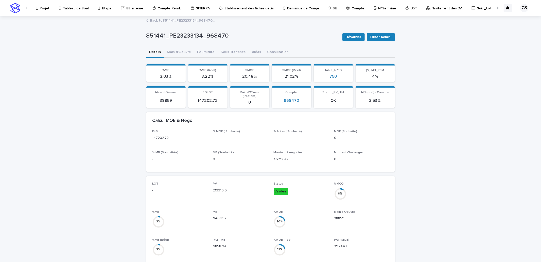
click at [284, 98] on link "968470" at bounding box center [291, 100] width 15 height 5
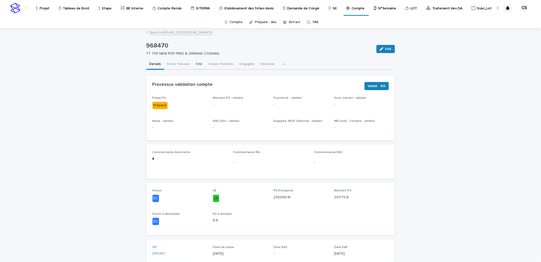
click at [198, 64] on button "RAE" at bounding box center [199, 64] width 13 height 11
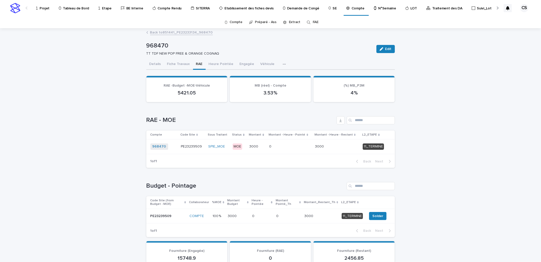
scroll to position [470, 0]
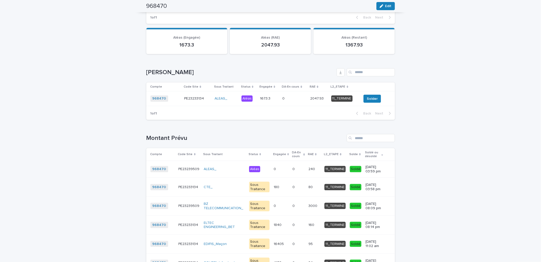
click at [282, 98] on p "0" at bounding box center [283, 97] width 3 height 5
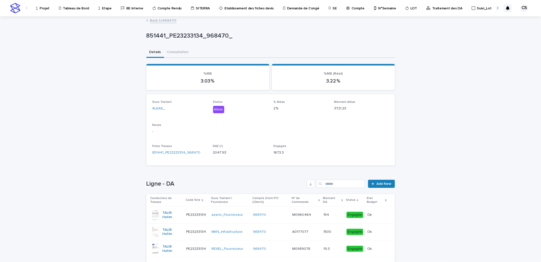
click at [283, 257] on td "-" at bounding box center [270, 264] width 39 height 14
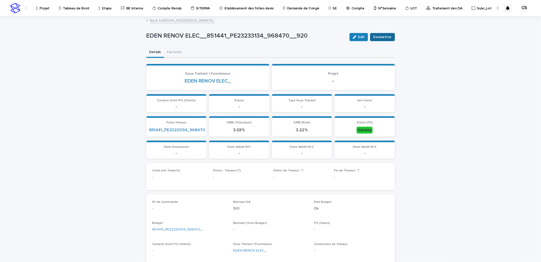
click at [379, 40] on button "Soumettre" at bounding box center [382, 37] width 25 height 8
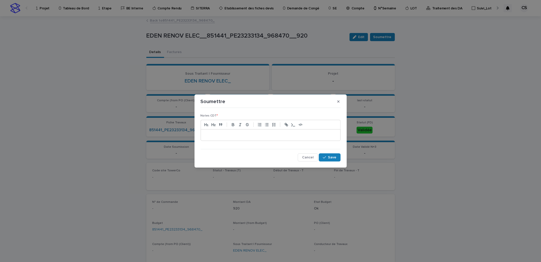
click at [290, 130] on div at bounding box center [271, 134] width 140 height 11
click at [328, 157] on div "button" at bounding box center [325, 158] width 5 height 4
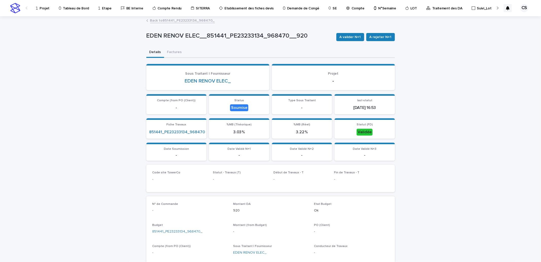
click at [194, 19] on link "Back to 851441_PE23233134_968470_" at bounding box center [182, 20] width 65 height 6
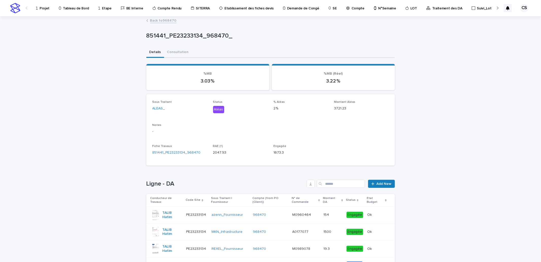
click at [184, 149] on div "Fiche Travaux 851441_PE23233134_968470" at bounding box center [180, 151] width 55 height 15
click at [183, 151] on link "851441_PE23233134_968470" at bounding box center [177, 152] width 48 height 5
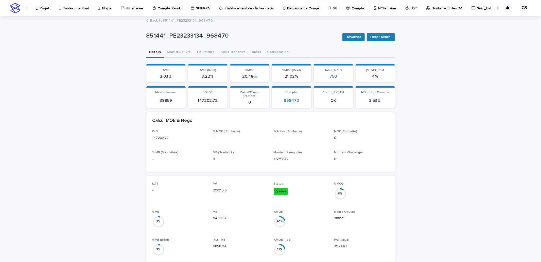
click at [289, 98] on link "968470" at bounding box center [291, 100] width 15 height 5
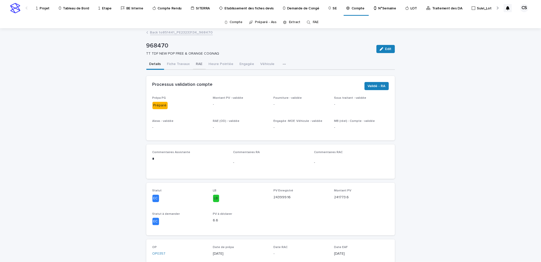
click at [198, 65] on button "RAE" at bounding box center [199, 64] width 13 height 11
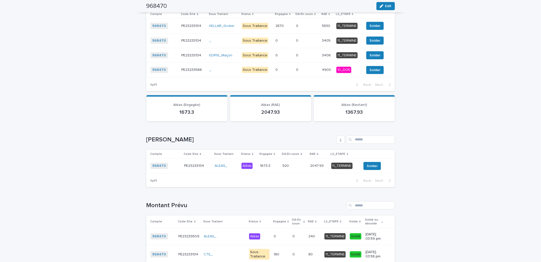
scroll to position [406, 0]
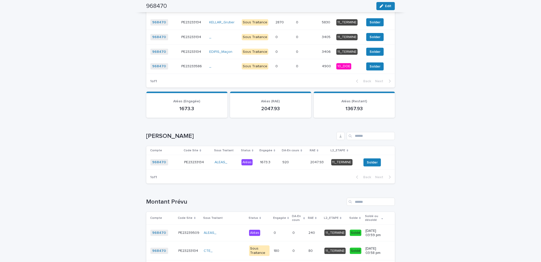
click at [277, 158] on td "1673.3 1673.3" at bounding box center [269, 162] width 23 height 15
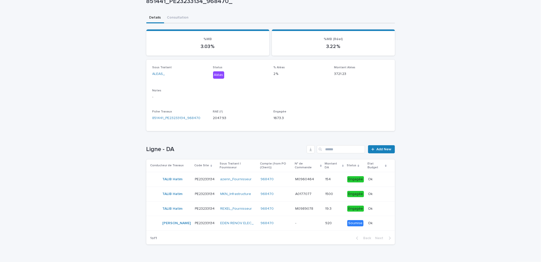
scroll to position [48, 0]
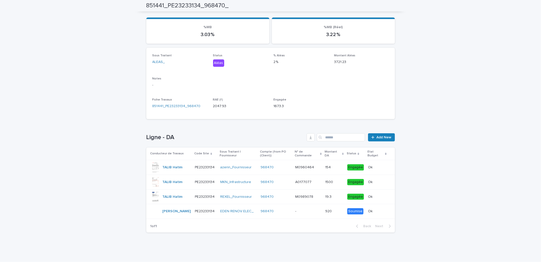
click at [295, 210] on p "-" at bounding box center [296, 210] width 2 height 5
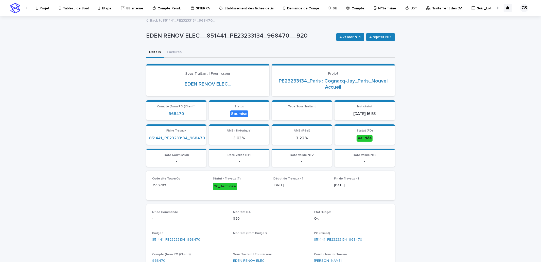
click at [194, 22] on link "Back to 851441_PE23233134_968470_" at bounding box center [182, 20] width 65 height 6
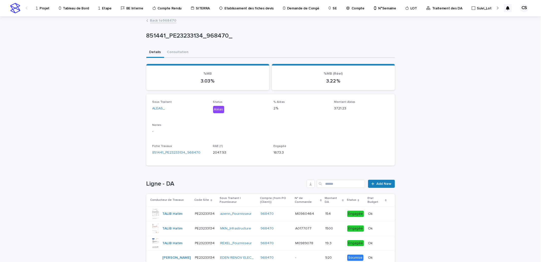
click at [162, 17] on link "Back to 968470" at bounding box center [163, 20] width 26 height 6
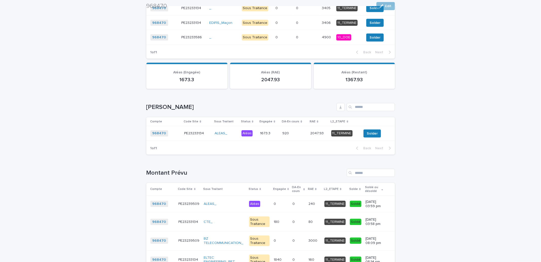
scroll to position [470, 0]
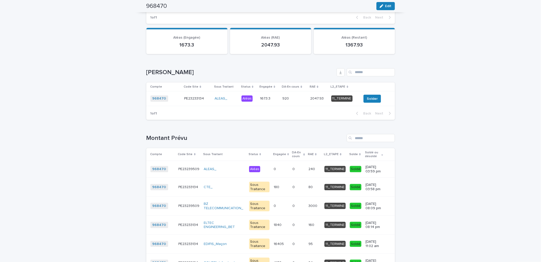
click at [267, 98] on p "1673.3" at bounding box center [265, 97] width 11 height 5
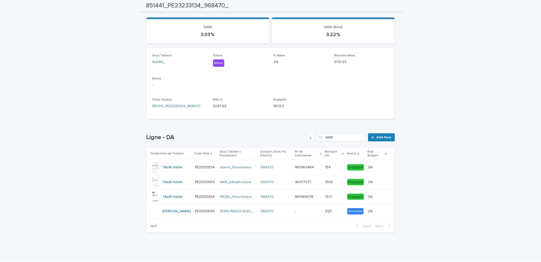
scroll to position [48, 0]
click at [422, 99] on div "Loading... Saving… Loading... Saving… 851441_PE23233134_968470_ 851441_PE232331…" at bounding box center [270, 116] width 541 height 292
click at [280, 212] on div "968470" at bounding box center [276, 211] width 31 height 4
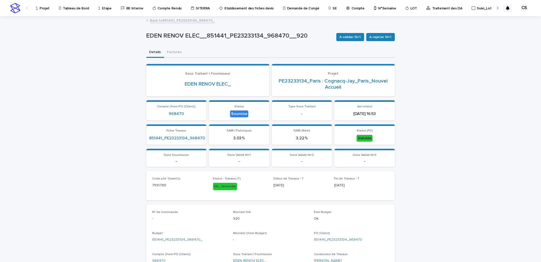
click at [161, 19] on link "Back to 851441_PE23233134_968470_" at bounding box center [182, 20] width 65 height 6
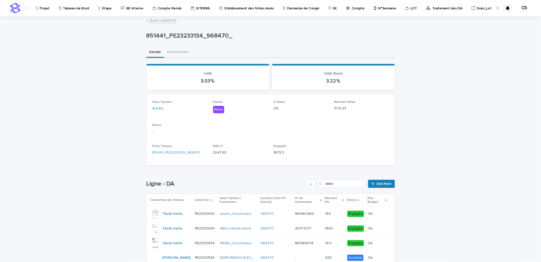
click at [160, 20] on link "Back to 968470" at bounding box center [163, 20] width 26 height 6
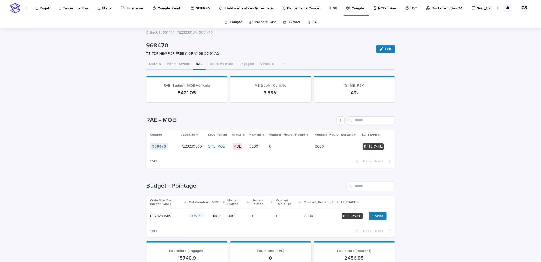
scroll to position [94, 0]
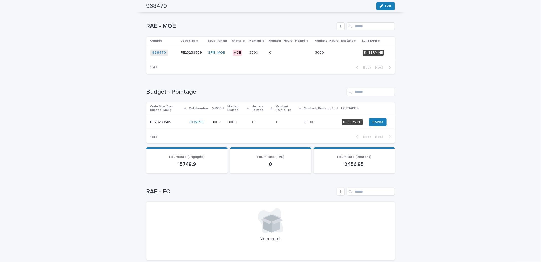
click at [272, 120] on p at bounding box center [262, 122] width 20 height 4
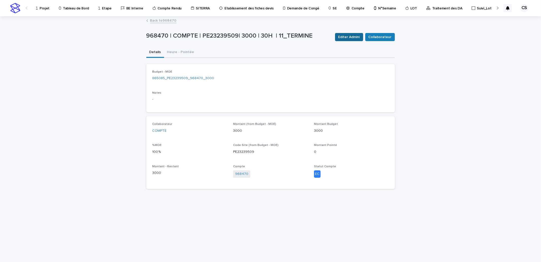
click at [346, 36] on span "Editer Admini" at bounding box center [350, 37] width 22 height 5
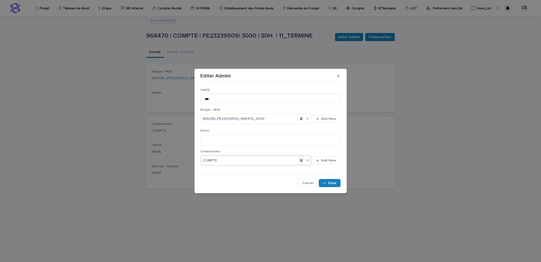
click at [301, 159] on icon at bounding box center [301, 160] width 2 height 3
type input "****"
click at [279, 169] on div "[PERSON_NAME]" at bounding box center [256, 170] width 110 height 9
click at [328, 181] on button "Save" at bounding box center [330, 183] width 22 height 8
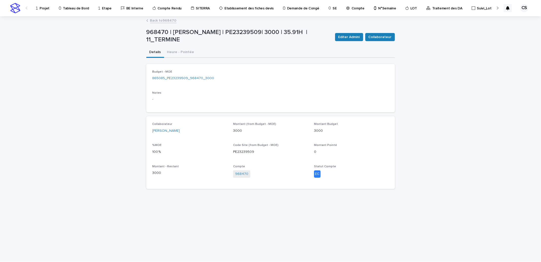
click at [174, 22] on link "Back to 968470" at bounding box center [163, 20] width 26 height 6
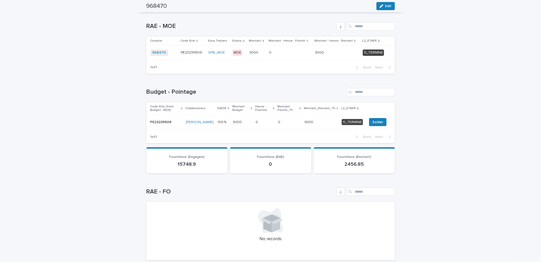
scroll to position [282, 0]
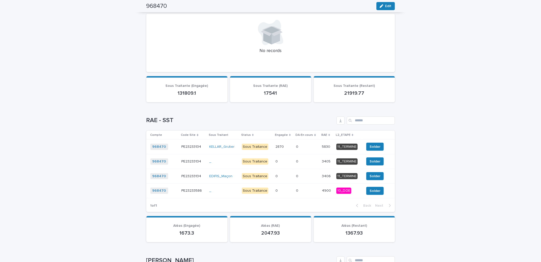
click at [313, 160] on div "0 0" at bounding box center [307, 161] width 22 height 8
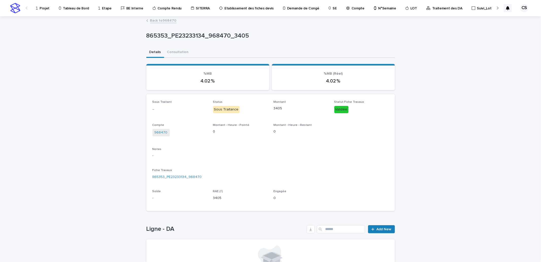
click at [171, 22] on link "Back to 968470" at bounding box center [163, 20] width 26 height 6
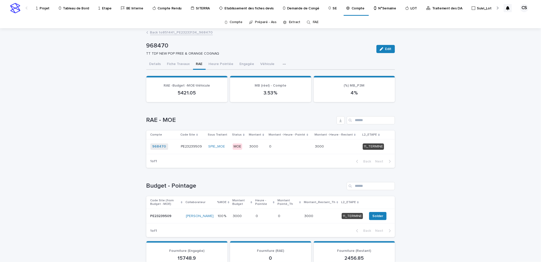
click at [174, 33] on link "Back to 851441_PE23233134_968470" at bounding box center [181, 32] width 63 height 6
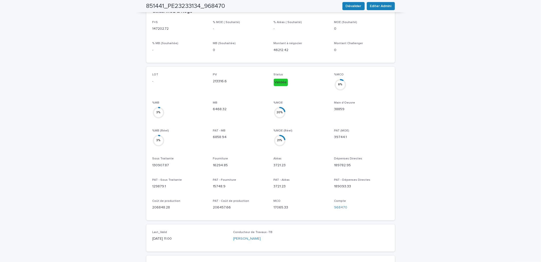
scroll to position [15, 0]
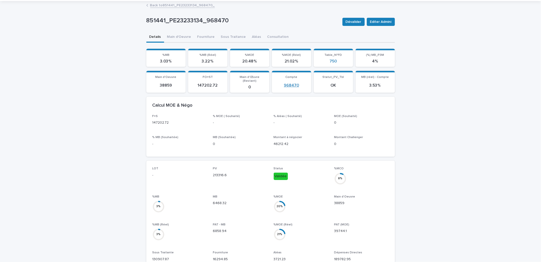
click at [290, 83] on link "968470" at bounding box center [291, 85] width 15 height 5
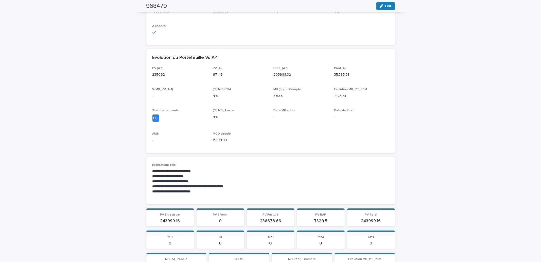
scroll to position [282, 0]
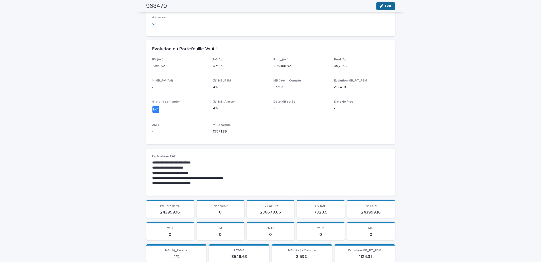
click at [390, 7] on button "Edit" at bounding box center [386, 6] width 19 height 8
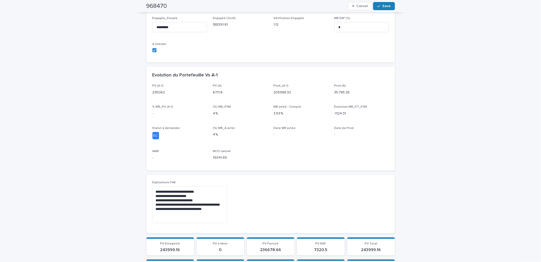
scroll to position [288, 0]
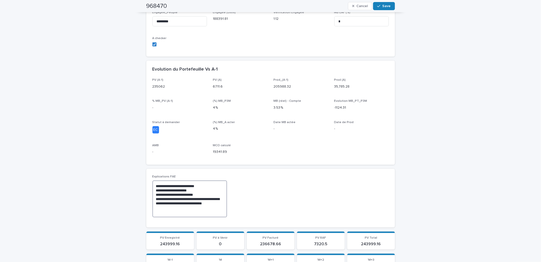
click at [212, 205] on textarea "**********" at bounding box center [190, 198] width 75 height 37
drag, startPoint x: 187, startPoint y: 210, endPoint x: 164, endPoint y: 203, distance: 24.2
click at [164, 203] on textarea "**********" at bounding box center [190, 198] width 75 height 37
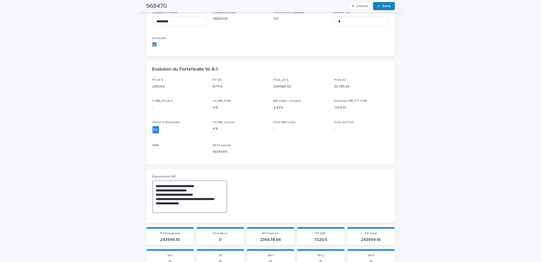
click at [206, 198] on textarea "**********" at bounding box center [190, 196] width 75 height 32
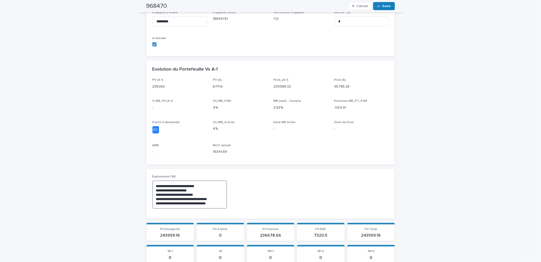
click at [217, 204] on textarea "**********" at bounding box center [190, 194] width 75 height 28
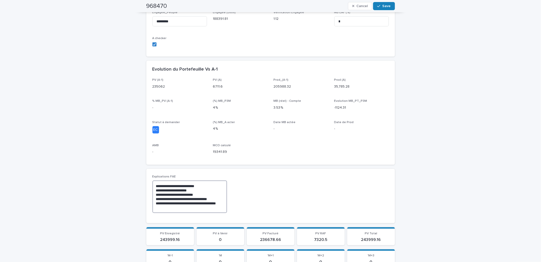
click at [220, 202] on textarea "**********" at bounding box center [190, 196] width 75 height 32
click at [189, 209] on textarea "**********" at bounding box center [190, 196] width 75 height 32
type textarea "**********"
click at [383, 6] on span "Save" at bounding box center [387, 6] width 8 height 4
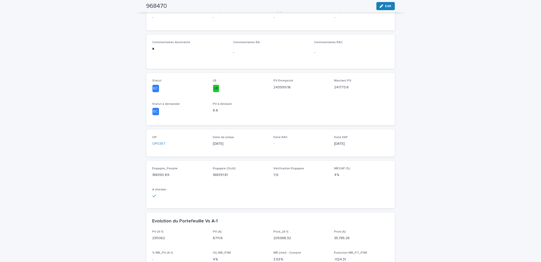
scroll to position [0, 0]
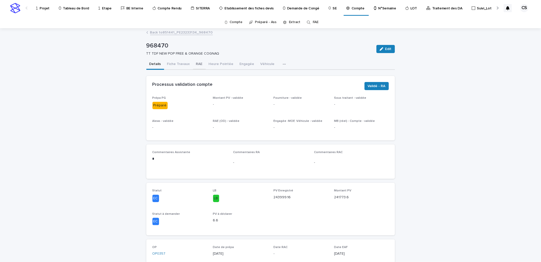
drag, startPoint x: 194, startPoint y: 64, endPoint x: 198, endPoint y: 64, distance: 4.4
click at [194, 64] on button "RAE" at bounding box center [199, 64] width 13 height 11
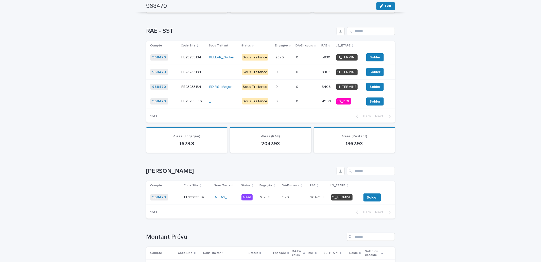
scroll to position [376, 0]
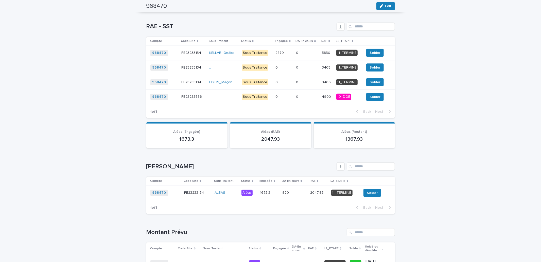
click at [286, 195] on p "920" at bounding box center [286, 192] width 8 height 5
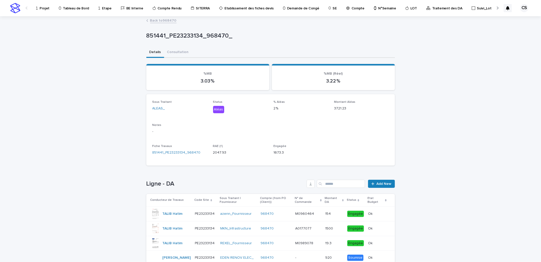
click at [167, 20] on link "Back to 968470" at bounding box center [163, 20] width 26 height 6
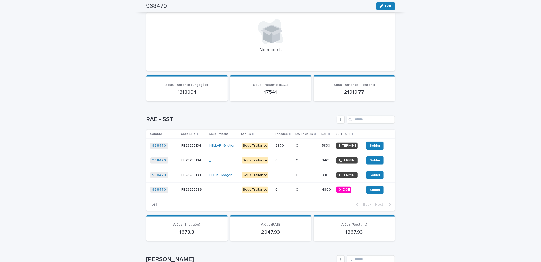
scroll to position [376, 0]
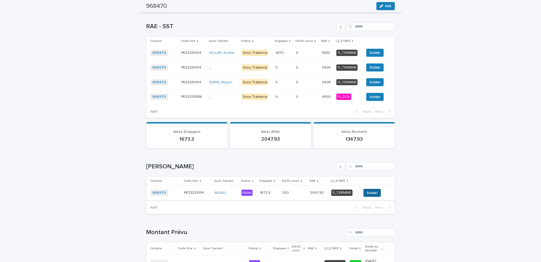
click at [367, 191] on button "Solder" at bounding box center [373, 193] width 18 height 8
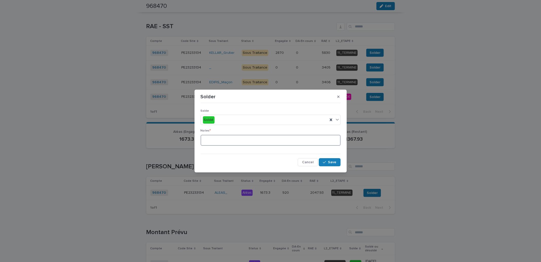
click at [268, 145] on textarea at bounding box center [271, 140] width 140 height 11
type textarea "**********"
click at [326, 160] on button "Save" at bounding box center [330, 162] width 22 height 8
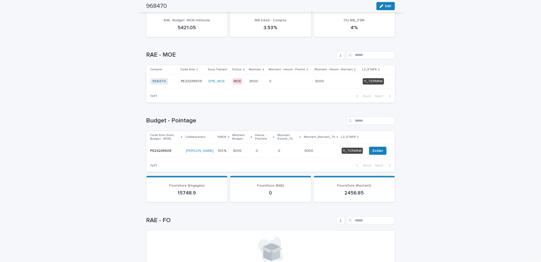
scroll to position [0, 0]
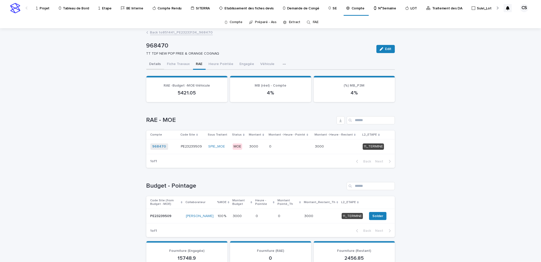
click at [157, 64] on button "Details" at bounding box center [155, 64] width 18 height 11
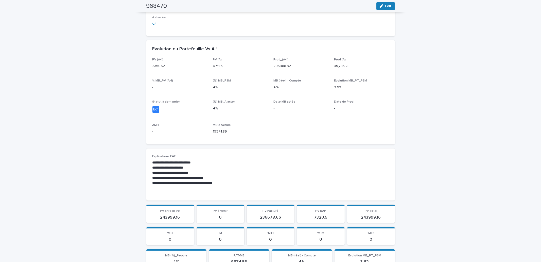
scroll to position [396, 0]
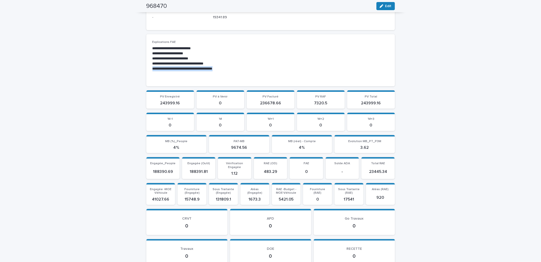
drag, startPoint x: 160, startPoint y: 75, endPoint x: 147, endPoint y: 69, distance: 14.3
click at [147, 69] on div "**********" at bounding box center [270, 60] width 249 height 52
copy p "**********"
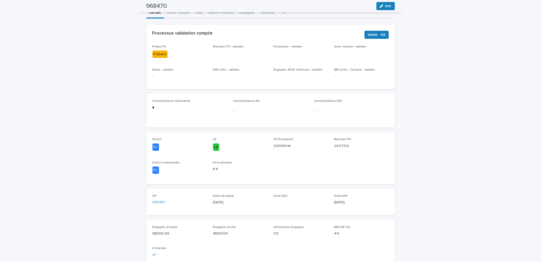
scroll to position [0, 0]
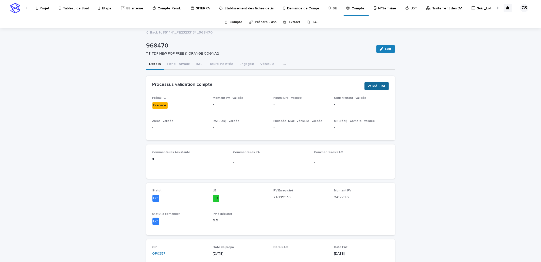
click at [369, 85] on span "Validé - RA" at bounding box center [377, 85] width 18 height 5
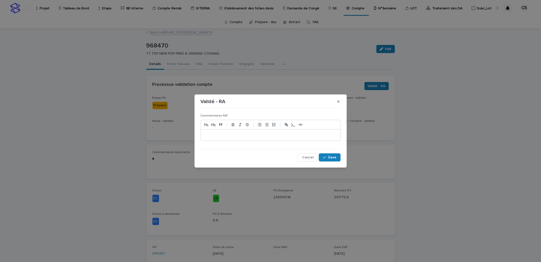
click at [257, 135] on p at bounding box center [271, 134] width 132 height 5
click at [206, 136] on p "**********" at bounding box center [271, 134] width 132 height 5
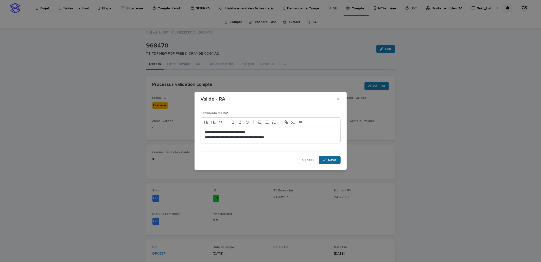
click at [332, 160] on span "Save" at bounding box center [332, 160] width 8 height 4
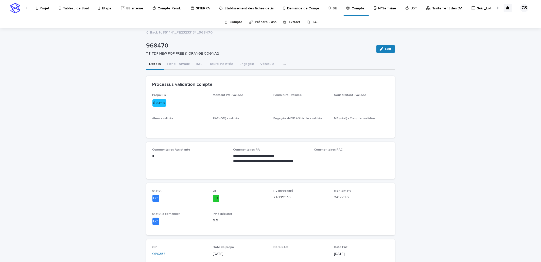
click at [195, 31] on link "Back to 851441_PE23233134_968470" at bounding box center [181, 32] width 63 height 6
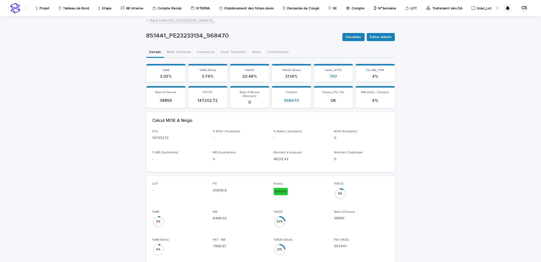
click at [432, 10] on p "Traitement des DA" at bounding box center [447, 5] width 30 height 11
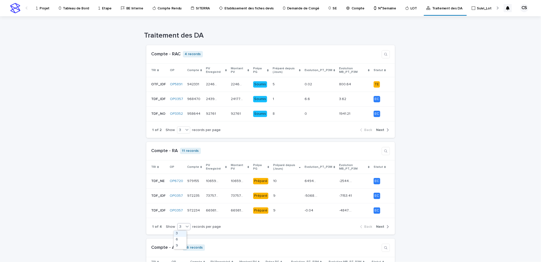
click at [185, 226] on icon at bounding box center [187, 226] width 5 height 5
click at [176, 246] on div "9" at bounding box center [180, 246] width 13 height 6
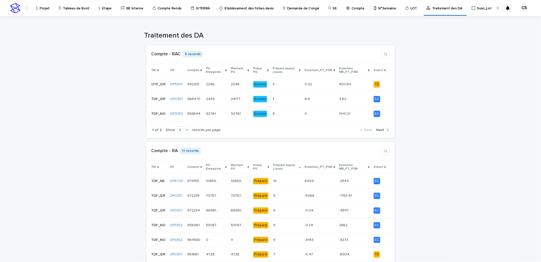
click at [381, 126] on div "1 of 2 Show 3 records per page Back Next" at bounding box center [270, 129] width 249 height 15
click at [379, 128] on span "Next" at bounding box center [381, 130] width 8 height 4
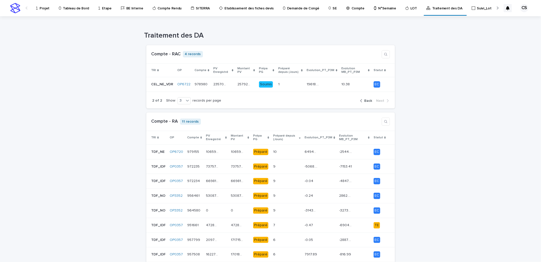
click at [366, 100] on span "Back" at bounding box center [369, 101] width 8 height 4
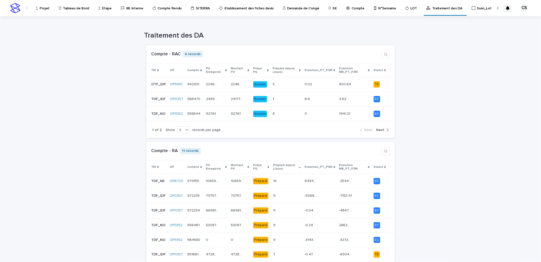
scroll to position [94, 0]
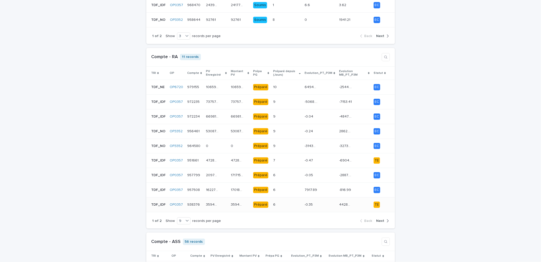
click at [341, 203] on p "44285.18" at bounding box center [347, 204] width 14 height 5
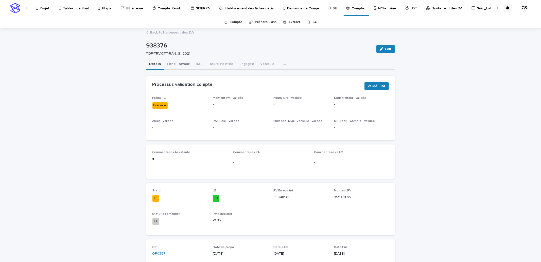
click at [173, 64] on button "Fiche Travaux" at bounding box center [178, 64] width 29 height 11
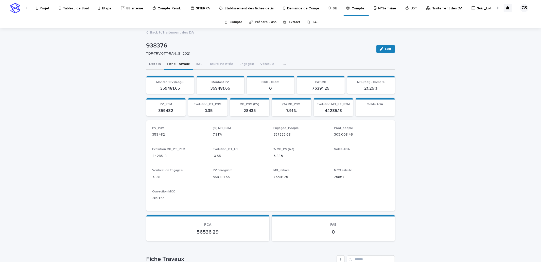
click at [157, 63] on button "Details" at bounding box center [155, 64] width 18 height 11
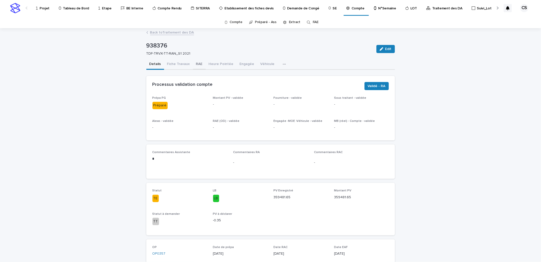
click at [195, 64] on button "RAE" at bounding box center [199, 64] width 13 height 11
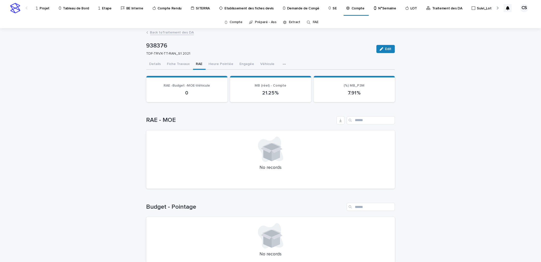
click at [177, 33] on link "Back to Traitement des DA" at bounding box center [172, 32] width 44 height 6
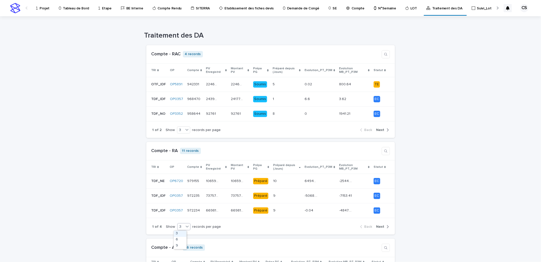
click at [179, 225] on div "3" at bounding box center [181, 226] width 6 height 5
click at [179, 244] on div "9" at bounding box center [180, 246] width 13 height 6
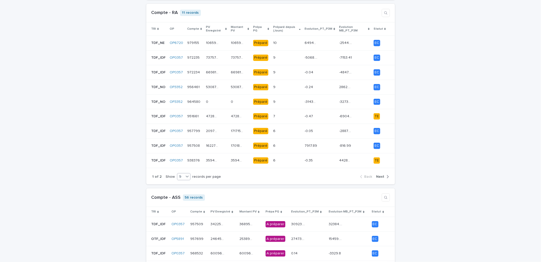
scroll to position [188, 0]
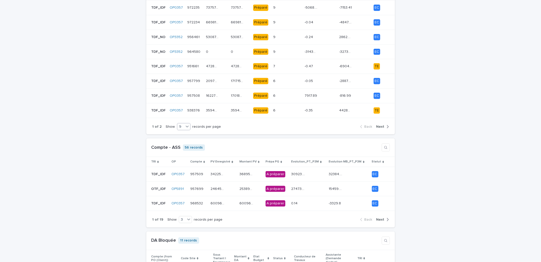
click at [380, 127] on span "Next" at bounding box center [381, 127] width 8 height 4
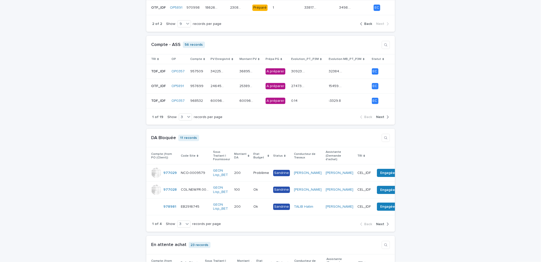
scroll to position [94, 0]
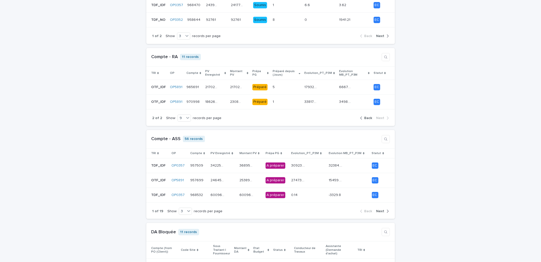
click at [366, 117] on span "Back" at bounding box center [369, 118] width 8 height 4
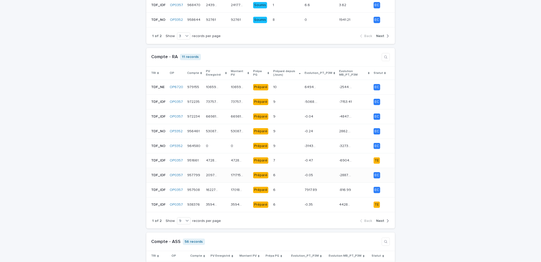
click at [346, 175] on p "-2887.95" at bounding box center [347, 174] width 14 height 5
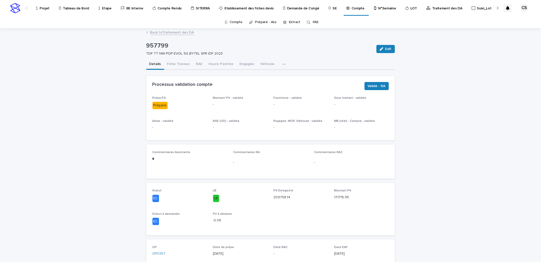
click at [156, 31] on link "Back to Traitement des DA" at bounding box center [172, 32] width 44 height 6
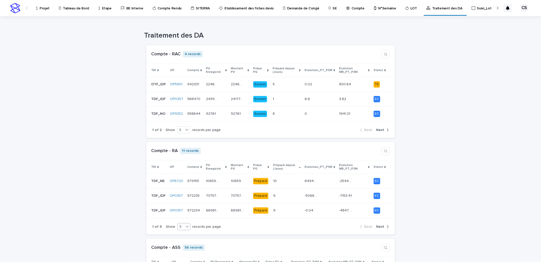
click at [178, 225] on div "3" at bounding box center [181, 226] width 6 height 5
click at [181, 243] on div "9" at bounding box center [180, 246] width 13 height 6
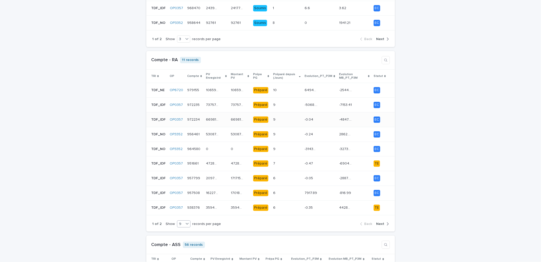
scroll to position [94, 0]
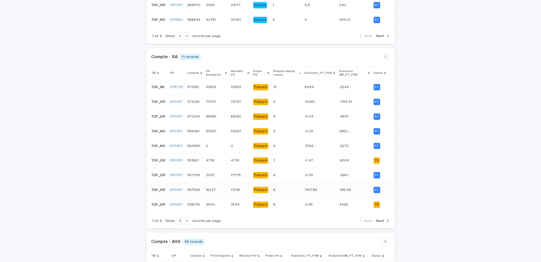
click at [210, 191] on p "162272.46" at bounding box center [213, 189] width 14 height 5
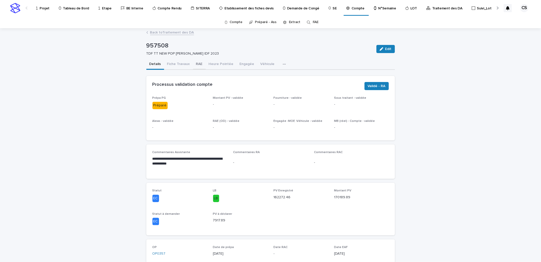
click at [199, 63] on button "RAE" at bounding box center [199, 64] width 13 height 11
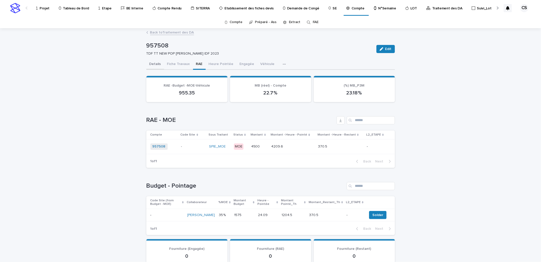
click at [152, 64] on button "Details" at bounding box center [155, 64] width 18 height 11
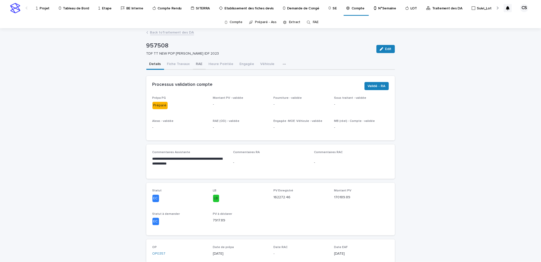
click at [194, 64] on button "RAE" at bounding box center [199, 64] width 13 height 11
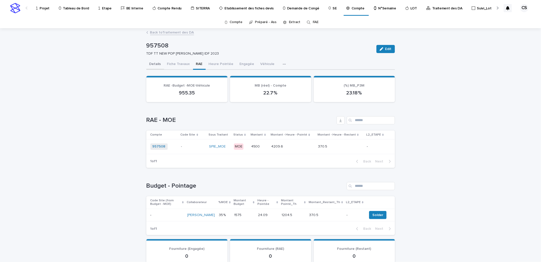
click at [156, 62] on button "Details" at bounding box center [155, 64] width 18 height 11
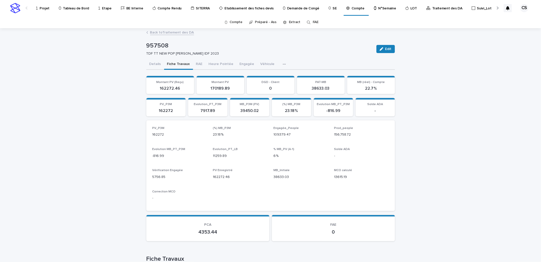
click at [166, 65] on button "Fiche Travaux" at bounding box center [178, 64] width 29 height 11
click at [152, 64] on button "Details" at bounding box center [155, 64] width 18 height 11
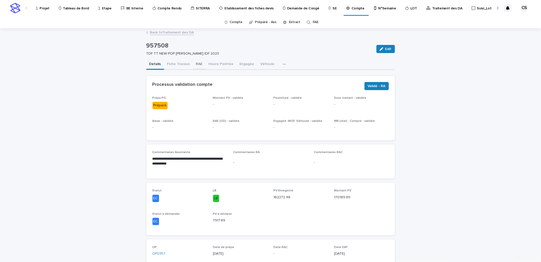
click at [194, 65] on button "RAE" at bounding box center [199, 64] width 13 height 11
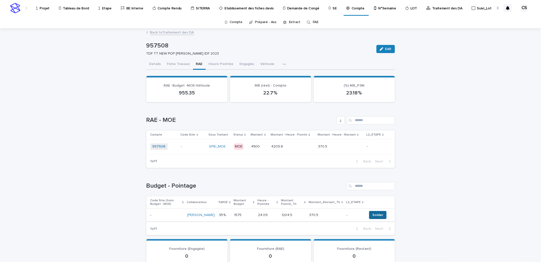
click at [373, 216] on span "Solder" at bounding box center [378, 214] width 11 height 5
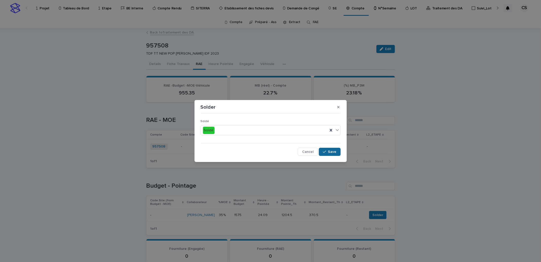
click at [325, 152] on icon "button" at bounding box center [324, 152] width 3 height 4
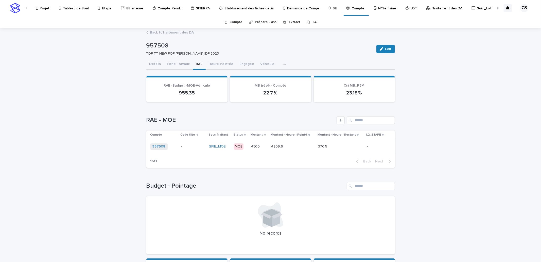
click at [173, 34] on link "Back to Traitement des DA" at bounding box center [172, 32] width 44 height 6
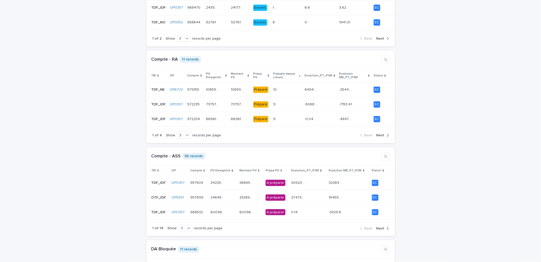
scroll to position [94, 0]
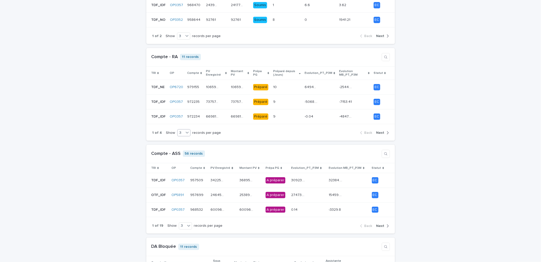
click at [185, 133] on icon at bounding box center [187, 132] width 5 height 5
click at [179, 151] on div "9" at bounding box center [180, 152] width 13 height 6
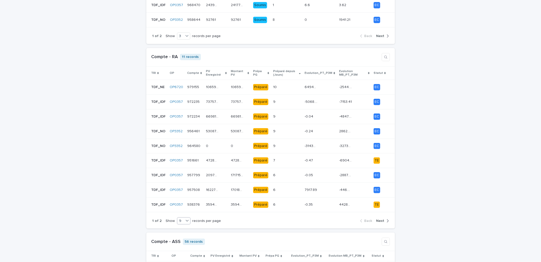
click at [380, 222] on span "Next" at bounding box center [381, 221] width 8 height 4
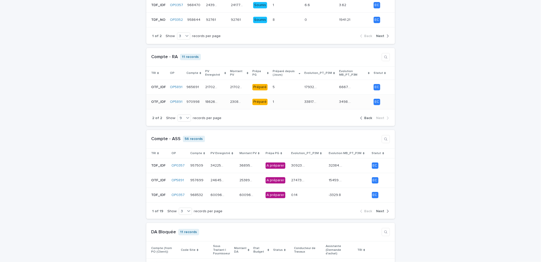
click at [289, 105] on div "1 1" at bounding box center [287, 102] width 28 height 8
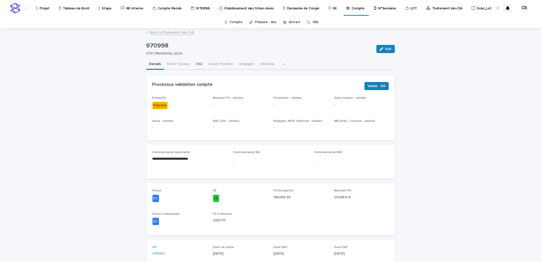
click at [195, 65] on button "RAE" at bounding box center [199, 64] width 13 height 11
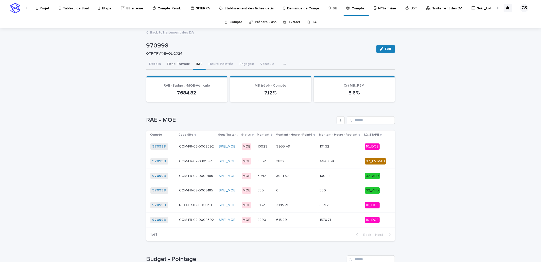
click at [165, 63] on button "Fiche Travaux" at bounding box center [178, 64] width 29 height 11
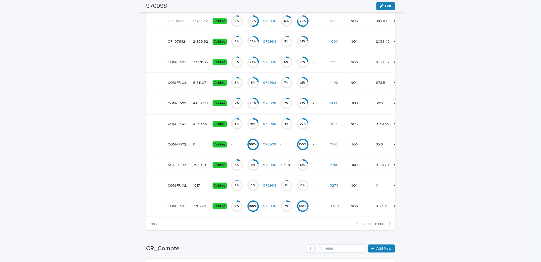
scroll to position [293, 0]
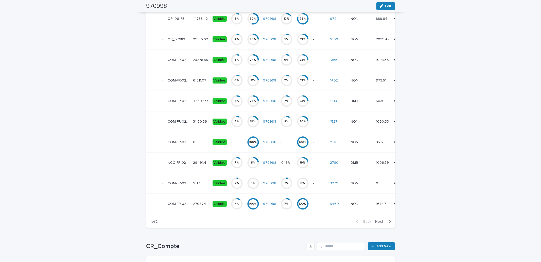
click at [382, 223] on span "Next" at bounding box center [381, 222] width 11 height 4
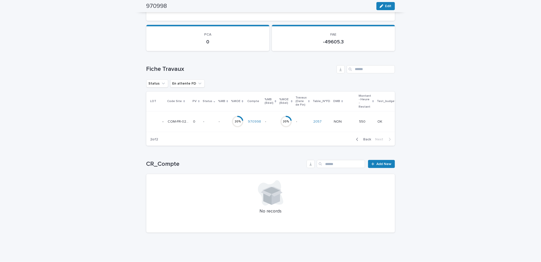
scroll to position [193, 0]
click at [187, 119] on p "COM-FR-02-0009185" at bounding box center [179, 121] width 22 height 5
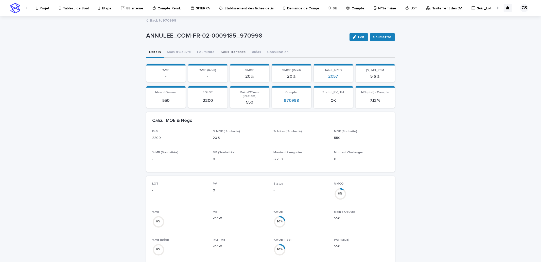
click at [223, 54] on button "Sous Traitance" at bounding box center [233, 52] width 31 height 11
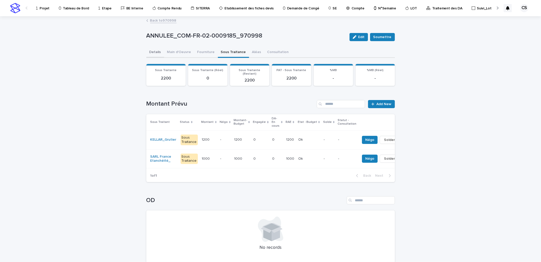
click at [155, 52] on button "Details" at bounding box center [155, 52] width 18 height 11
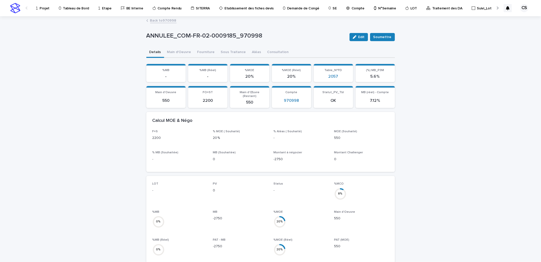
scroll to position [188, 0]
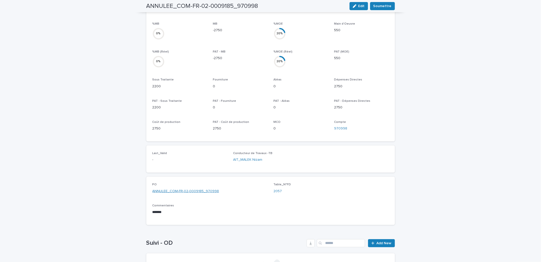
click at [191, 189] on link "ANNULEE_COM-FR-02-0009185_970998" at bounding box center [186, 191] width 67 height 5
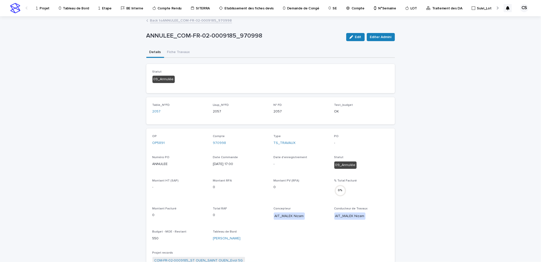
click at [195, 22] on link "Back to ANNULEE_COM-FR-02-0009185_970998" at bounding box center [191, 20] width 82 height 6
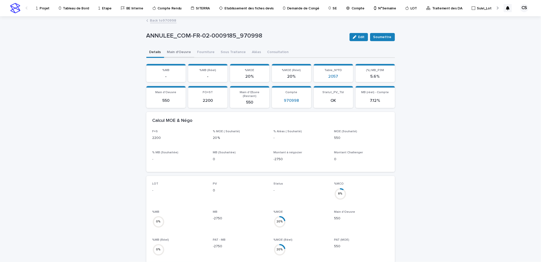
click at [187, 52] on button "Main d'Oeuvre" at bounding box center [179, 52] width 30 height 11
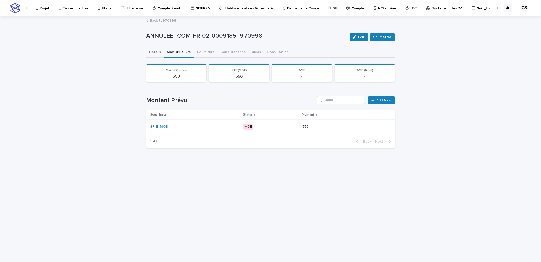
click at [158, 54] on button "Details" at bounding box center [155, 52] width 18 height 11
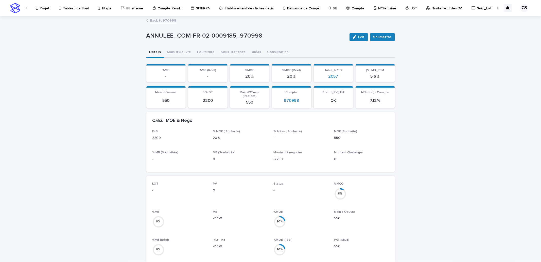
click at [288, 101] on section "Compte 970998" at bounding box center [291, 97] width 39 height 22
click at [288, 100] on link "970998" at bounding box center [291, 100] width 15 height 5
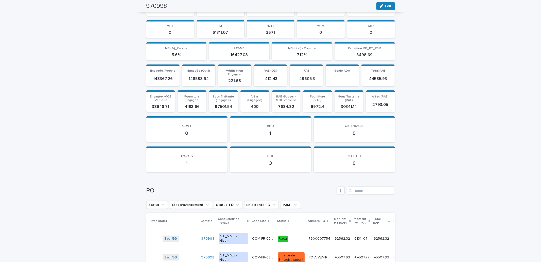
scroll to position [564, 0]
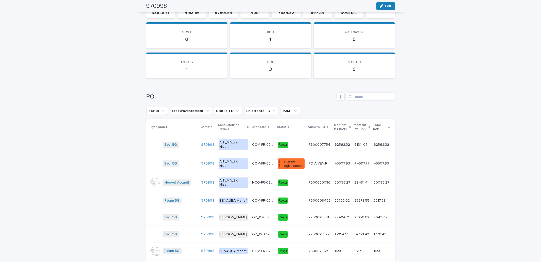
click at [309, 165] on div "PO A VENIR PO A VENIR" at bounding box center [320, 163] width 22 height 8
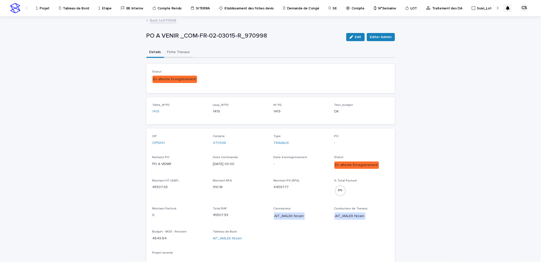
click at [175, 52] on button "Fiche Travaux" at bounding box center [178, 52] width 29 height 11
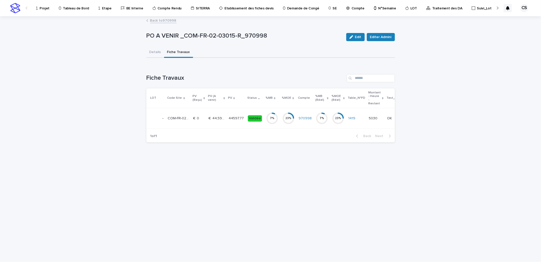
click at [237, 121] on div "44597.77 44597.77" at bounding box center [236, 118] width 15 height 8
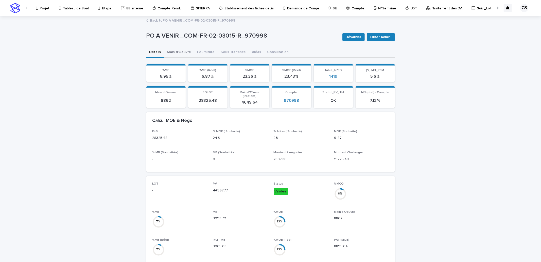
click at [179, 53] on button "Main d'Oeuvre" at bounding box center [179, 52] width 30 height 11
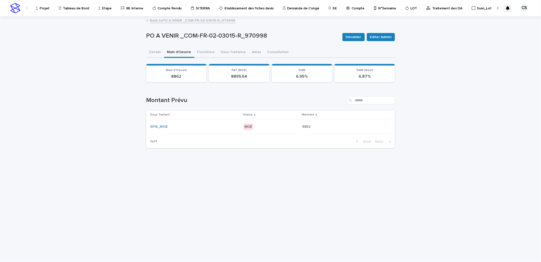
click at [277, 122] on div "MOE" at bounding box center [271, 127] width 55 height 10
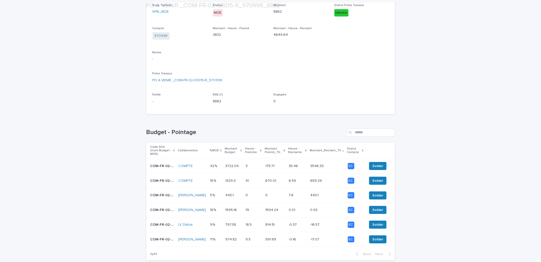
scroll to position [125, 0]
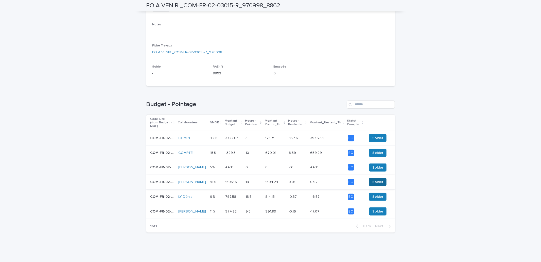
click at [373, 179] on span "Solder" at bounding box center [378, 181] width 11 height 5
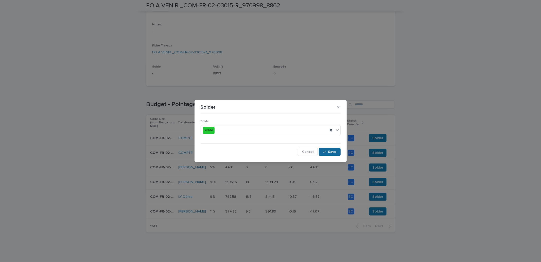
click at [326, 153] on icon "button" at bounding box center [324, 152] width 3 height 4
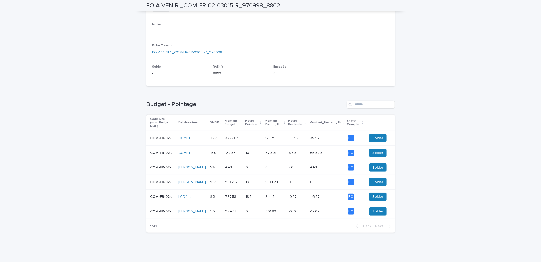
click at [303, 166] on div "7.6 7.6" at bounding box center [298, 167] width 18 height 8
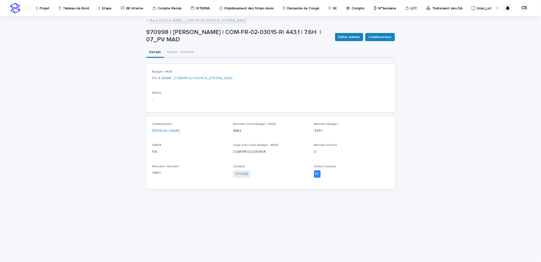
click at [339, 41] on div "Editer Admini Collaborateur" at bounding box center [364, 37] width 62 height 20
click at [341, 39] on span "Editer Admini" at bounding box center [350, 37] width 22 height 5
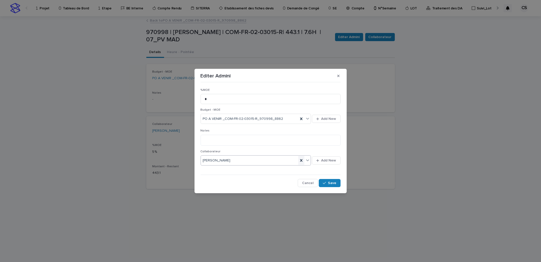
click at [300, 161] on icon at bounding box center [301, 160] width 5 height 5
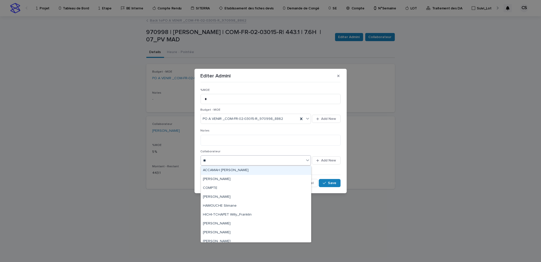
type input "***"
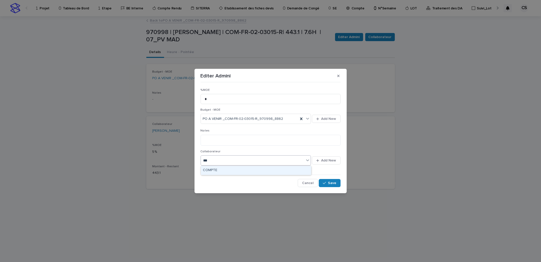
click at [279, 173] on div "COMPTE" at bounding box center [256, 170] width 110 height 9
click at [336, 183] on span "Save" at bounding box center [332, 183] width 8 height 4
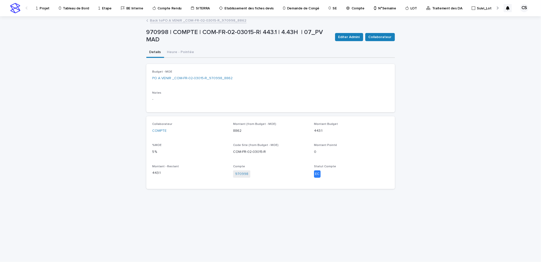
click at [209, 21] on link "Back to PO A VENIR _COM-FR-02-03015-R_970998_8862" at bounding box center [198, 20] width 96 height 6
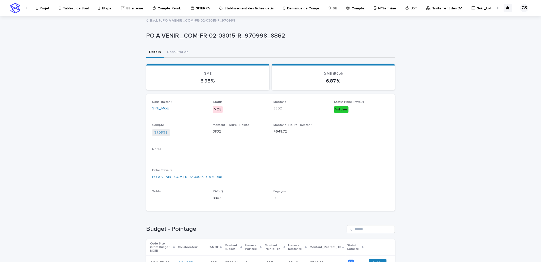
click at [189, 19] on link "Back to PO A VENIR _COM-FR-02-03015-R_970998" at bounding box center [193, 20] width 86 height 6
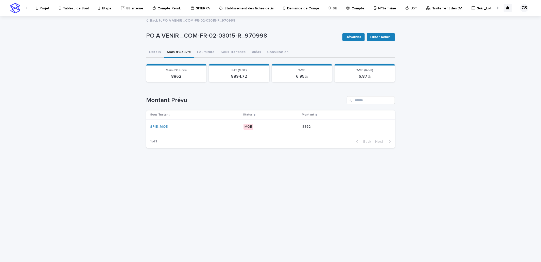
click at [152, 51] on button "Details" at bounding box center [155, 52] width 18 height 11
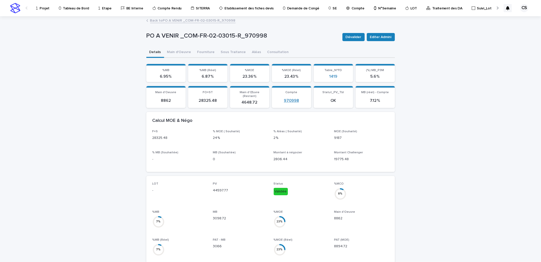
click at [284, 98] on link "970998" at bounding box center [291, 100] width 15 height 5
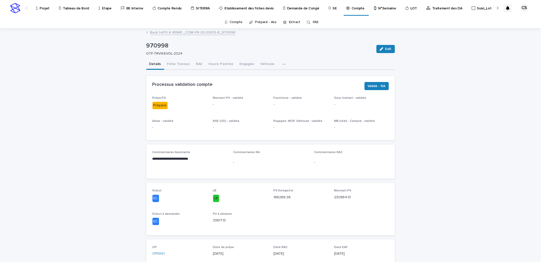
click at [176, 32] on link "Back to PO A VENIR _COM-FR-02-03015-R_970998" at bounding box center [193, 32] width 86 height 6
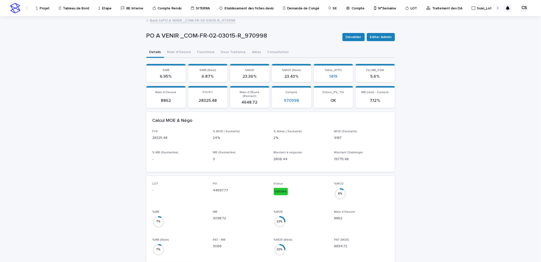
click at [187, 20] on link "Back to PO A VENIR _COM-FR-02-03015-R_970998" at bounding box center [193, 20] width 86 height 6
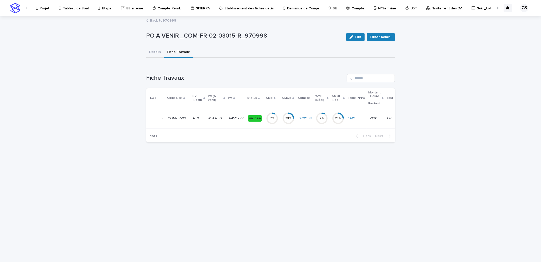
click at [187, 20] on div "Back to 970998" at bounding box center [271, 20] width 254 height 7
click at [175, 22] on link "Back to 970998" at bounding box center [163, 20] width 26 height 6
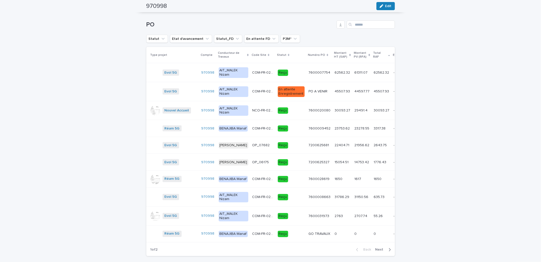
scroll to position [673, 0]
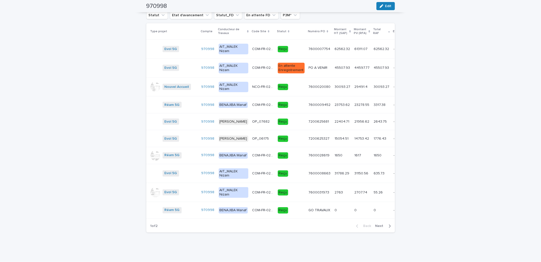
click at [379, 227] on span "Next" at bounding box center [381, 226] width 11 height 4
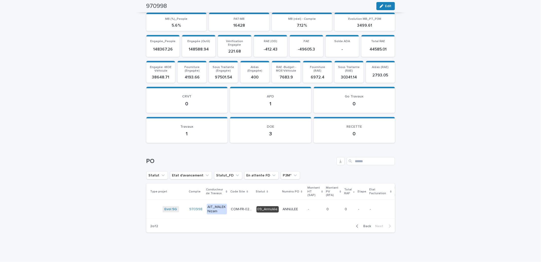
scroll to position [502, 0]
click at [367, 227] on span "Back" at bounding box center [366, 226] width 11 height 4
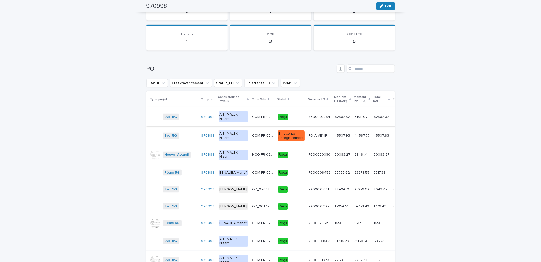
scroll to position [596, 0]
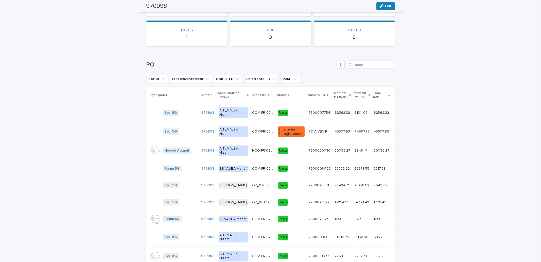
click at [307, 125] on td "PO A VENIR PO A VENIR" at bounding box center [320, 131] width 26 height 19
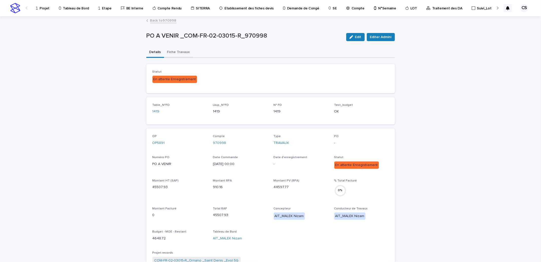
click at [177, 50] on button "Fiche Travaux" at bounding box center [178, 52] width 29 height 11
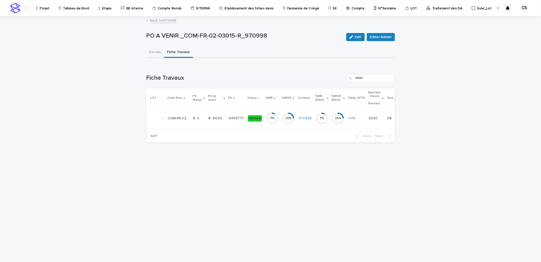
click at [232, 111] on td "44597.77 44597.77" at bounding box center [236, 118] width 19 height 21
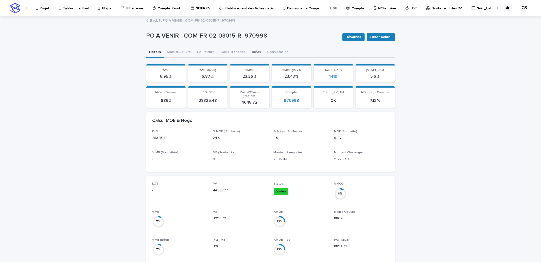
click at [250, 52] on button "Aléas" at bounding box center [256, 52] width 15 height 11
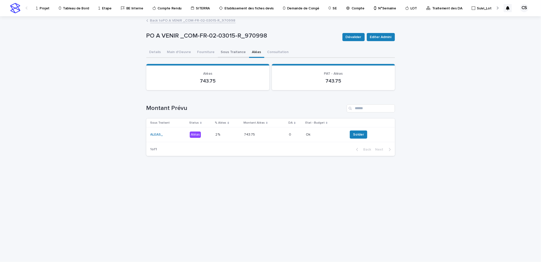
click at [221, 50] on button "Sous Traitance" at bounding box center [233, 52] width 31 height 11
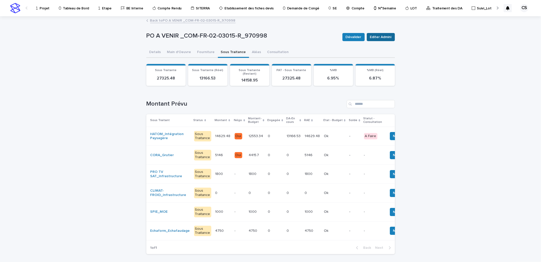
click at [376, 38] on span "Editer Admini" at bounding box center [381, 37] width 22 height 5
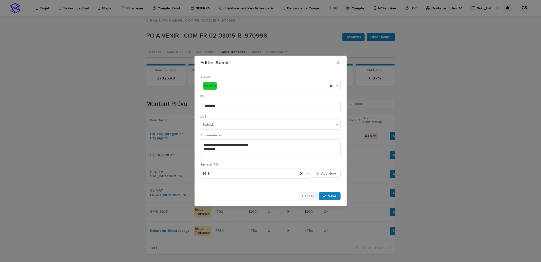
click at [310, 193] on button "Cancel" at bounding box center [308, 196] width 20 height 8
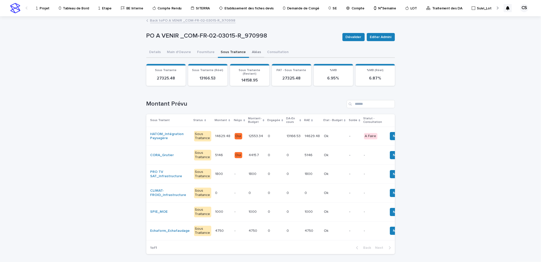
click at [253, 53] on button "Aléas" at bounding box center [256, 52] width 15 height 11
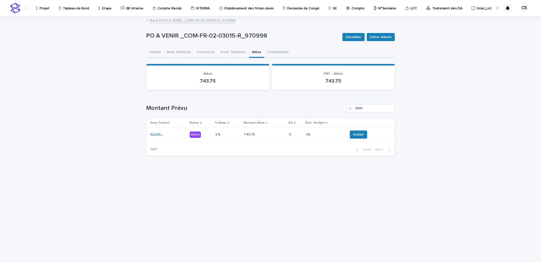
click at [248, 132] on p "743.75" at bounding box center [250, 133] width 12 height 5
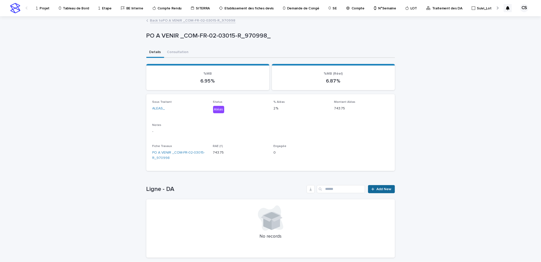
click at [378, 187] on span "Add New" at bounding box center [384, 189] width 15 height 4
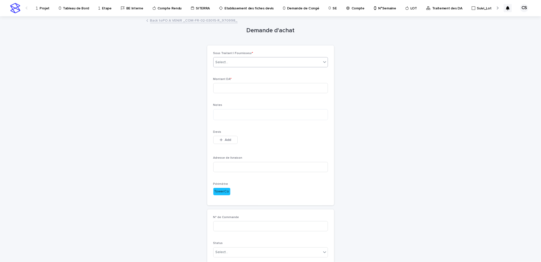
click at [242, 66] on div "Select..." at bounding box center [268, 62] width 108 height 8
click at [232, 96] on div "_" at bounding box center [268, 98] width 114 height 9
click at [224, 87] on input at bounding box center [270, 88] width 115 height 10
type input "****"
click at [241, 116] on textarea at bounding box center [270, 114] width 115 height 11
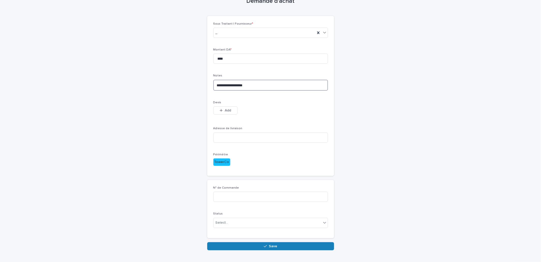
scroll to position [43, 0]
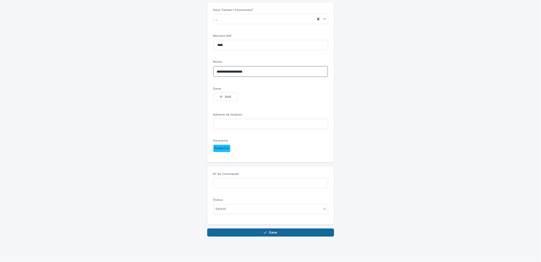
type textarea "**********"
click at [254, 235] on button "Save" at bounding box center [270, 232] width 127 height 8
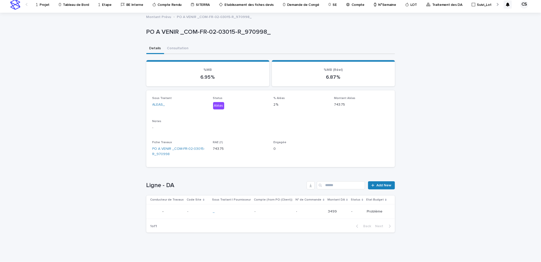
scroll to position [3, 0]
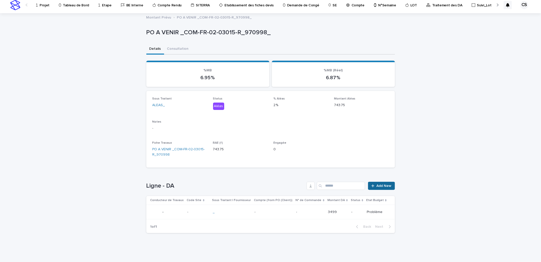
click at [374, 184] on div at bounding box center [374, 186] width 5 height 4
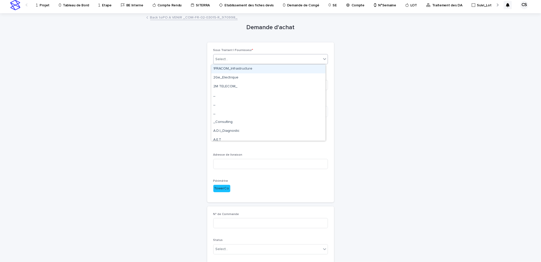
click at [229, 62] on div at bounding box center [229, 59] width 1 height 6
click at [225, 89] on input at bounding box center [270, 85] width 115 height 10
type input "***"
click at [226, 111] on textarea at bounding box center [270, 111] width 115 height 11
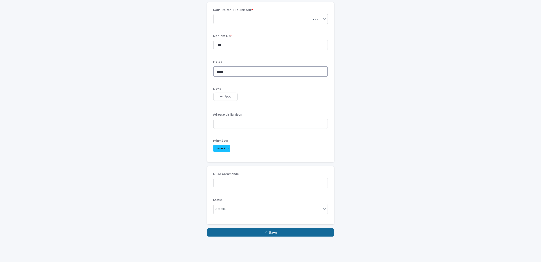
type textarea "*****"
click at [269, 232] on span "Save" at bounding box center [273, 233] width 8 height 4
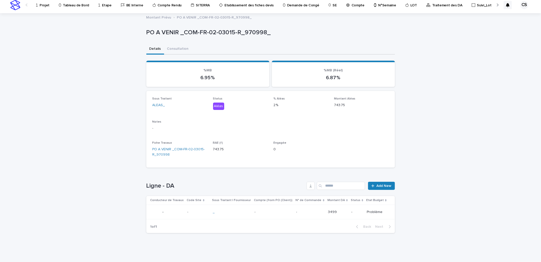
scroll to position [19, 0]
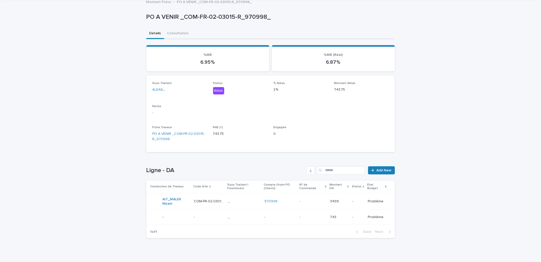
click at [293, 206] on td "970998" at bounding box center [280, 201] width 36 height 17
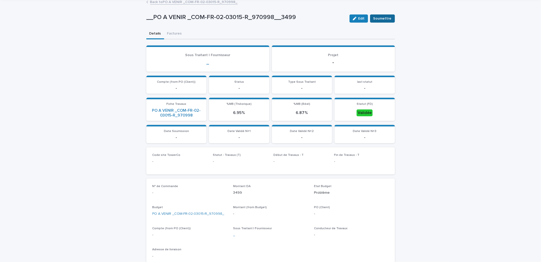
click at [380, 19] on span "Soumettre" at bounding box center [383, 18] width 18 height 5
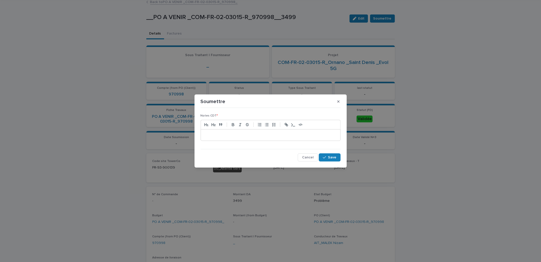
click at [262, 131] on div at bounding box center [271, 134] width 140 height 11
drag, startPoint x: 262, startPoint y: 131, endPoint x: 183, endPoint y: 131, distance: 78.9
click at [183, 131] on div "Soumettre Notes CDT * ****** Cancel Save" at bounding box center [270, 131] width 541 height 262
copy p "******"
click at [329, 159] on button "Save" at bounding box center [330, 157] width 22 height 8
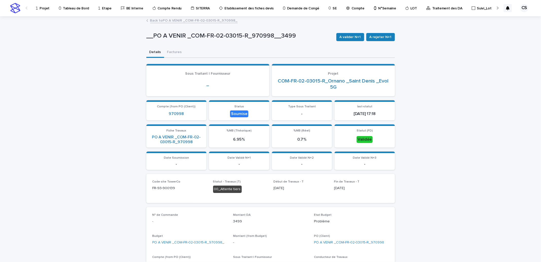
click at [210, 21] on link "Back to PO A VENIR _COM-FR-02-03015-R_970998_" at bounding box center [194, 20] width 88 height 6
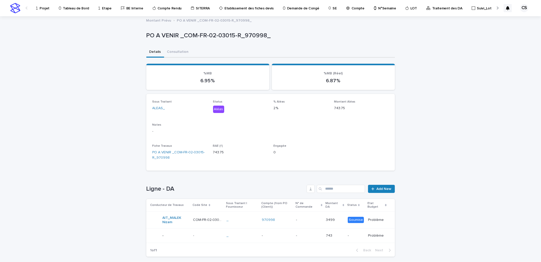
scroll to position [24, 0]
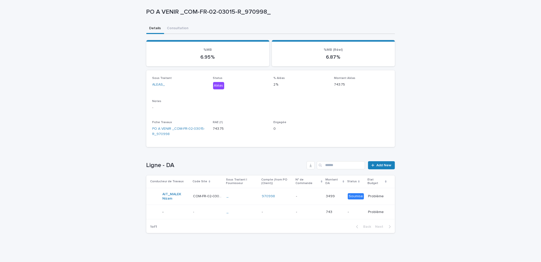
click at [309, 212] on p at bounding box center [309, 212] width 26 height 4
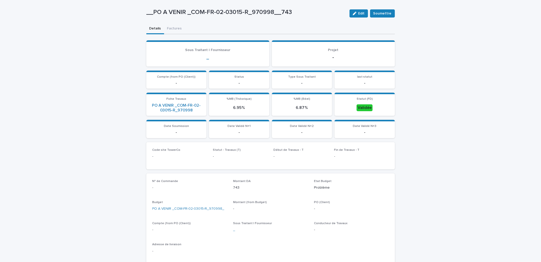
scroll to position [24, 0]
click at [376, 12] on span "Soumettre" at bounding box center [383, 13] width 18 height 5
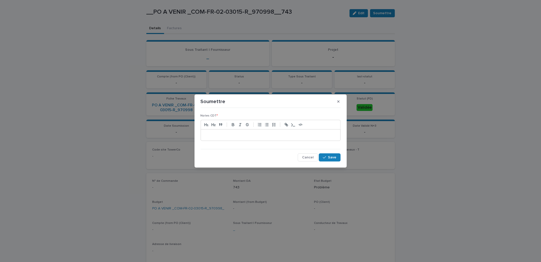
click at [247, 136] on p at bounding box center [271, 134] width 132 height 5
click at [333, 156] on span "Save" at bounding box center [332, 158] width 8 height 4
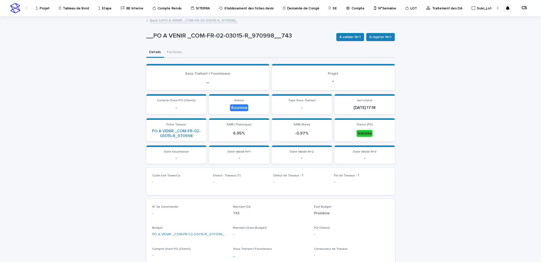
click at [209, 21] on link "Back to PO A VENIR _COM-FR-02-03015-R_970998_" at bounding box center [194, 20] width 88 height 6
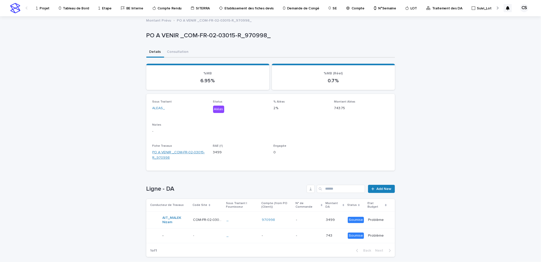
click at [186, 152] on link "PO A VENIR _COM-FR-02-03015-R_970998" at bounding box center [180, 155] width 55 height 11
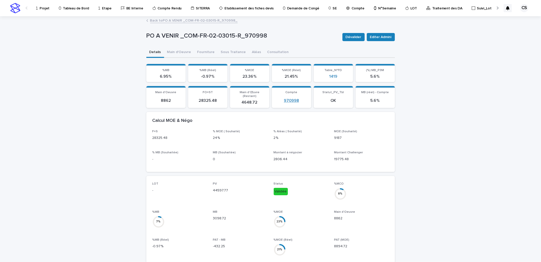
click at [285, 98] on link "970998" at bounding box center [291, 100] width 15 height 5
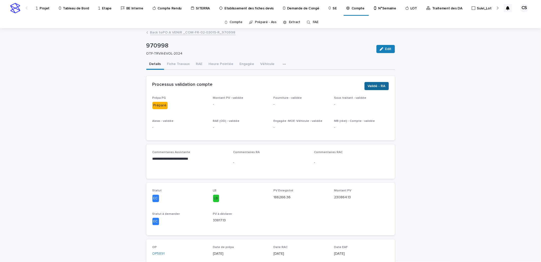
click at [371, 87] on span "Validé - RA" at bounding box center [377, 85] width 18 height 5
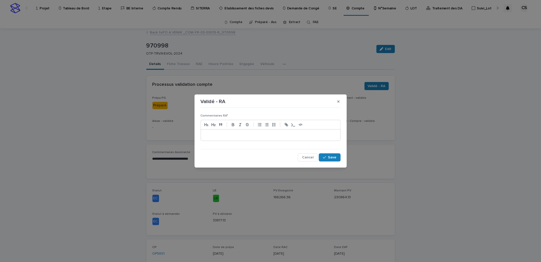
click at [269, 135] on p at bounding box center [271, 134] width 132 height 5
click at [326, 156] on icon "button" at bounding box center [324, 158] width 3 height 4
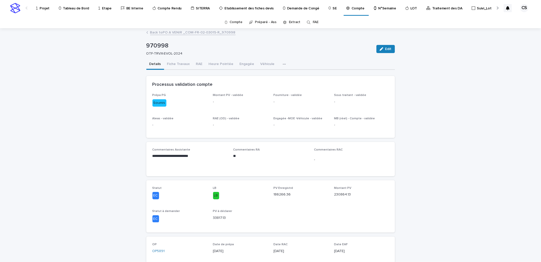
click at [207, 31] on link "Back to PO A VENIR _COM-FR-02-03015-R_970998" at bounding box center [193, 32] width 86 height 6
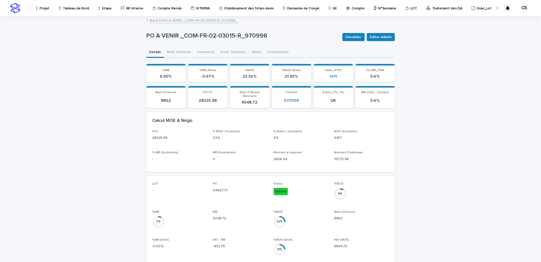
click at [434, 10] on p "Traitement des DA" at bounding box center [447, 5] width 30 height 11
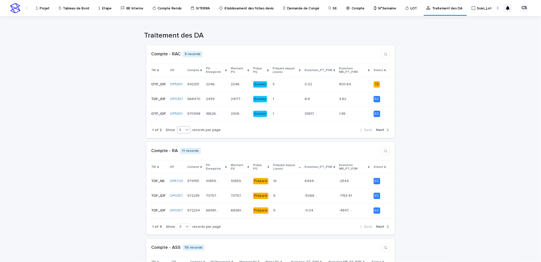
click at [179, 129] on div "3" at bounding box center [180, 129] width 6 height 5
click at [178, 148] on div "9" at bounding box center [180, 149] width 13 height 6
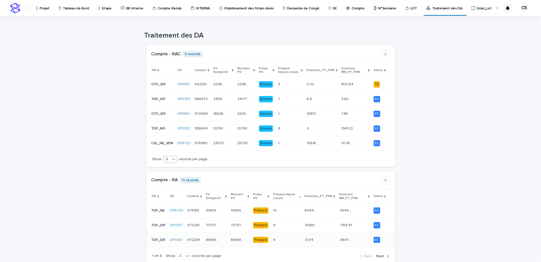
scroll to position [94, 0]
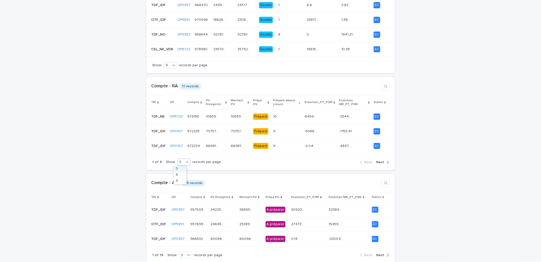
click at [178, 161] on div "3" at bounding box center [181, 161] width 6 height 5
click at [178, 179] on div "9" at bounding box center [180, 181] width 13 height 6
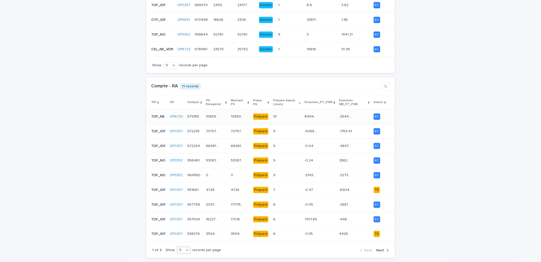
click at [305, 116] on p "64945.51" at bounding box center [312, 115] width 14 height 5
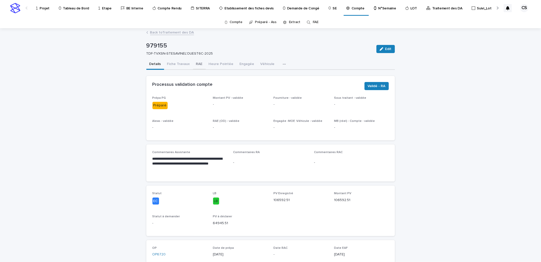
click at [197, 62] on button "RAE" at bounding box center [199, 64] width 13 height 11
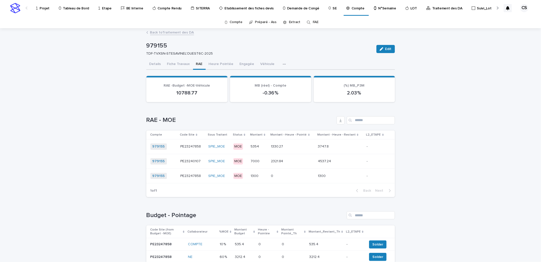
click at [163, 31] on link "Back to Traitement des DA" at bounding box center [172, 32] width 44 height 6
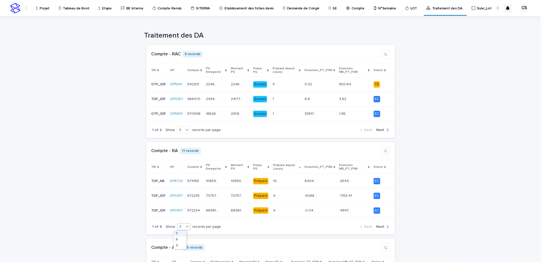
click at [186, 226] on icon at bounding box center [187, 227] width 3 height 2
click at [178, 246] on div "9" at bounding box center [180, 246] width 13 height 6
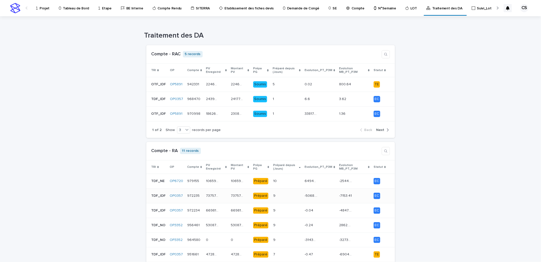
click at [212, 196] on p "73757.44" at bounding box center [213, 195] width 14 height 5
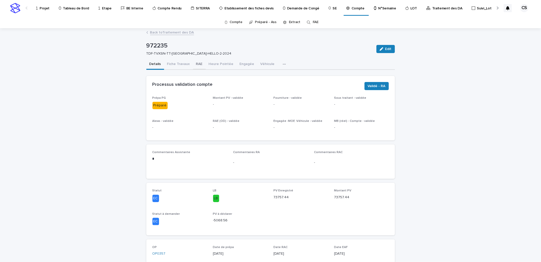
click at [195, 66] on button "RAE" at bounding box center [199, 64] width 13 height 11
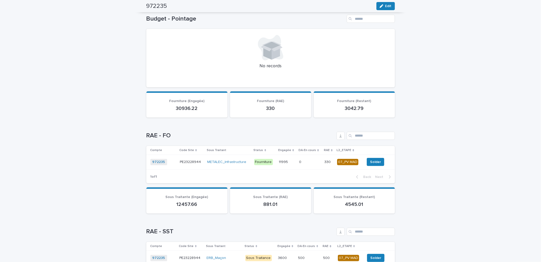
scroll to position [282, 0]
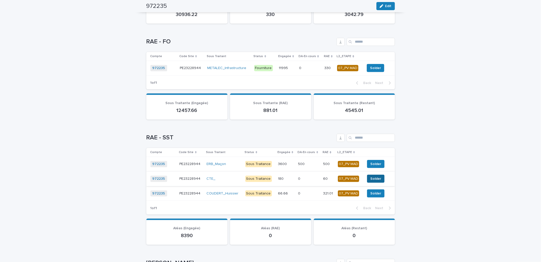
click at [372, 177] on span "Solder" at bounding box center [376, 178] width 11 height 5
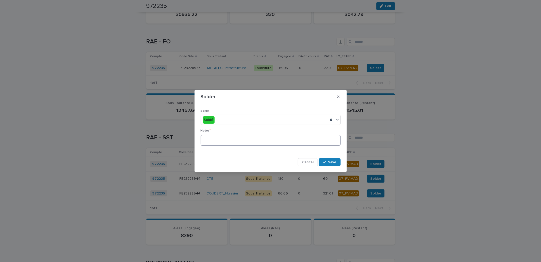
click at [306, 140] on textarea at bounding box center [271, 140] width 140 height 11
type textarea "**"
click at [331, 161] on span "Save" at bounding box center [332, 162] width 8 height 4
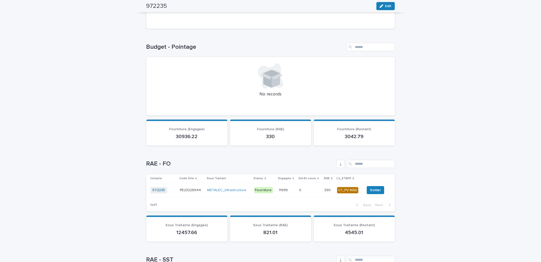
scroll to position [0, 0]
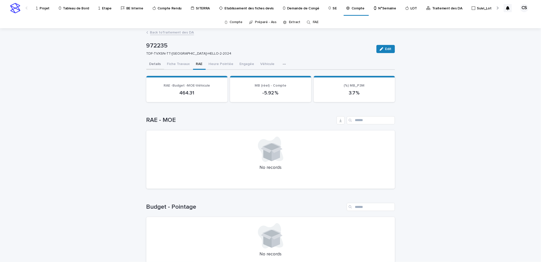
click at [147, 60] on button "Details" at bounding box center [155, 64] width 18 height 11
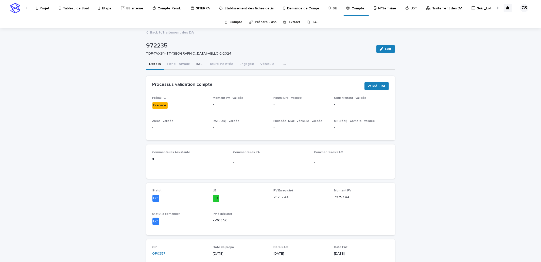
click at [197, 64] on button "RAE" at bounding box center [199, 64] width 13 height 11
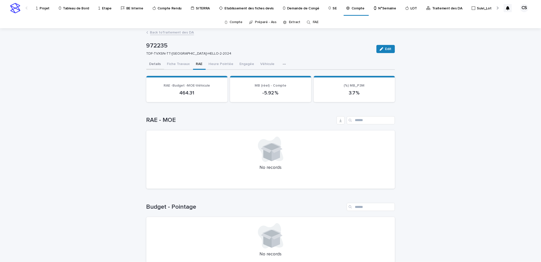
click at [154, 64] on button "Details" at bounding box center [155, 64] width 18 height 11
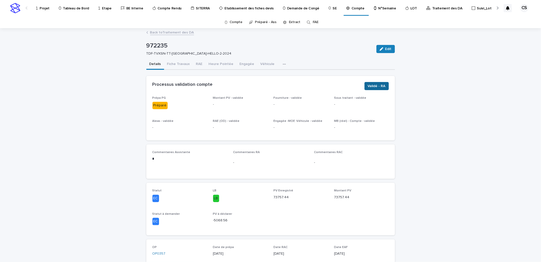
click at [375, 83] on span "Validé - RA" at bounding box center [377, 85] width 18 height 5
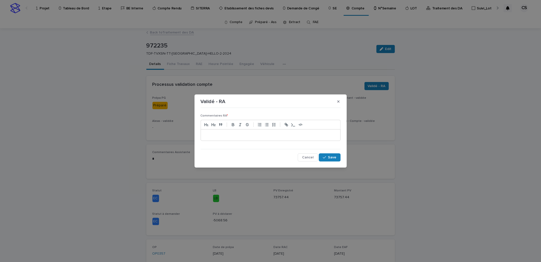
click at [263, 134] on p at bounding box center [271, 134] width 132 height 5
click at [263, 134] on p "**********" at bounding box center [271, 134] width 132 height 5
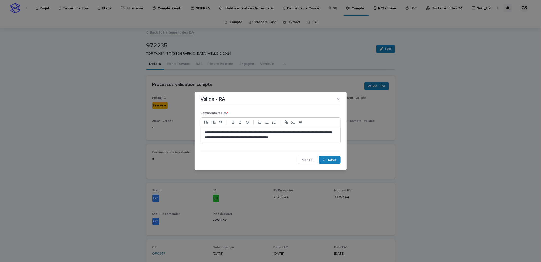
click at [321, 139] on p "**********" at bounding box center [271, 135] width 132 height 10
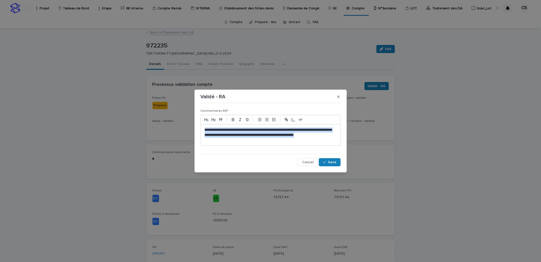
drag, startPoint x: 249, startPoint y: 143, endPoint x: 127, endPoint y: 103, distance: 128.5
click at [127, 103] on div "**********" at bounding box center [270, 131] width 541 height 262
click at [327, 161] on div "button" at bounding box center [325, 162] width 5 height 4
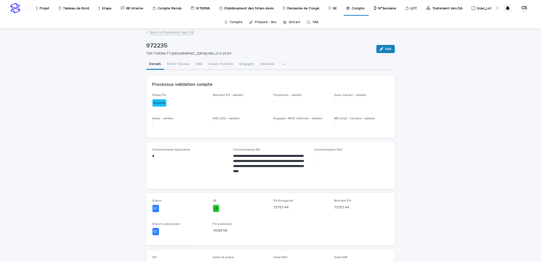
click at [176, 30] on link "Back to Traitement des DA" at bounding box center [172, 32] width 44 height 6
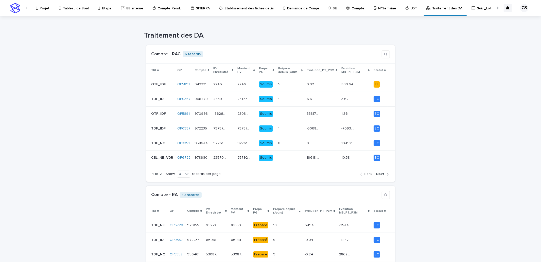
scroll to position [94, 0]
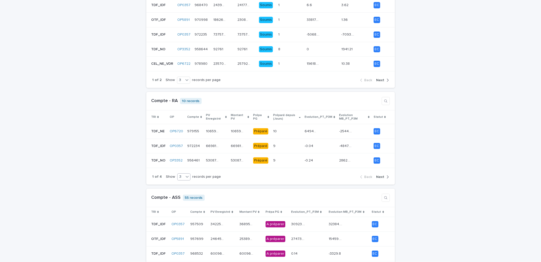
click at [175, 217] on td "OP0357" at bounding box center [179, 224] width 19 height 15
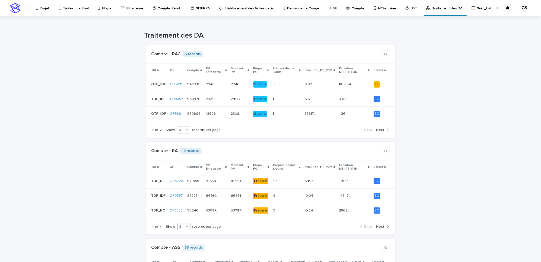
click at [185, 227] on icon at bounding box center [187, 226] width 5 height 5
click at [179, 246] on div "9" at bounding box center [180, 246] width 13 height 6
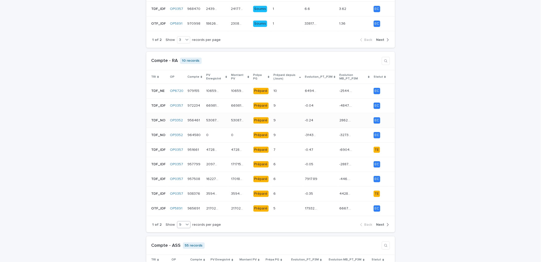
scroll to position [94, 0]
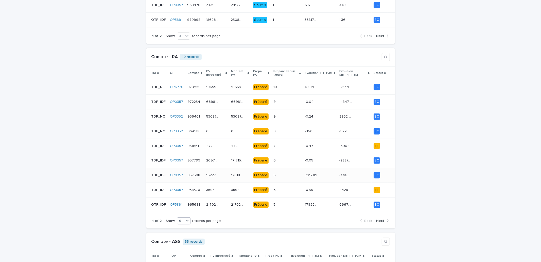
click at [224, 178] on td "162272.46 162272.46" at bounding box center [216, 175] width 25 height 15
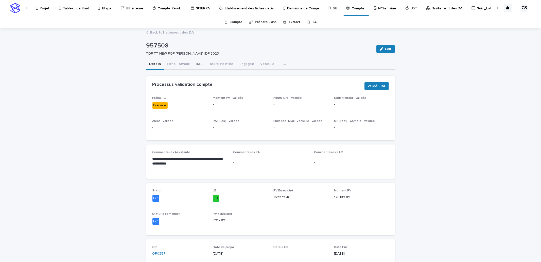
click at [193, 64] on button "RAE" at bounding box center [199, 64] width 13 height 11
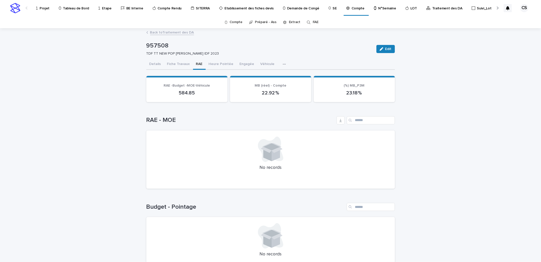
click at [173, 34] on link "Back to Traitement des DA" at bounding box center [172, 32] width 44 height 6
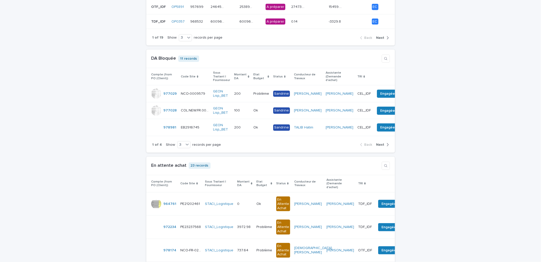
scroll to position [94, 0]
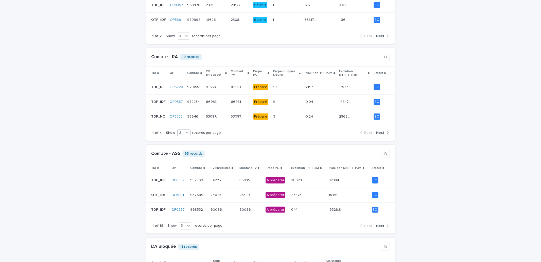
click at [178, 133] on div "3" at bounding box center [181, 132] width 6 height 5
click at [180, 151] on div "9" at bounding box center [180, 152] width 13 height 6
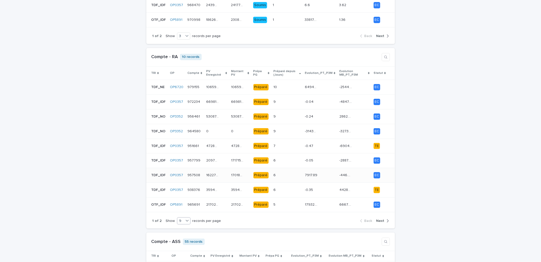
click at [289, 173] on div "6 6" at bounding box center [287, 175] width 27 height 8
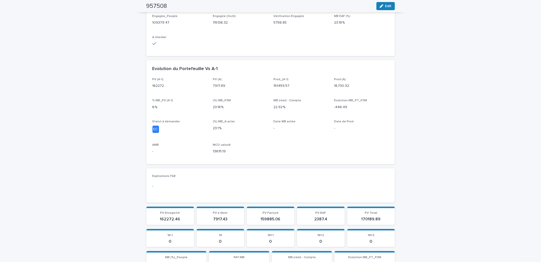
scroll to position [356, 0]
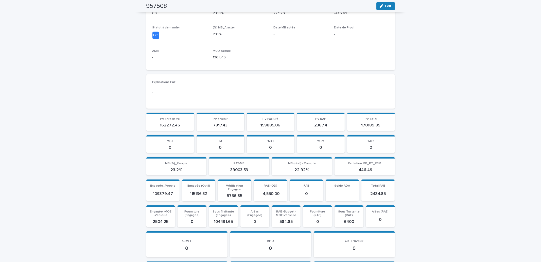
click at [314, 124] on p "2387.4" at bounding box center [321, 125] width 42 height 5
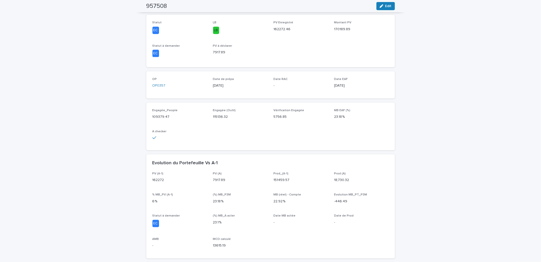
scroll to position [0, 0]
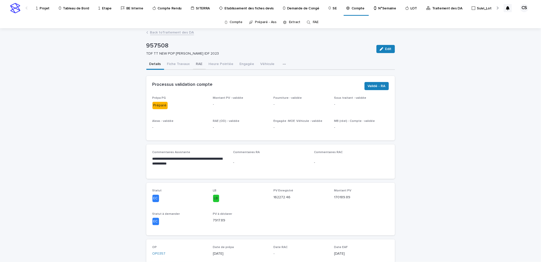
click at [199, 64] on button "RAE" at bounding box center [199, 64] width 13 height 11
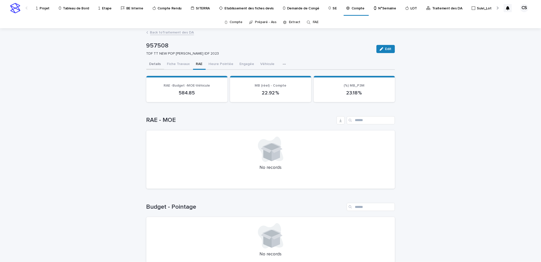
click at [154, 65] on button "Details" at bounding box center [155, 64] width 18 height 11
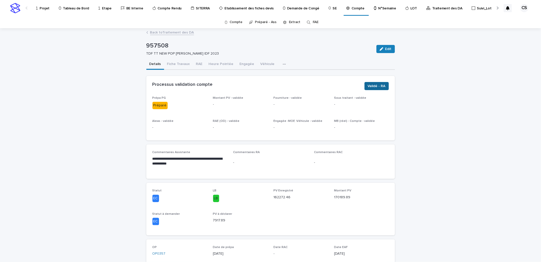
click at [368, 87] on span "Validé - RA" at bounding box center [377, 85] width 18 height 5
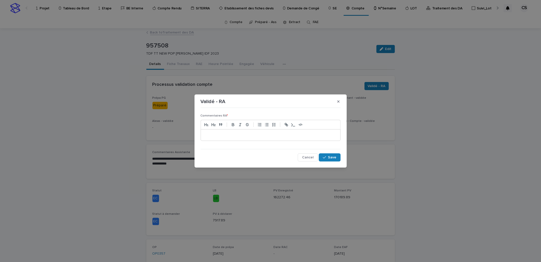
click at [237, 136] on p at bounding box center [271, 134] width 132 height 5
click at [336, 156] on span "Save" at bounding box center [332, 158] width 8 height 4
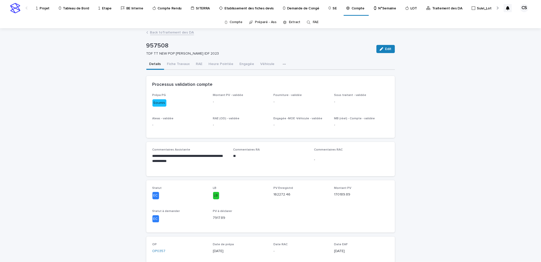
click at [172, 32] on link "Back to Traitement des DA" at bounding box center [172, 32] width 44 height 6
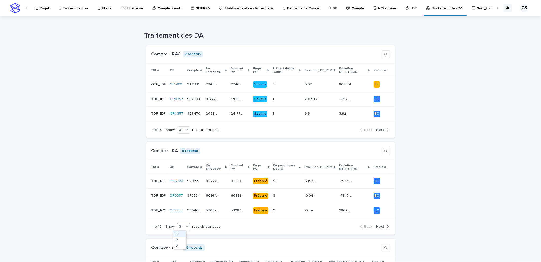
click at [178, 225] on div "3" at bounding box center [180, 226] width 6 height 5
click at [177, 244] on div "9" at bounding box center [180, 246] width 13 height 6
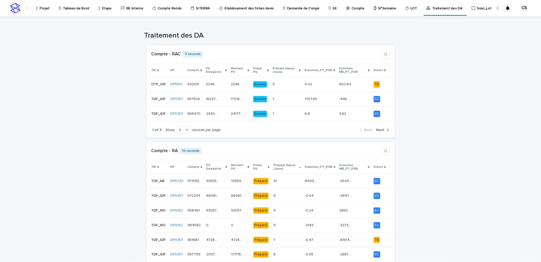
scroll to position [94, 0]
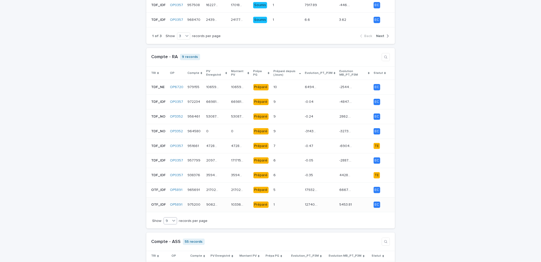
click at [206, 204] on p "90627.17" at bounding box center [213, 204] width 14 height 5
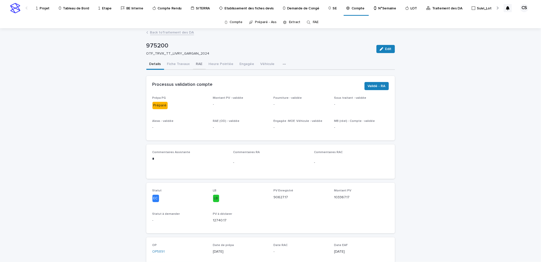
click at [195, 64] on button "RAE" at bounding box center [199, 64] width 13 height 11
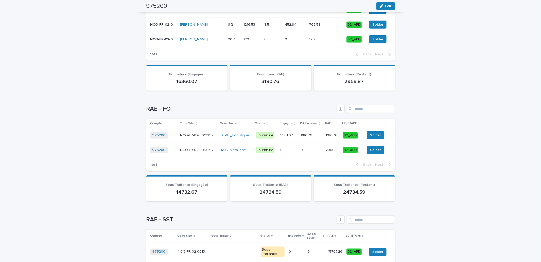
scroll to position [258, 0]
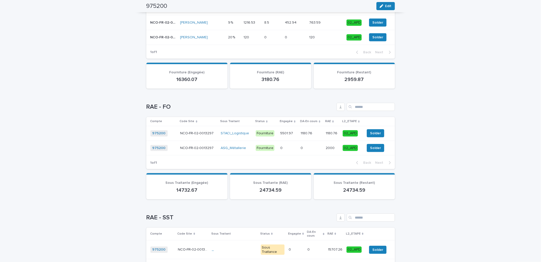
click at [286, 146] on p at bounding box center [288, 148] width 16 height 4
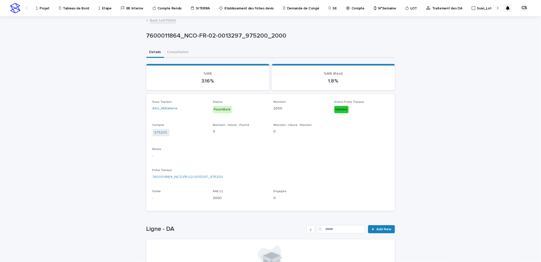
click at [165, 20] on link "Back to 975200" at bounding box center [163, 20] width 26 height 6
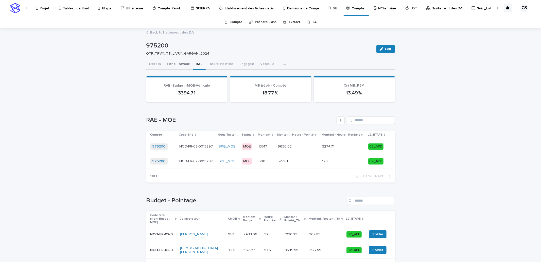
click at [171, 61] on button "Fiche Travaux" at bounding box center [178, 64] width 29 height 11
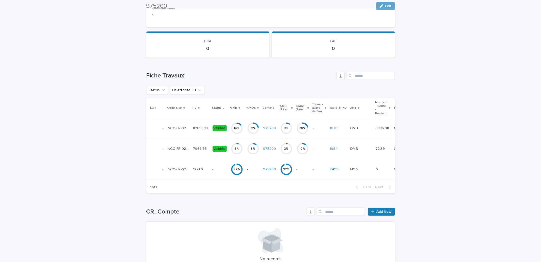
scroll to position [209, 0]
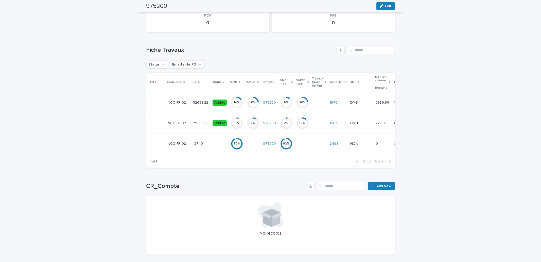
click at [301, 123] on div "10 %" at bounding box center [303, 123] width 12 height 4
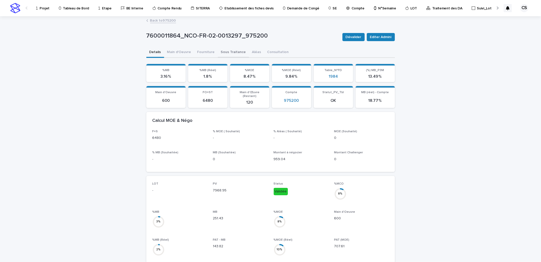
click at [228, 53] on button "Sous Traitance" at bounding box center [233, 52] width 31 height 11
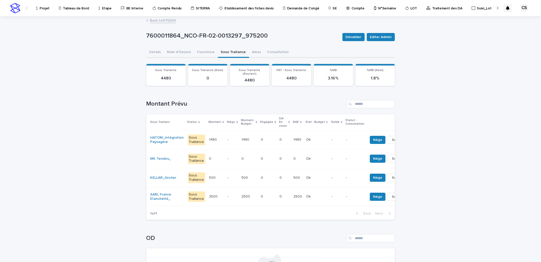
click at [160, 21] on link "Back to 975200" at bounding box center [163, 20] width 26 height 6
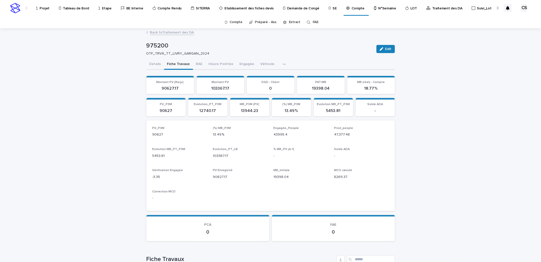
click at [151, 32] on link "Back to Traitement des DA" at bounding box center [172, 32] width 44 height 6
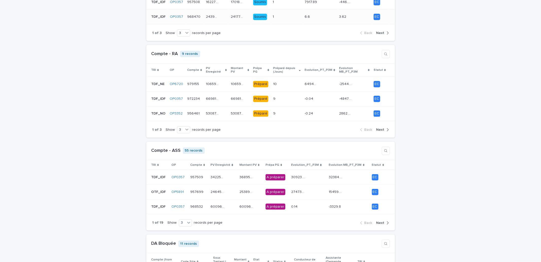
scroll to position [94, 0]
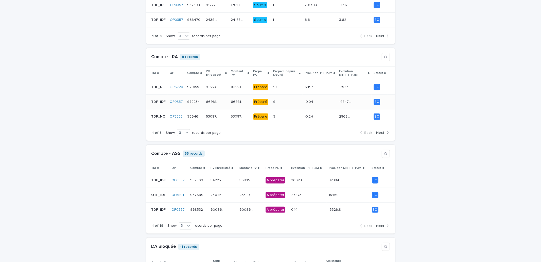
click at [220, 104] on div "66981.96 66981.96" at bounding box center [216, 102] width 21 height 8
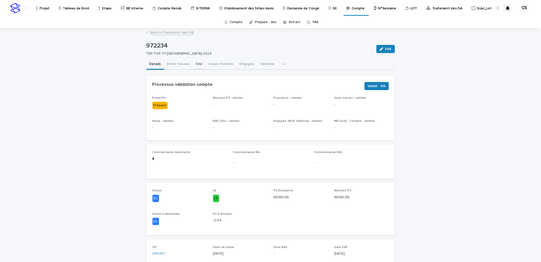
click at [194, 64] on button "RAE" at bounding box center [199, 64] width 13 height 11
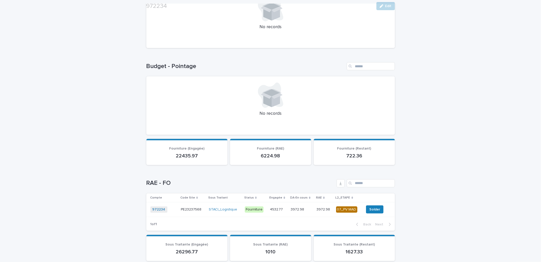
scroll to position [188, 0]
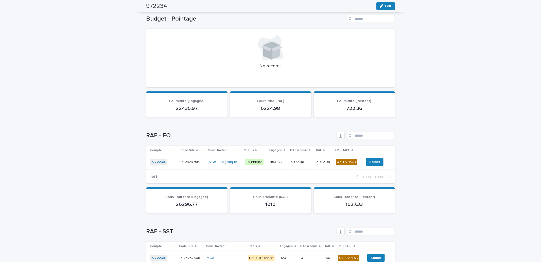
click at [285, 159] on td "4532.77 4532.77" at bounding box center [278, 162] width 21 height 15
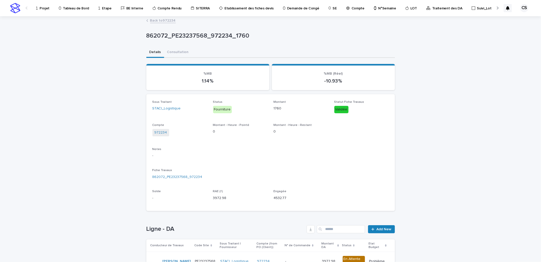
click at [164, 21] on link "Back to 972234" at bounding box center [163, 20] width 26 height 6
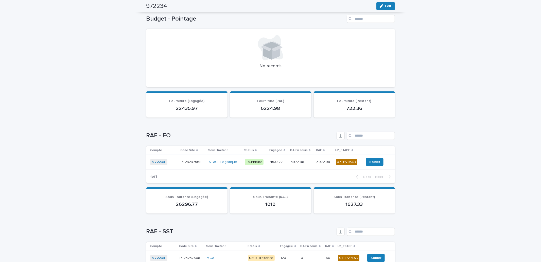
scroll to position [282, 0]
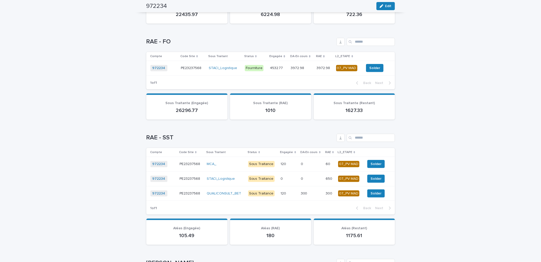
click at [302, 190] on p "300" at bounding box center [305, 192] width 8 height 5
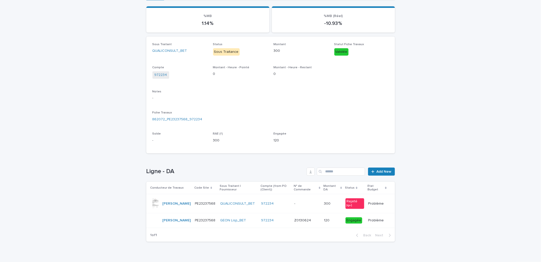
scroll to position [68, 0]
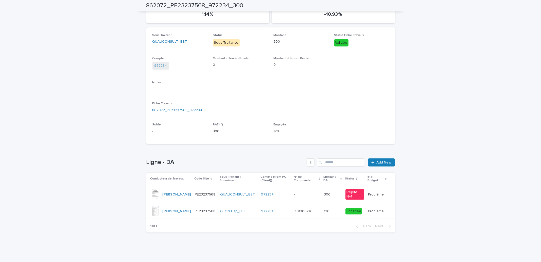
click at [316, 192] on p at bounding box center [307, 194] width 26 height 4
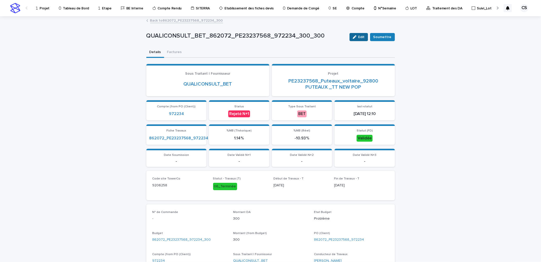
click at [358, 38] on button "Edit" at bounding box center [359, 37] width 19 height 8
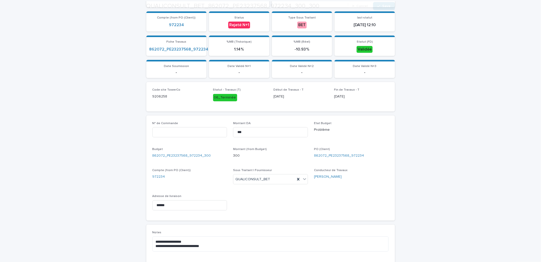
scroll to position [94, 0]
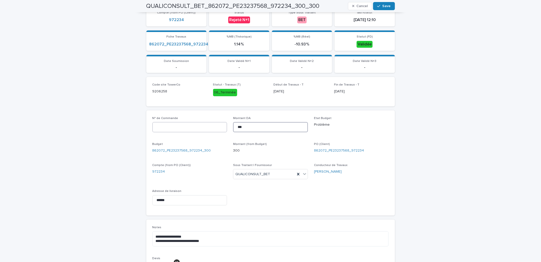
drag, startPoint x: 257, startPoint y: 128, endPoint x: 193, endPoint y: 122, distance: 64.0
click at [193, 122] on div "N° de Commande Montant DA *** Etat Budget Problème Budget 862072_PE23237568_972…" at bounding box center [271, 162] width 237 height 93
type input "*"
click at [379, 4] on div "button" at bounding box center [379, 6] width 5 height 4
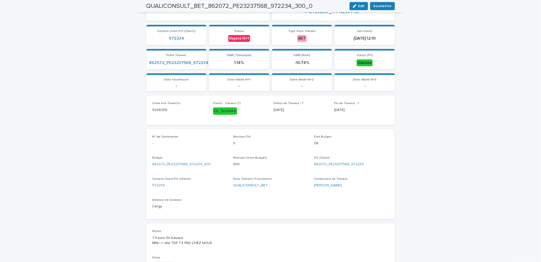
scroll to position [0, 0]
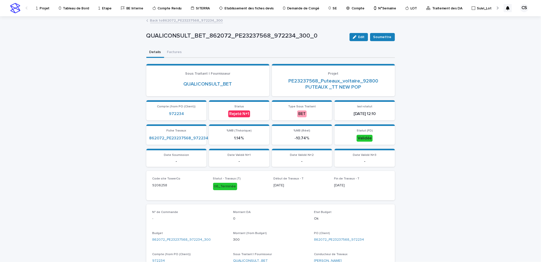
click at [168, 21] on link "Back to 862072_PE23237568_972234_300" at bounding box center [186, 20] width 73 height 6
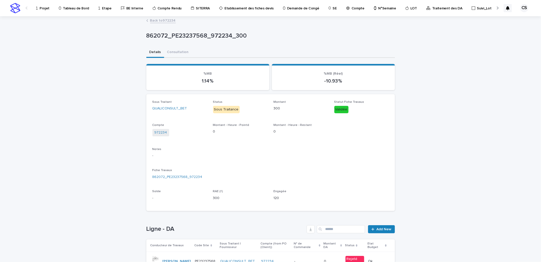
click at [163, 18] on link "Back to 972234" at bounding box center [163, 20] width 26 height 6
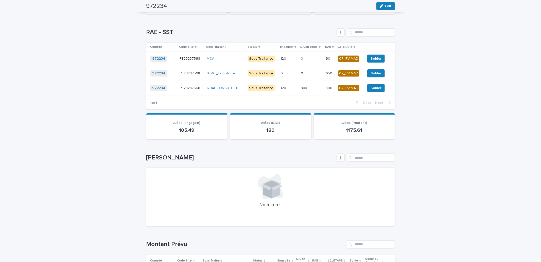
scroll to position [376, 0]
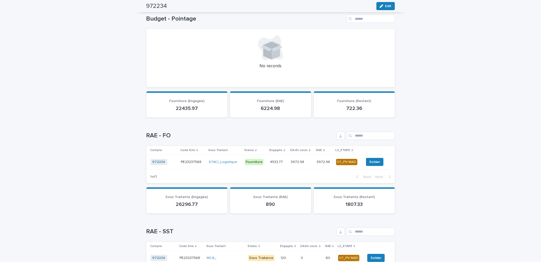
scroll to position [282, 0]
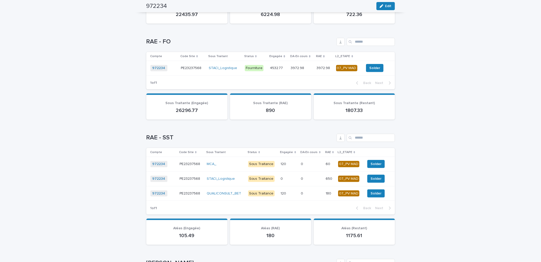
click at [295, 66] on p "3972.98" at bounding box center [298, 67] width 14 height 5
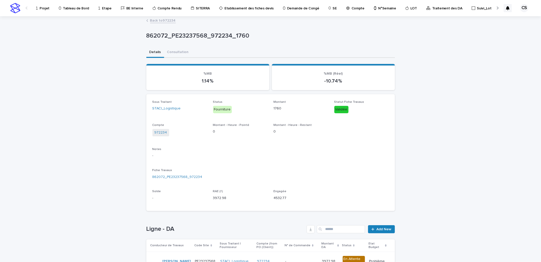
click at [163, 20] on link "Back to 972234" at bounding box center [163, 20] width 26 height 6
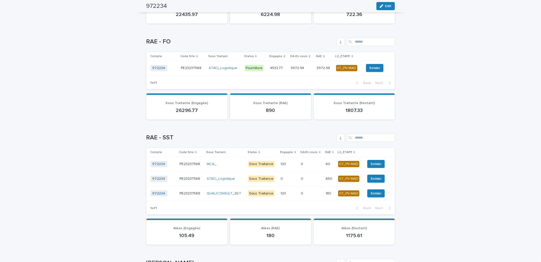
scroll to position [376, 0]
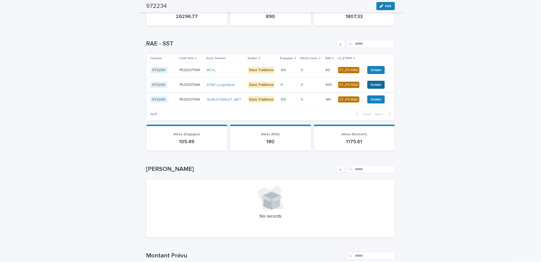
click at [369, 88] on button "Solder" at bounding box center [376, 85] width 18 height 8
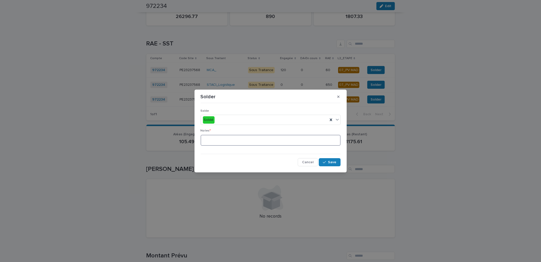
click at [239, 140] on textarea at bounding box center [271, 140] width 140 height 11
type textarea "*******"
click at [328, 162] on div "button" at bounding box center [325, 162] width 5 height 4
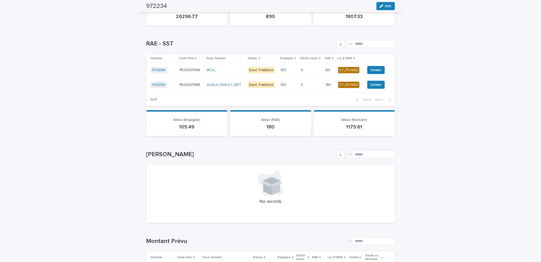
scroll to position [368, 0]
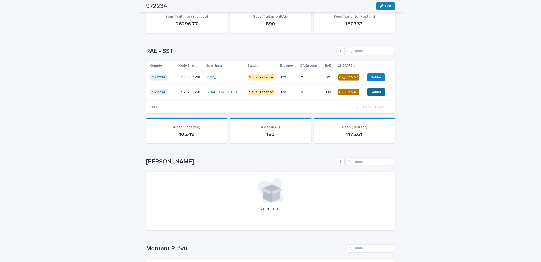
click at [374, 93] on span "Solder" at bounding box center [376, 92] width 11 height 5
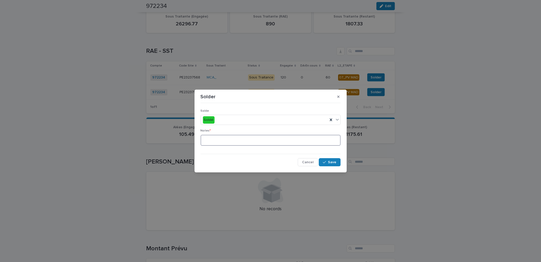
click at [286, 141] on textarea at bounding box center [271, 140] width 140 height 11
type textarea "**"
click at [333, 164] on button "Save" at bounding box center [330, 162] width 22 height 8
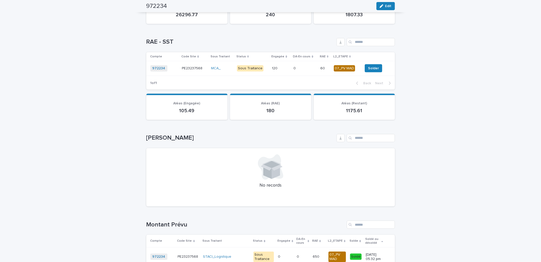
scroll to position [371, 0]
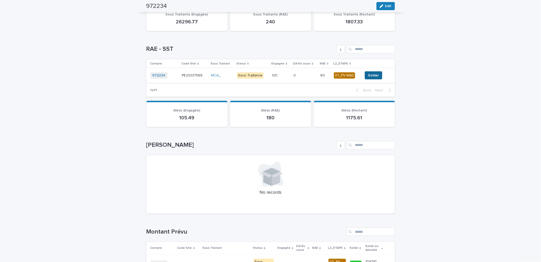
click at [368, 71] on button "Solder" at bounding box center [374, 75] width 18 height 8
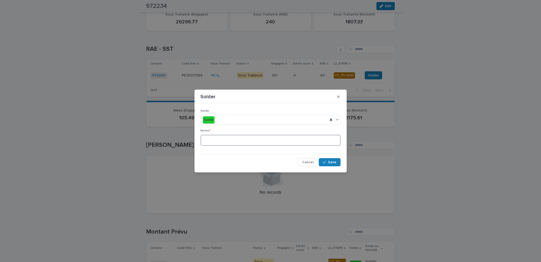
click at [269, 140] on textarea at bounding box center [271, 140] width 140 height 11
type textarea "**"
click at [329, 161] on span "Save" at bounding box center [332, 162] width 8 height 4
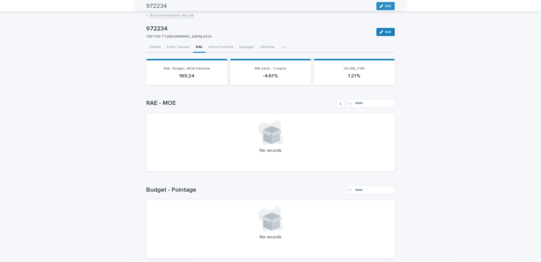
scroll to position [0, 0]
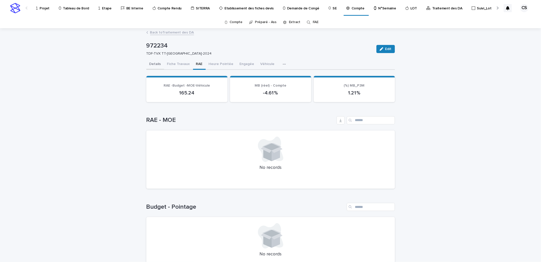
click at [154, 63] on button "Details" at bounding box center [155, 64] width 18 height 11
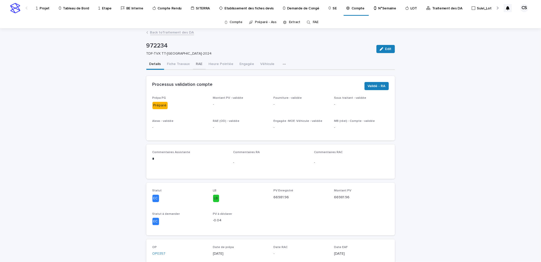
click at [199, 65] on button "RAE" at bounding box center [199, 64] width 13 height 11
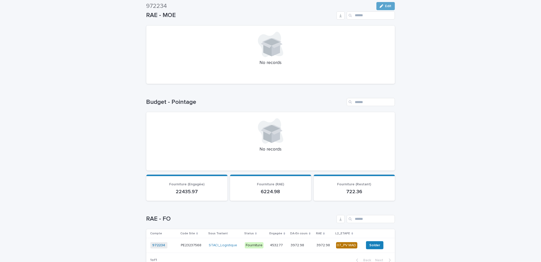
scroll to position [188, 0]
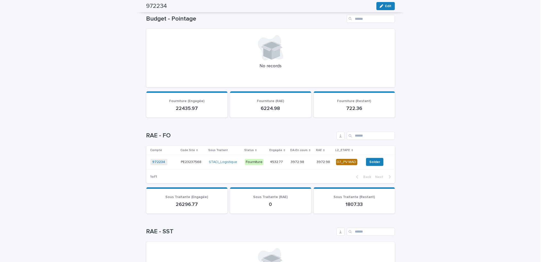
click at [320, 163] on p "3972.98" at bounding box center [324, 161] width 14 height 5
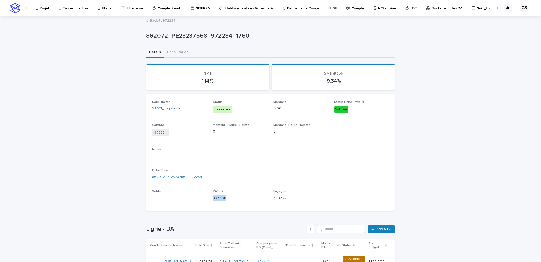
drag, startPoint x: 225, startPoint y: 196, endPoint x: 211, endPoint y: 198, distance: 13.9
click at [213, 198] on p "3972.98" at bounding box center [240, 197] width 55 height 5
copy p "3972.98"
click at [358, 174] on div "862072_PE23237568_972234" at bounding box center [271, 176] width 237 height 5
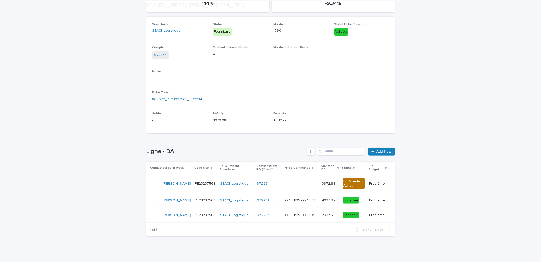
scroll to position [85, 0]
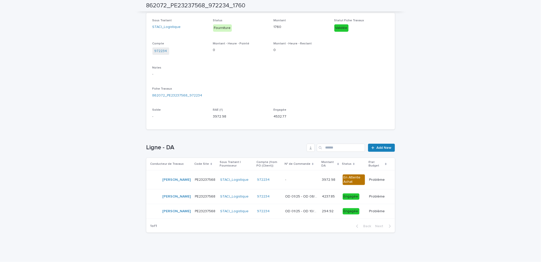
click at [370, 177] on p "Problème" at bounding box center [377, 179] width 17 height 5
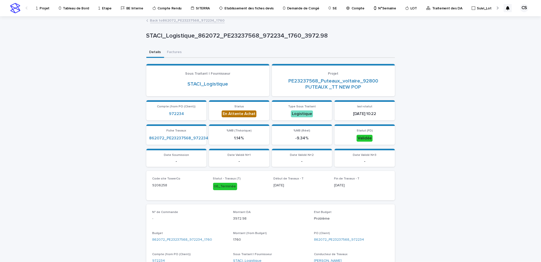
click at [201, 20] on link "Back to 862072_PE23237568_972234_1760" at bounding box center [187, 20] width 75 height 6
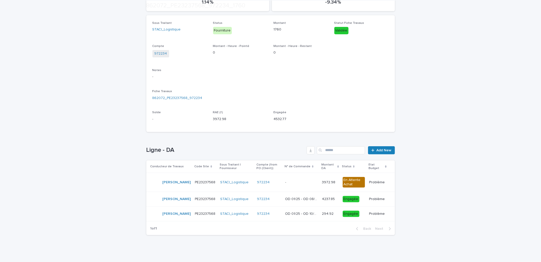
scroll to position [85, 0]
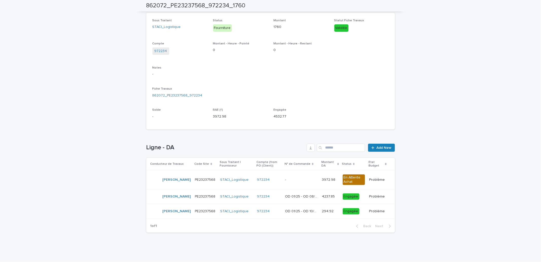
click at [307, 193] on p "OD 01/25 - OD 08/24" at bounding box center [303, 195] width 34 height 5
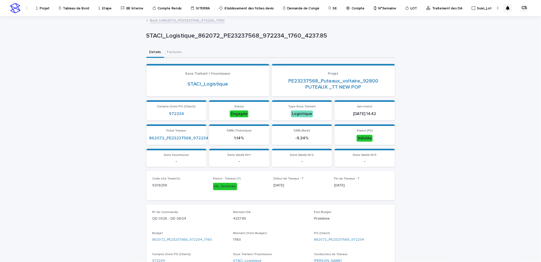
click at [200, 22] on link "Back to 862072_PE23237568_972234_1760" at bounding box center [187, 20] width 75 height 6
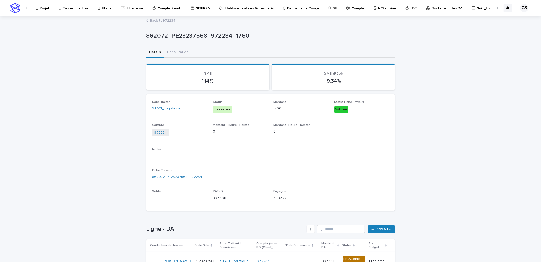
click at [167, 18] on link "Back to 972234" at bounding box center [163, 20] width 26 height 6
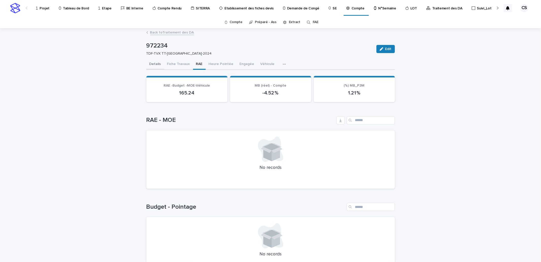
click at [156, 61] on button "Details" at bounding box center [155, 64] width 18 height 11
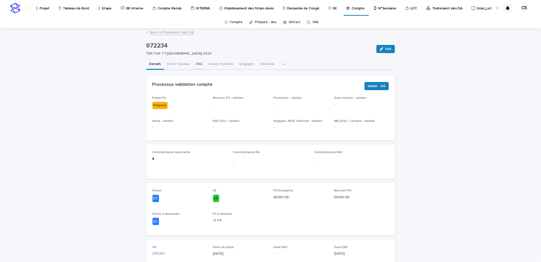
click at [197, 63] on button "RAE" at bounding box center [199, 64] width 13 height 11
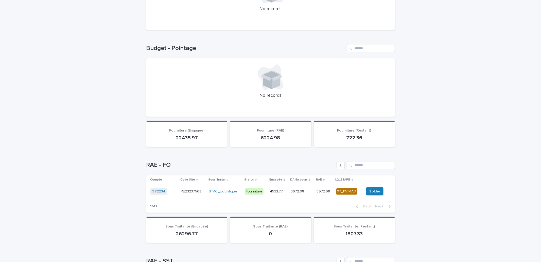
scroll to position [282, 0]
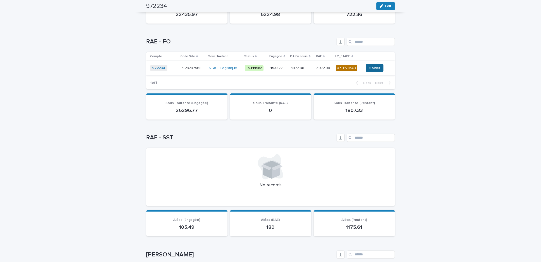
click at [371, 70] on span "Solder" at bounding box center [375, 67] width 11 height 5
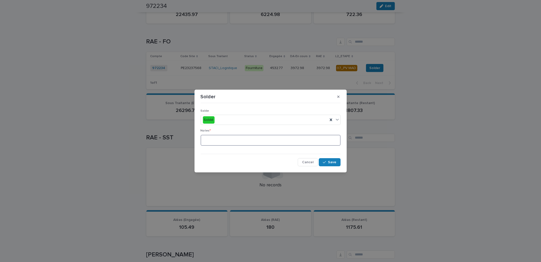
click at [266, 138] on textarea at bounding box center [271, 140] width 140 height 11
paste textarea "*******"
drag, startPoint x: 283, startPoint y: 138, endPoint x: 156, endPoint y: 135, distance: 126.9
click at [156, 135] on div "**********" at bounding box center [270, 131] width 541 height 262
type textarea "**********"
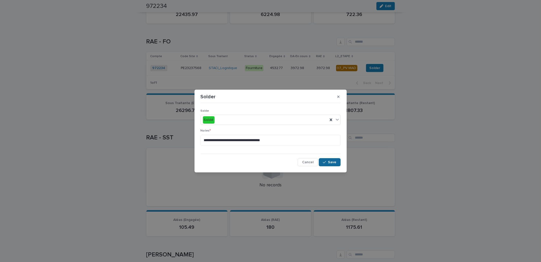
click at [328, 161] on div "button" at bounding box center [325, 162] width 5 height 4
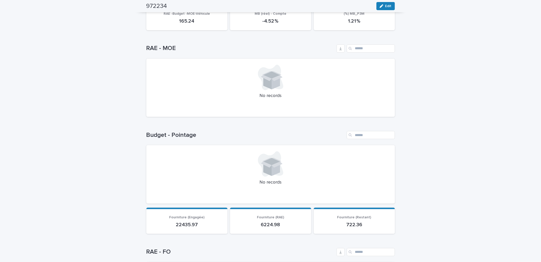
scroll to position [0, 0]
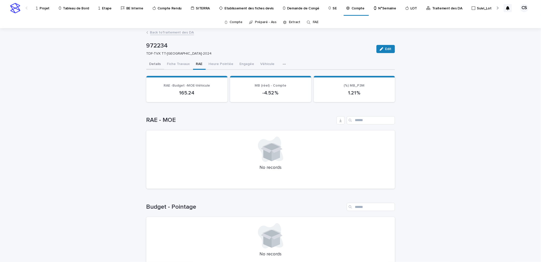
click at [153, 66] on button "Details" at bounding box center [155, 64] width 18 height 11
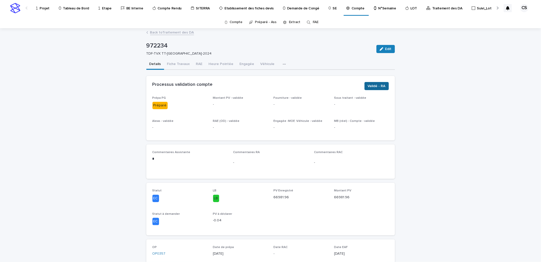
click at [372, 87] on span "Validé - RA" at bounding box center [377, 85] width 18 height 5
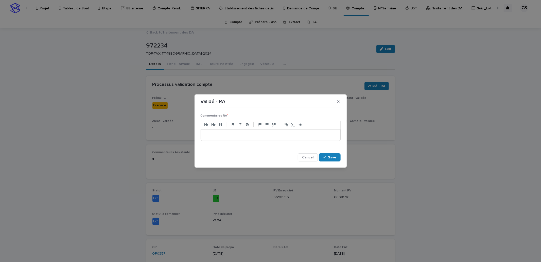
click at [229, 140] on div at bounding box center [271, 134] width 140 height 11
click at [271, 135] on p "**********" at bounding box center [271, 134] width 132 height 5
click at [320, 135] on p "**********" at bounding box center [271, 134] width 132 height 5
drag, startPoint x: 333, startPoint y: 152, endPoint x: 332, endPoint y: 157, distance: 5.7
click at [333, 152] on div "**********" at bounding box center [271, 135] width 140 height 51
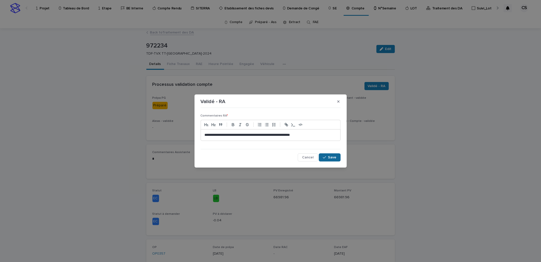
click at [332, 157] on span "Save" at bounding box center [332, 158] width 8 height 4
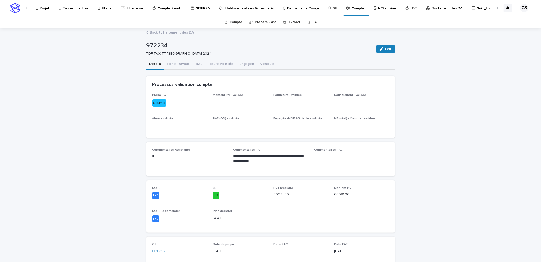
click at [175, 32] on link "Back to Traitement des DA" at bounding box center [172, 32] width 44 height 6
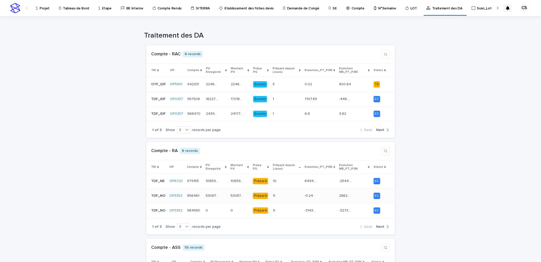
scroll to position [94, 0]
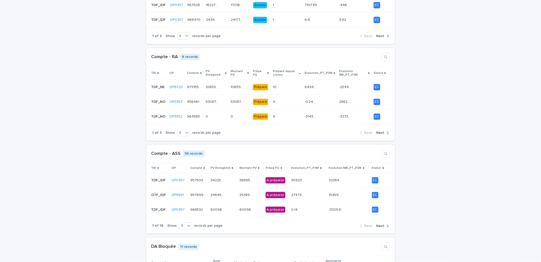
click at [381, 132] on span "Next" at bounding box center [381, 133] width 8 height 4
click at [340, 103] on p "-2887.95" at bounding box center [346, 101] width 14 height 5
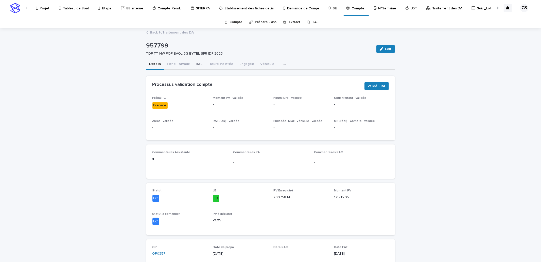
click at [196, 65] on button "RAE" at bounding box center [199, 64] width 13 height 11
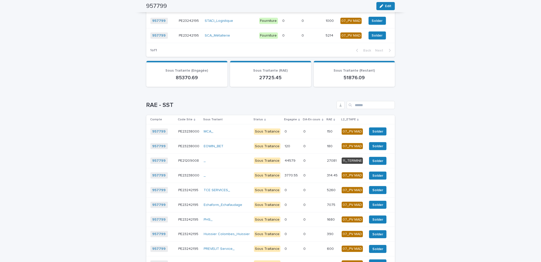
scroll to position [470, 0]
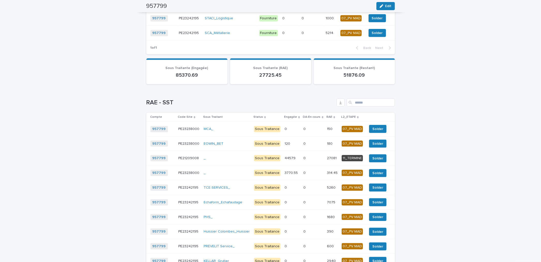
click at [288, 156] on p "44579" at bounding box center [291, 157] width 12 height 5
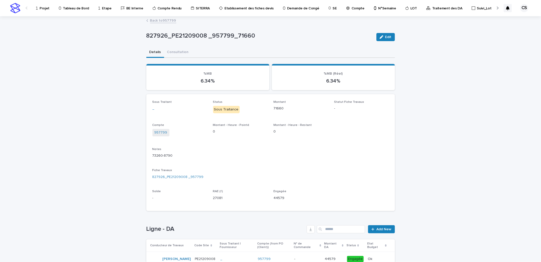
click at [179, 173] on div "Fiche Travaux 827926_PE21209008 _957799" at bounding box center [271, 176] width 237 height 15
click at [178, 174] on link "827926_PE21209008 _957799" at bounding box center [178, 176] width 51 height 5
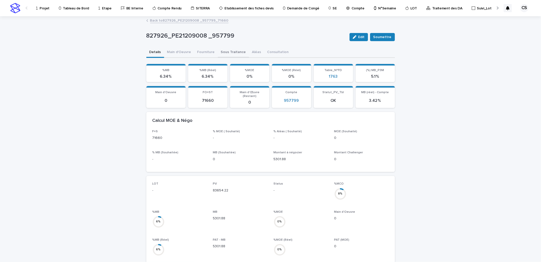
click at [224, 52] on button "Sous Traitance" at bounding box center [233, 52] width 31 height 11
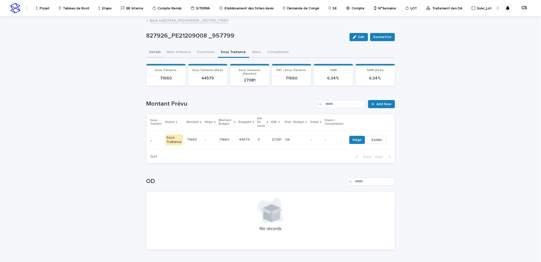
click at [154, 51] on button "Details" at bounding box center [155, 52] width 18 height 11
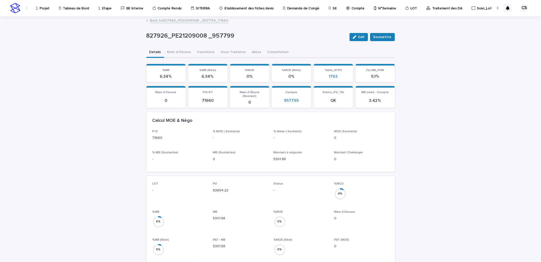
scroll to position [188, 0]
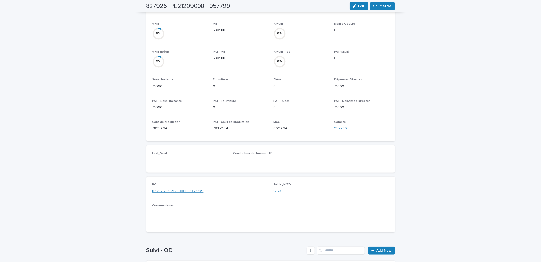
click at [188, 189] on link "827926_PE21209008 _957799" at bounding box center [178, 191] width 51 height 5
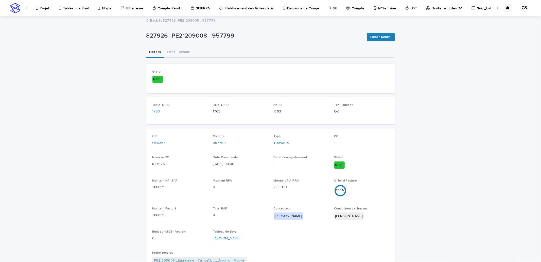
click at [195, 20] on link "Back to 827926_PE21209008 _957799" at bounding box center [183, 20] width 66 height 6
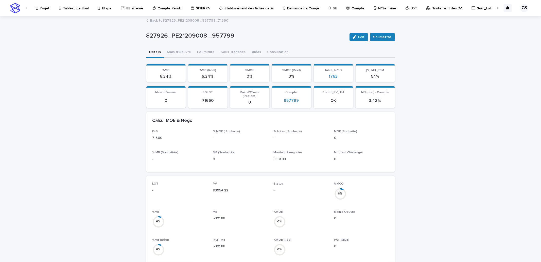
click at [199, 21] on link "Back to 827926_PE21209008 _957799_71660" at bounding box center [189, 20] width 78 height 6
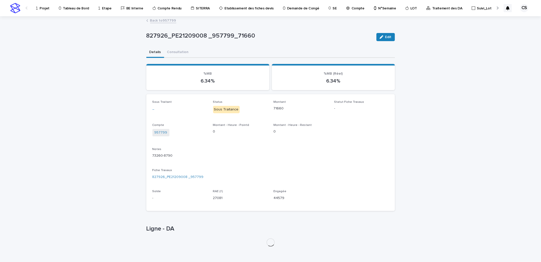
click at [199, 20] on div "Back to 957799" at bounding box center [271, 20] width 254 height 7
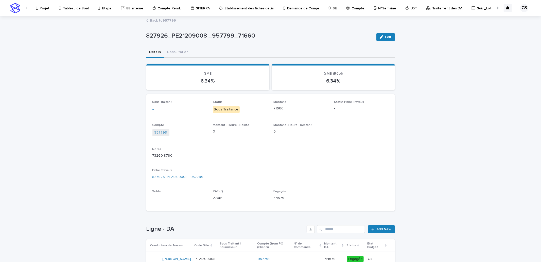
click at [163, 21] on link "Back to 957799" at bounding box center [163, 20] width 26 height 6
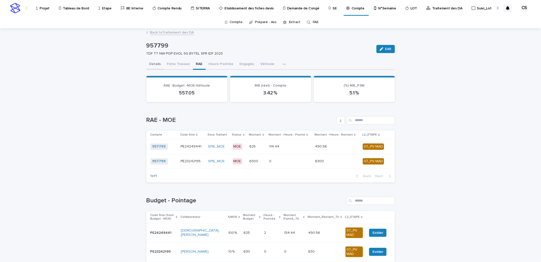
click at [153, 65] on button "Details" at bounding box center [155, 64] width 18 height 11
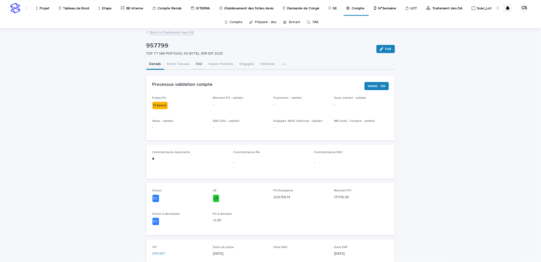
click at [196, 64] on button "RAE" at bounding box center [199, 64] width 13 height 11
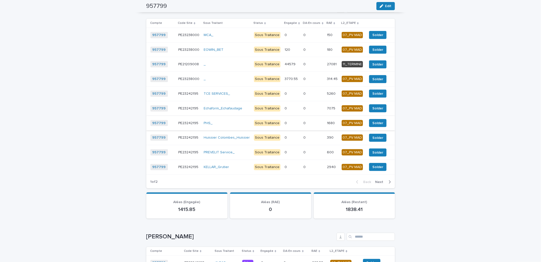
scroll to position [470, 0]
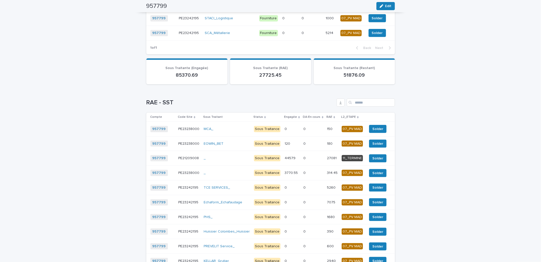
click at [319, 157] on p at bounding box center [313, 158] width 19 height 4
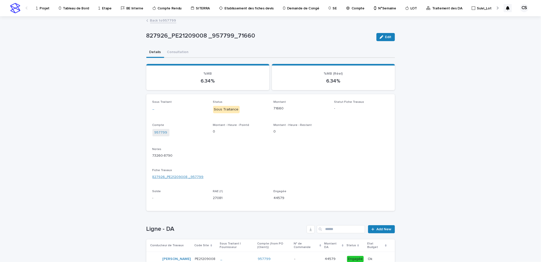
scroll to position [49, 0]
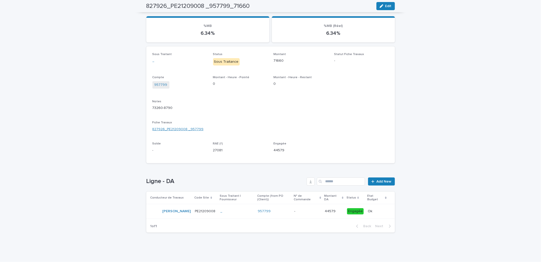
click at [180, 127] on link "827926_PE21209008 _957799" at bounding box center [178, 129] width 51 height 5
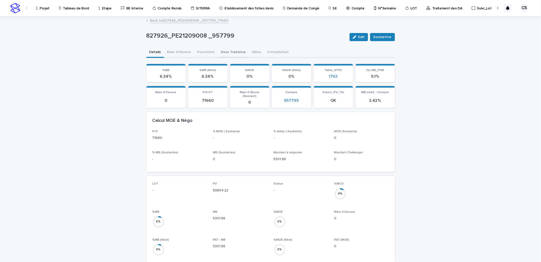
click at [235, 51] on button "Sous Traitance" at bounding box center [233, 52] width 31 height 11
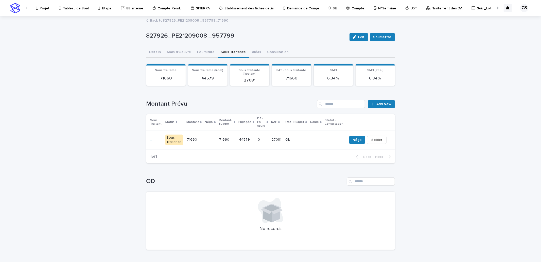
click at [270, 130] on td "27081 27081" at bounding box center [277, 139] width 14 height 19
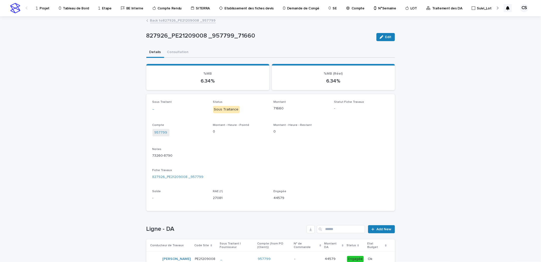
click at [185, 21] on link "Back to 827926_PE21209008 _957799" at bounding box center [183, 20] width 66 height 6
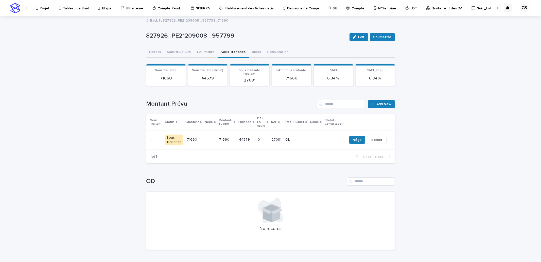
click at [277, 137] on p "27081" at bounding box center [277, 139] width 11 height 5
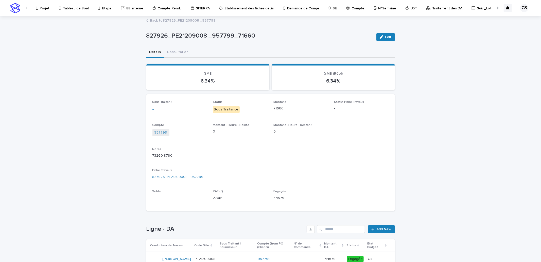
click at [183, 21] on link "Back to 827926_PE21209008 _957799" at bounding box center [183, 20] width 66 height 6
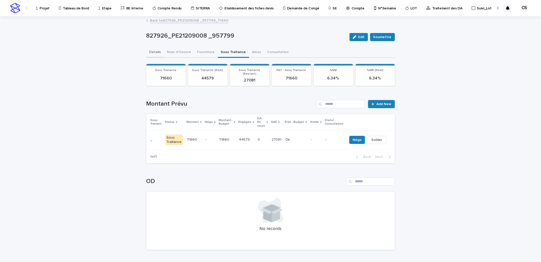
click at [157, 53] on button "Details" at bounding box center [155, 52] width 18 height 11
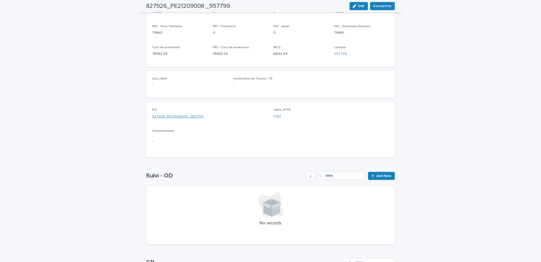
click at [184, 114] on link "827926_PE21209008 _957799" at bounding box center [178, 116] width 51 height 5
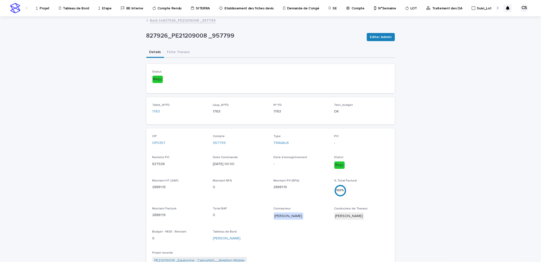
click at [194, 21] on link "Back to 827926_PE21209008 _957799" at bounding box center [183, 20] width 66 height 6
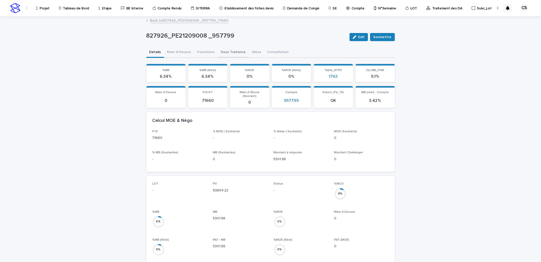
click at [224, 54] on button "Sous Traitance" at bounding box center [233, 52] width 31 height 11
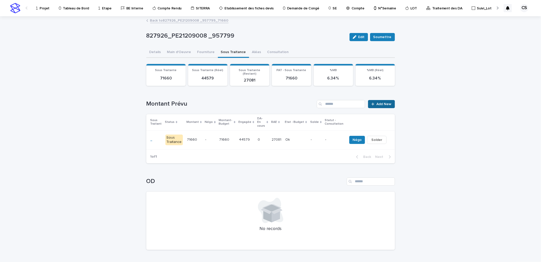
click at [372, 102] on icon at bounding box center [373, 104] width 3 height 4
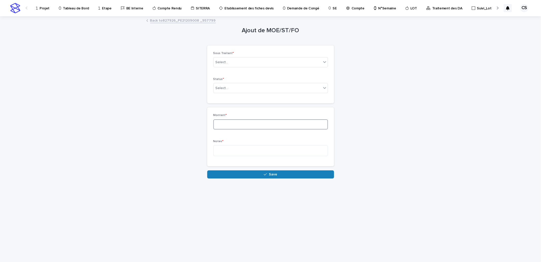
click at [222, 124] on input at bounding box center [270, 124] width 115 height 10
type input "*****"
click at [251, 150] on textarea at bounding box center [270, 150] width 115 height 11
click at [250, 91] on div "Select..." at bounding box center [268, 88] width 108 height 8
click at [250, 99] on div "MOE" at bounding box center [271, 98] width 114 height 9
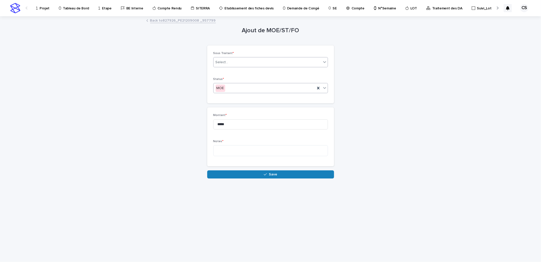
click at [238, 60] on div "Select..." at bounding box center [268, 62] width 108 height 8
type input "****"
click at [232, 87] on div "SPIE_MOE" at bounding box center [271, 89] width 114 height 9
click at [229, 151] on textarea at bounding box center [270, 150] width 115 height 11
click at [306, 137] on div "**********" at bounding box center [270, 136] width 115 height 47
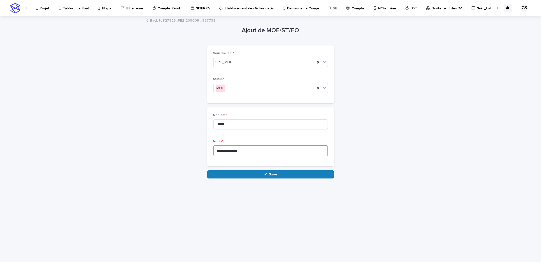
click at [244, 152] on textarea "**********" at bounding box center [270, 150] width 115 height 11
drag, startPoint x: 246, startPoint y: 152, endPoint x: 190, endPoint y: 145, distance: 56.7
click at [190, 145] on div "**********" at bounding box center [270, 98] width 249 height 162
click at [262, 156] on textarea "**********" at bounding box center [270, 150] width 115 height 11
drag, startPoint x: 251, startPoint y: 154, endPoint x: 231, endPoint y: 153, distance: 20.3
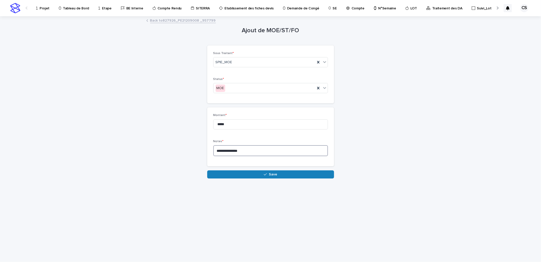
click at [231, 153] on textarea "**********" at bounding box center [270, 150] width 115 height 11
type textarea "**********"
click at [401, 172] on div "**********" at bounding box center [270, 139] width 541 height 245
click at [399, 169] on div "**********" at bounding box center [270, 139] width 541 height 245
click at [275, 175] on span "Save" at bounding box center [273, 175] width 8 height 4
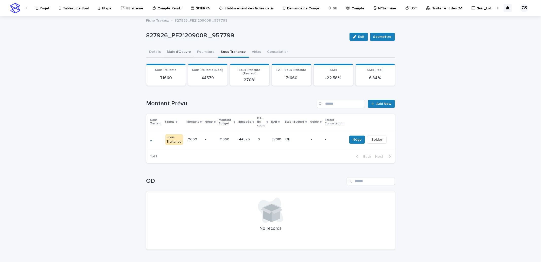
click at [181, 51] on button "Main d'Oeuvre" at bounding box center [179, 52] width 30 height 11
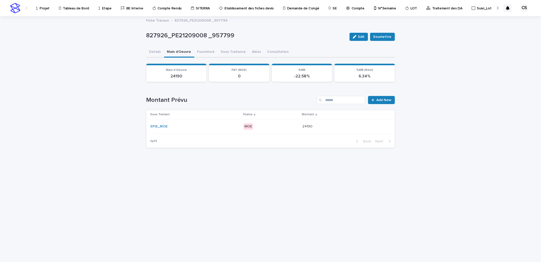
click at [206, 124] on div "SPIE_MOE" at bounding box center [194, 126] width 89 height 4
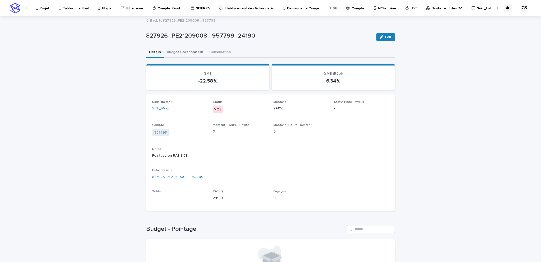
click at [189, 50] on button "Budget Collaborateur" at bounding box center [185, 52] width 42 height 11
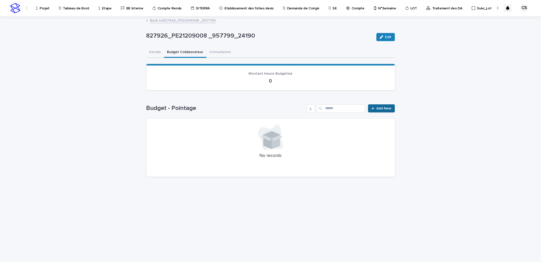
click at [384, 104] on link "Add New" at bounding box center [381, 108] width 27 height 8
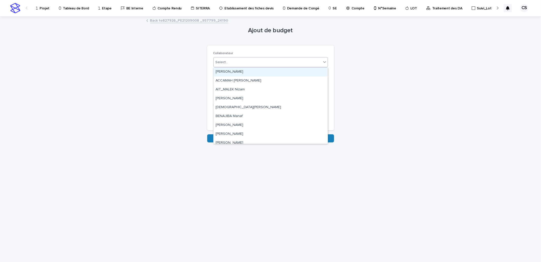
click at [243, 64] on div "Select..." at bounding box center [268, 62] width 108 height 8
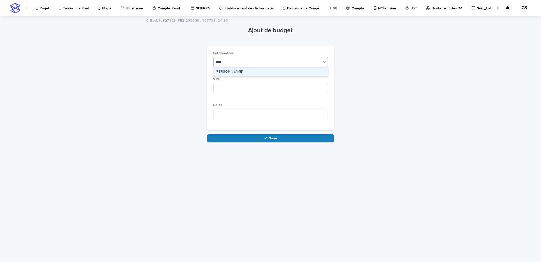
type input "*****"
click at [248, 68] on div "[PERSON_NAME]" at bounding box center [271, 72] width 114 height 9
click at [241, 88] on input at bounding box center [270, 88] width 115 height 10
type input "***"
click at [241, 118] on textarea at bounding box center [270, 114] width 115 height 11
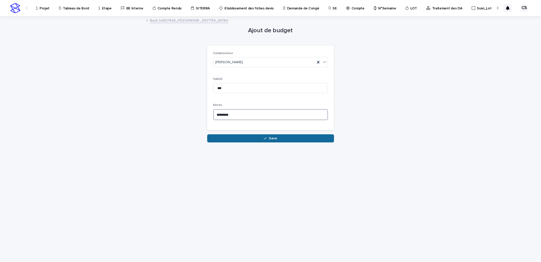
type textarea "*********"
click at [247, 138] on button "Save" at bounding box center [270, 138] width 127 height 8
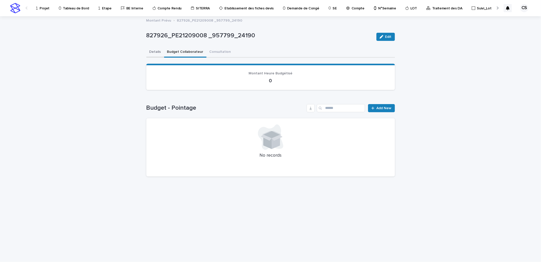
click at [152, 50] on button "Details" at bounding box center [155, 52] width 18 height 11
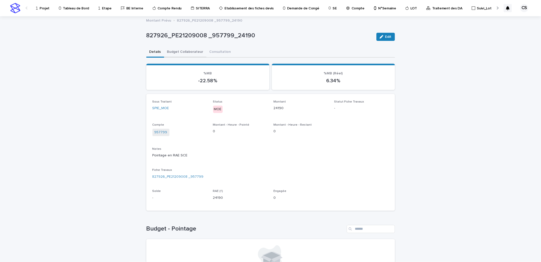
click at [172, 53] on button "Budget Collaborateur" at bounding box center [185, 52] width 42 height 11
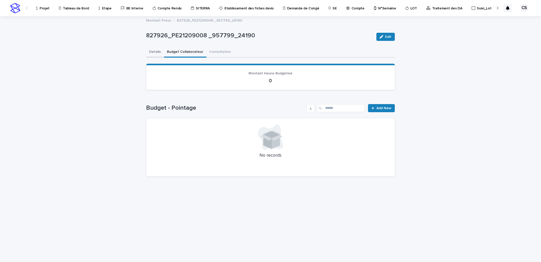
click at [157, 52] on button "Details" at bounding box center [155, 52] width 18 height 11
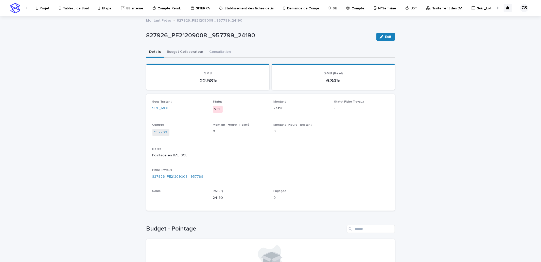
click at [188, 50] on button "Budget Collaborateur" at bounding box center [185, 52] width 42 height 11
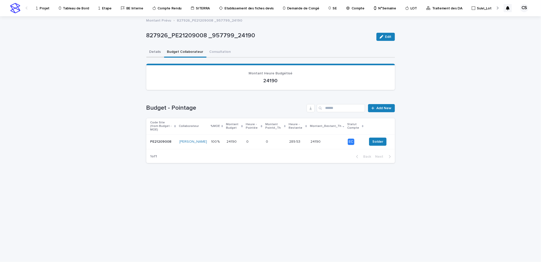
click at [160, 50] on button "Details" at bounding box center [155, 52] width 18 height 11
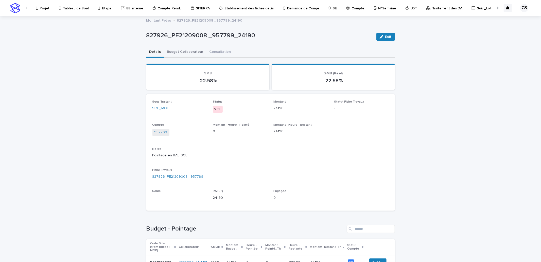
click at [170, 51] on button "Budget Collaborateur" at bounding box center [185, 52] width 42 height 11
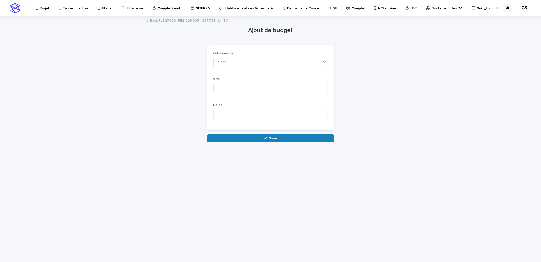
click at [167, 19] on link "Back to 827926_PE21209008 _957799_24190" at bounding box center [189, 20] width 78 height 6
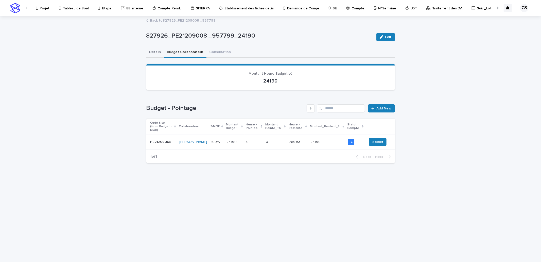
click at [156, 53] on button "Details" at bounding box center [155, 52] width 18 height 11
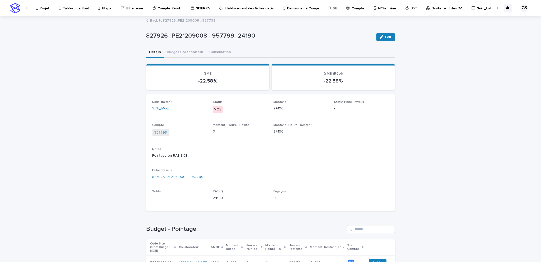
scroll to position [49, 0]
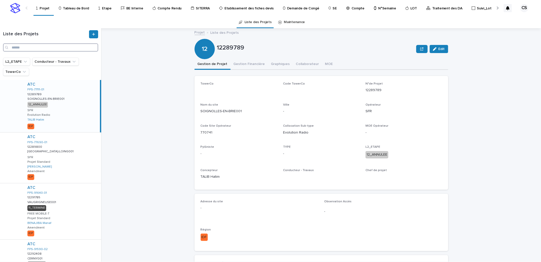
click at [48, 48] on input "Search" at bounding box center [50, 47] width 95 height 8
paste input "**********"
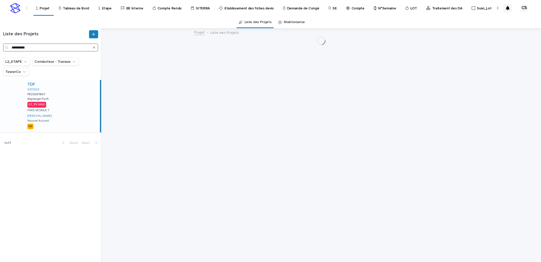
type input "**********"
click at [66, 98] on div "TDF 5701203 PE23247867 PE23247867 Algrange:Foch Algrange:Foch 07_PV MAD FREE MO…" at bounding box center [61, 106] width 77 height 52
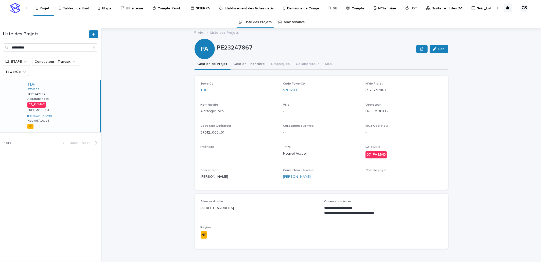
click at [247, 65] on button "Gestion Financière" at bounding box center [250, 64] width 38 height 11
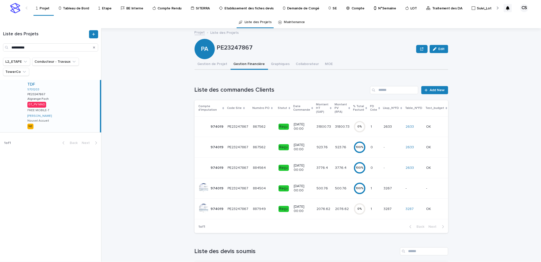
click at [322, 167] on p "3776.4" at bounding box center [323, 167] width 12 height 5
